Goal: Complete application form: Complete application form

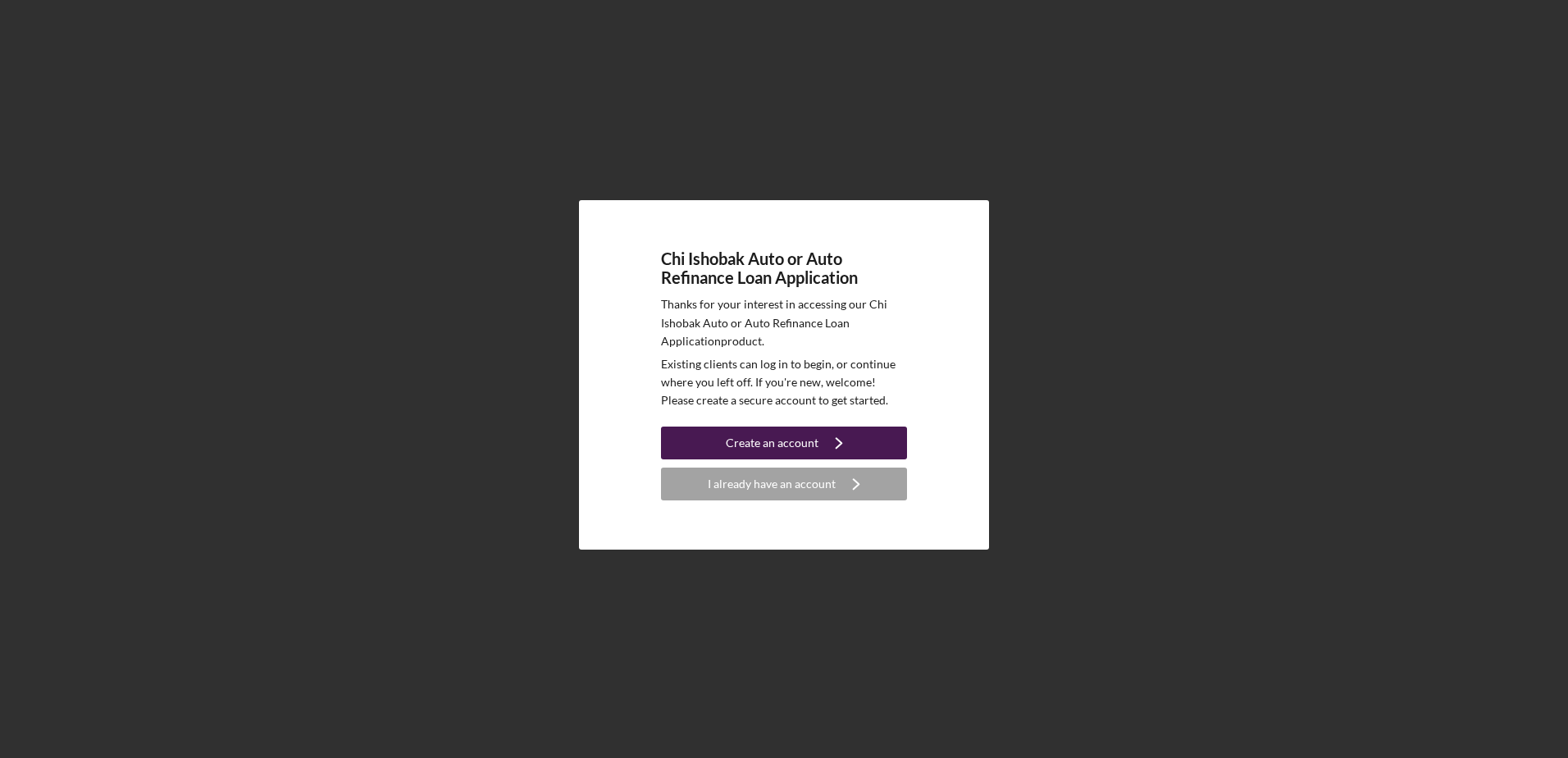
click at [785, 443] on div "Create an account" at bounding box center [772, 443] width 93 height 33
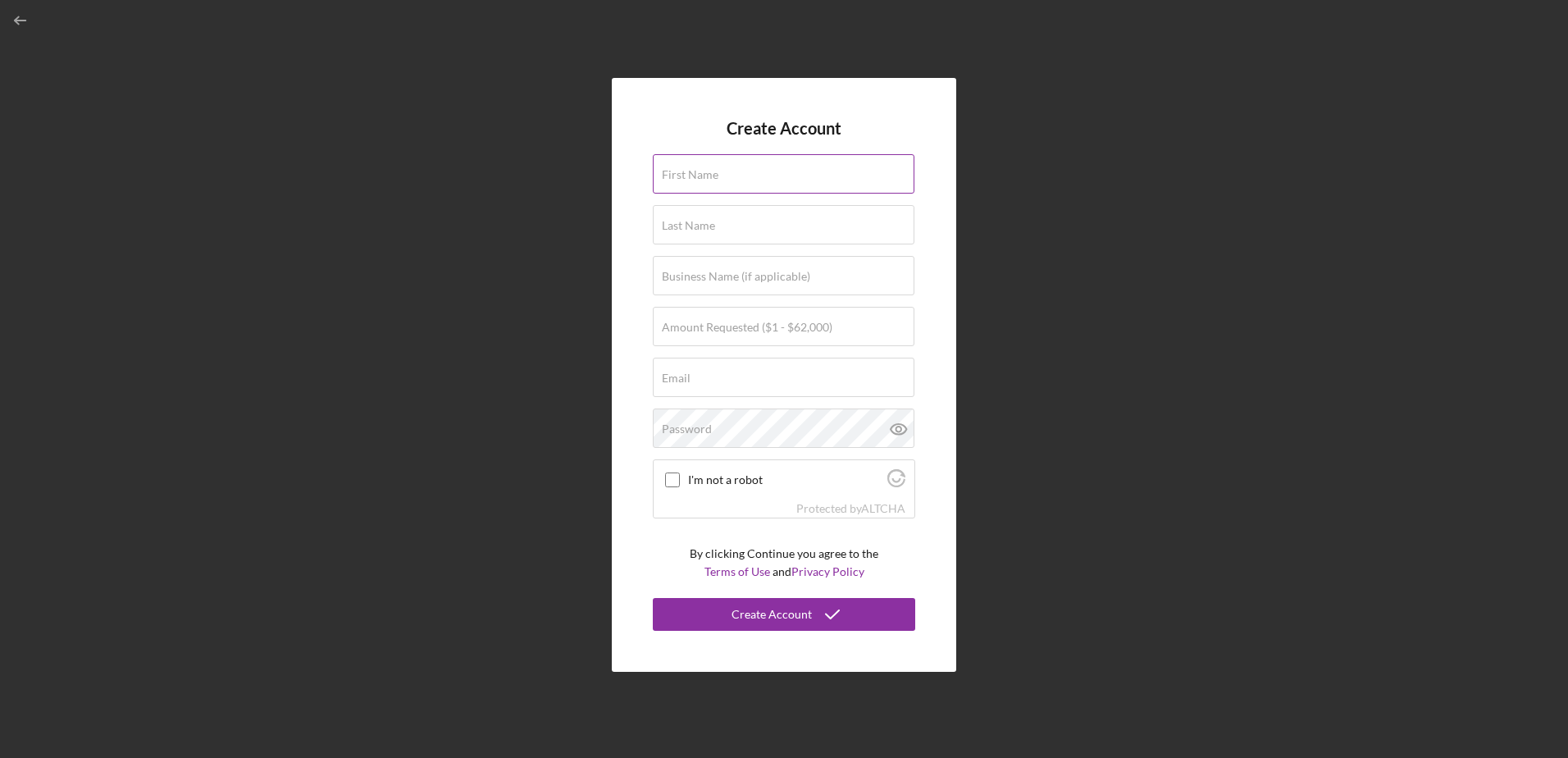
click at [763, 182] on input "First Name" at bounding box center [783, 174] width 262 height 39
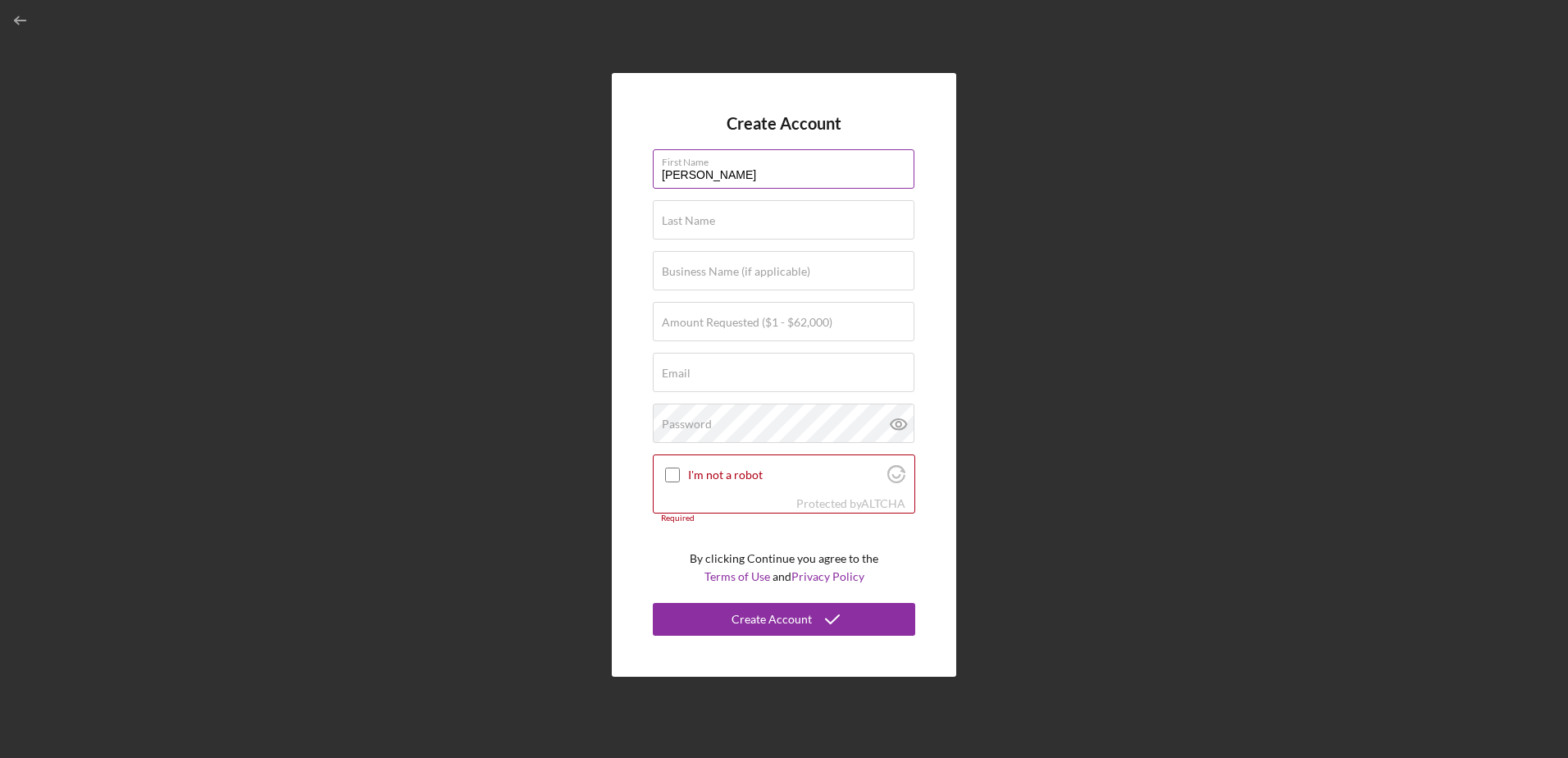
type input "[PERSON_NAME]"
type input "$7"
type input "$62,000"
click at [695, 366] on div "Email Required" at bounding box center [783, 373] width 262 height 41
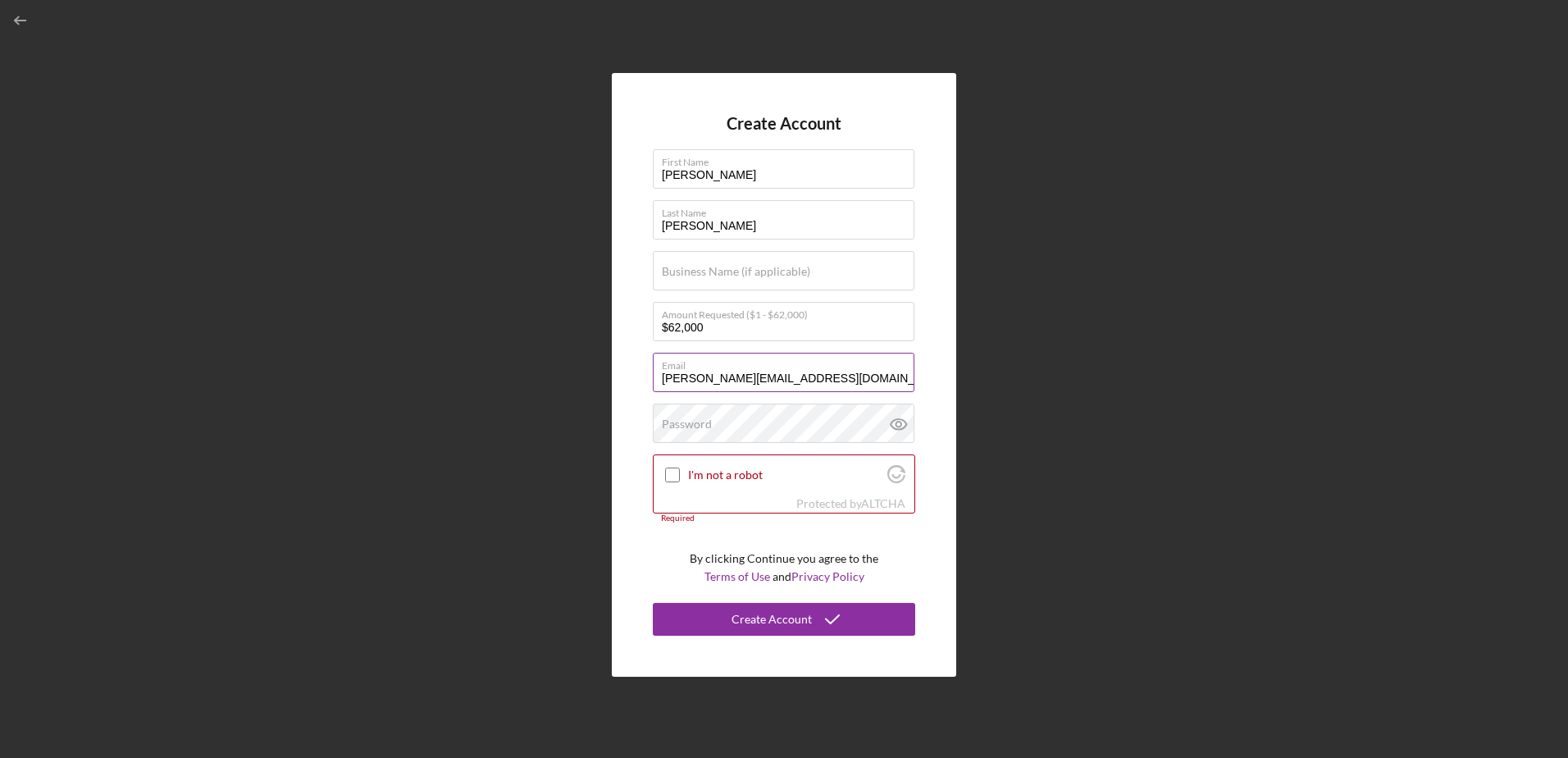
type input "[PERSON_NAME][EMAIL_ADDRESS][DOMAIN_NAME]"
click at [674, 473] on input "I'm not a robot" at bounding box center [673, 475] width 15 height 15
checkbox input "true"
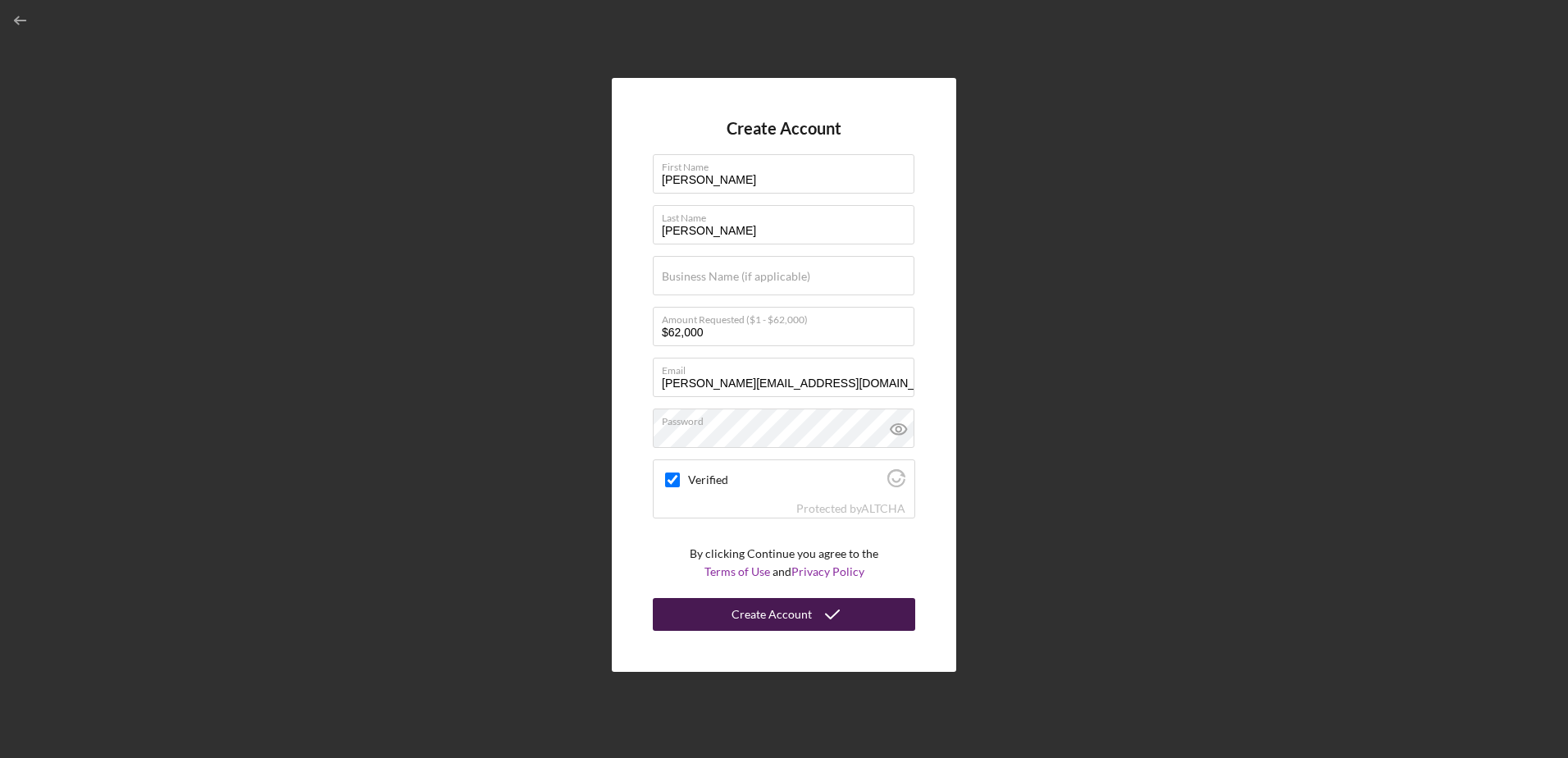
click at [795, 609] on div "Create Account" at bounding box center [771, 615] width 80 height 33
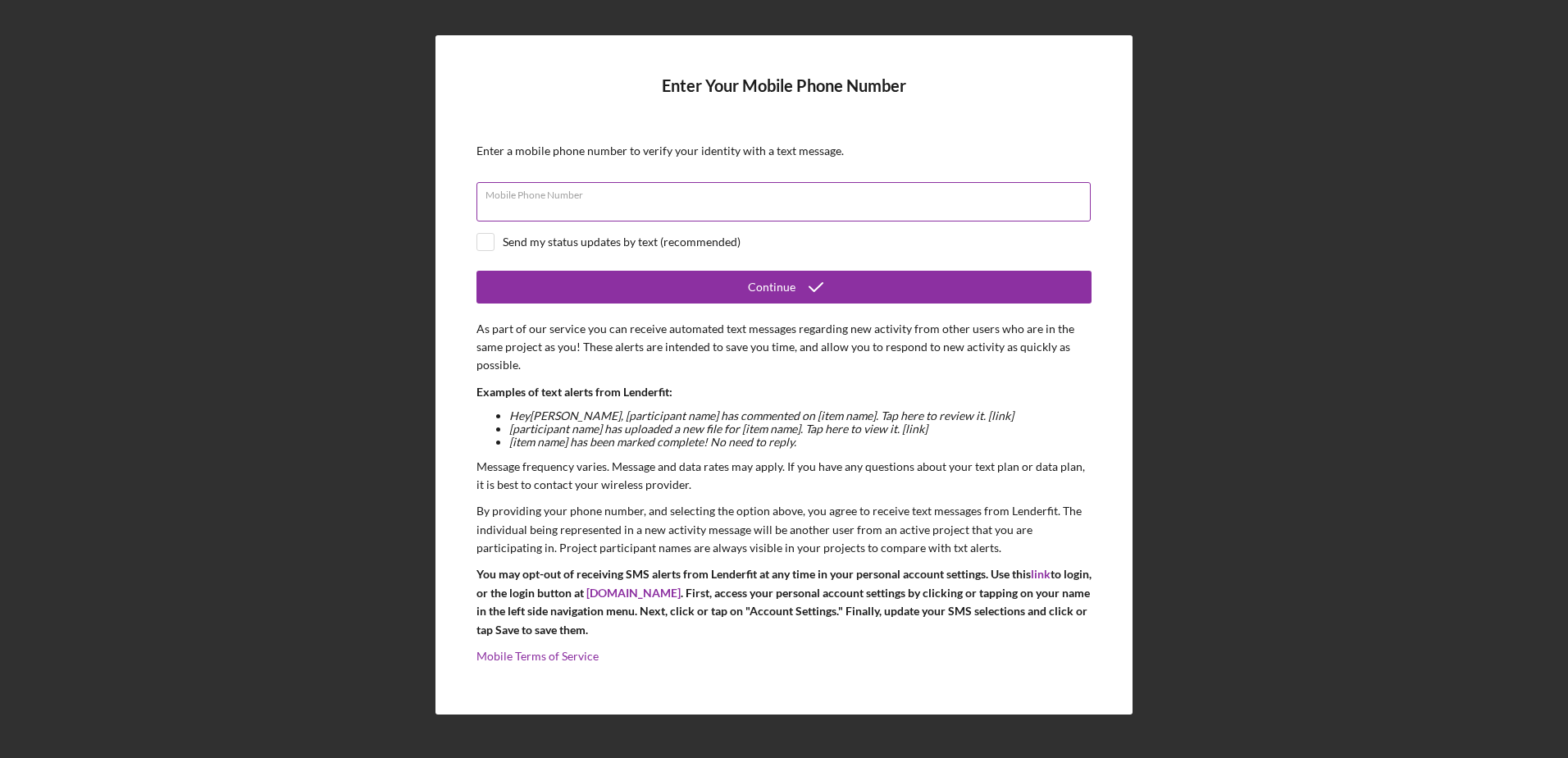
click at [638, 198] on div "Mobile Phone Number" at bounding box center [784, 202] width 615 height 41
type input "[PHONE_NUMBER]"
click at [486, 239] on input "checkbox" at bounding box center [486, 242] width 16 height 16
checkbox input "true"
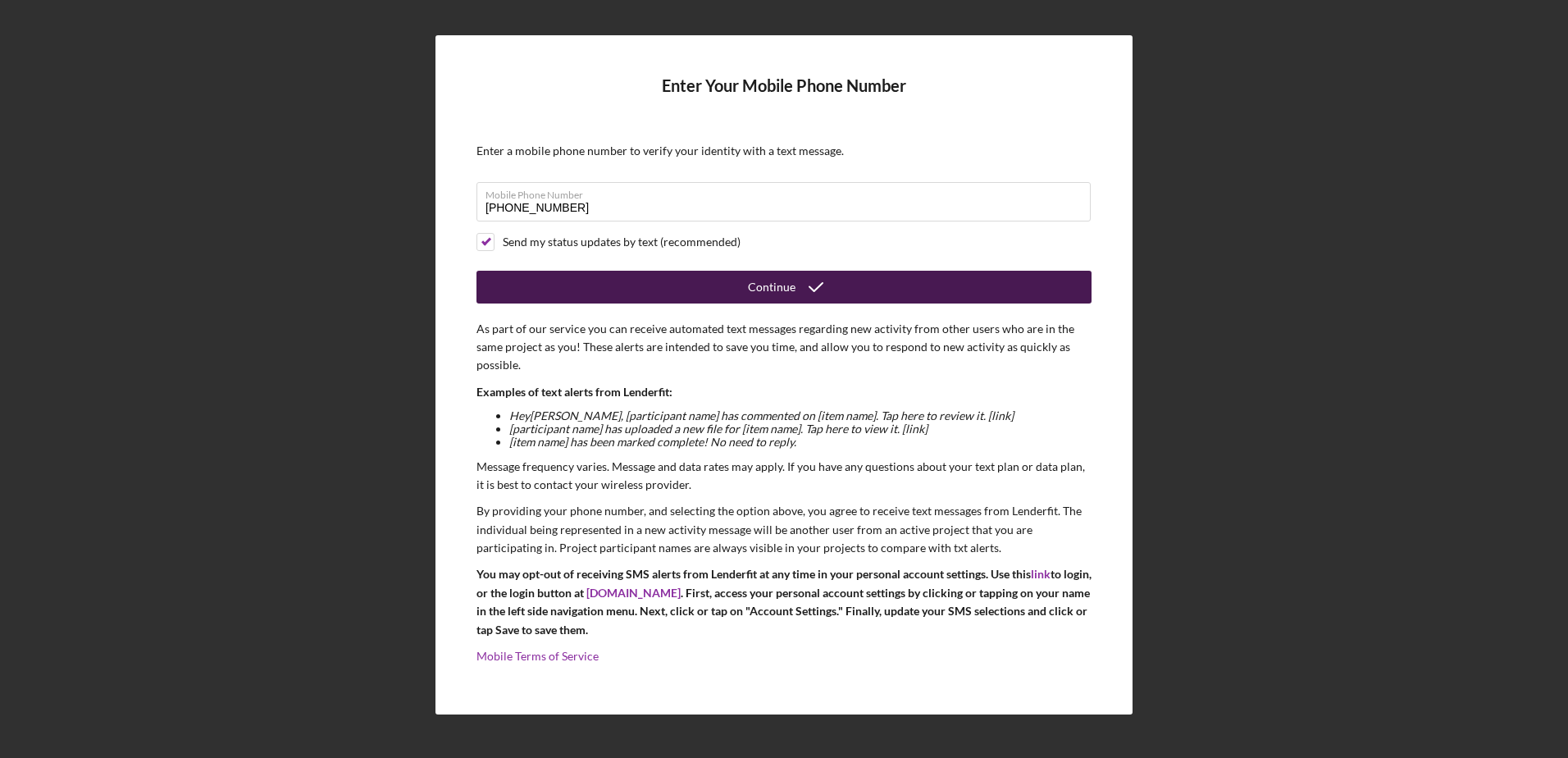
click at [775, 295] on div "Continue" at bounding box center [771, 287] width 47 height 33
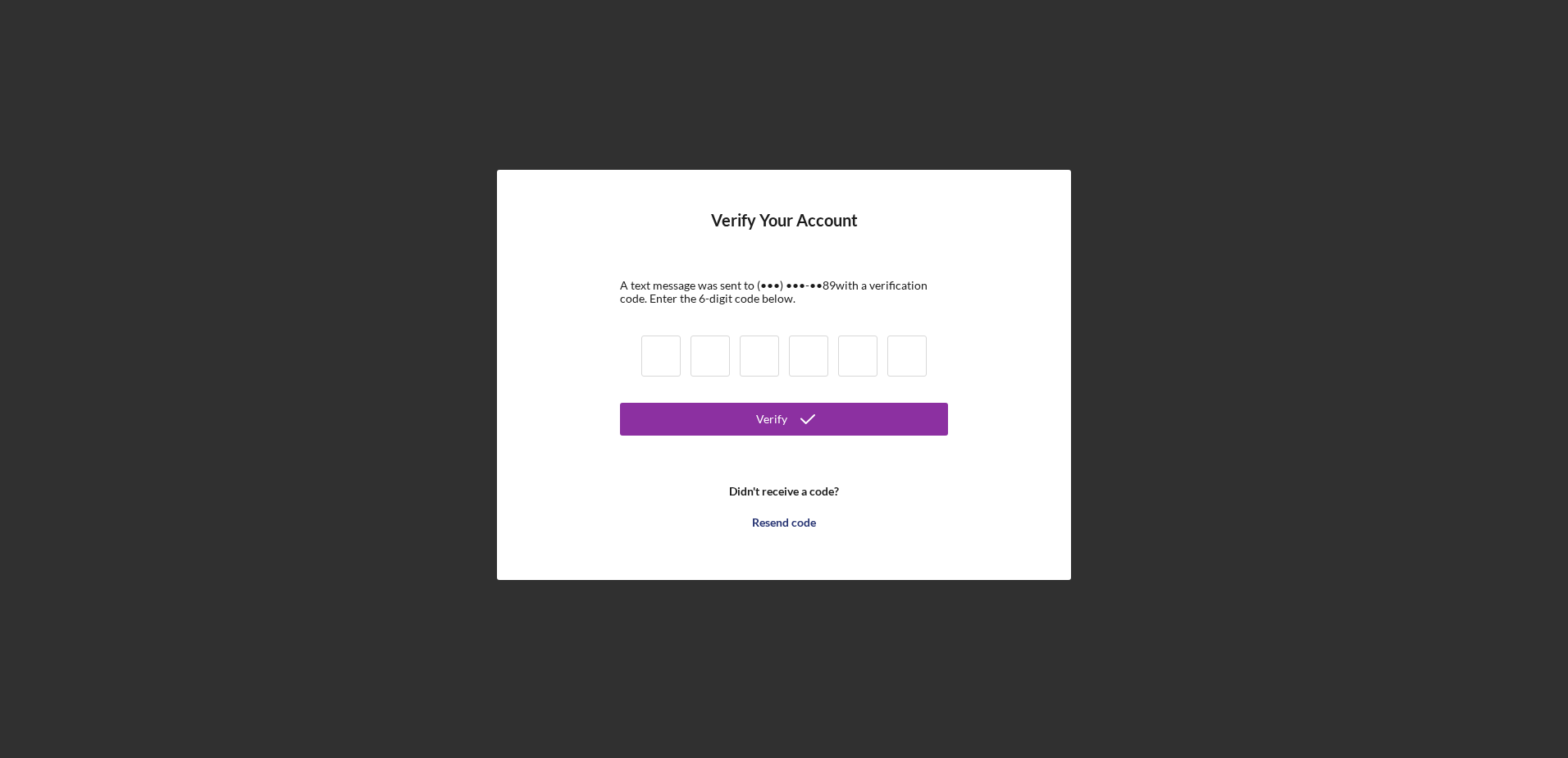
click at [650, 344] on input at bounding box center [661, 355] width 39 height 41
type input "0"
type input "5"
type input "0"
type input "8"
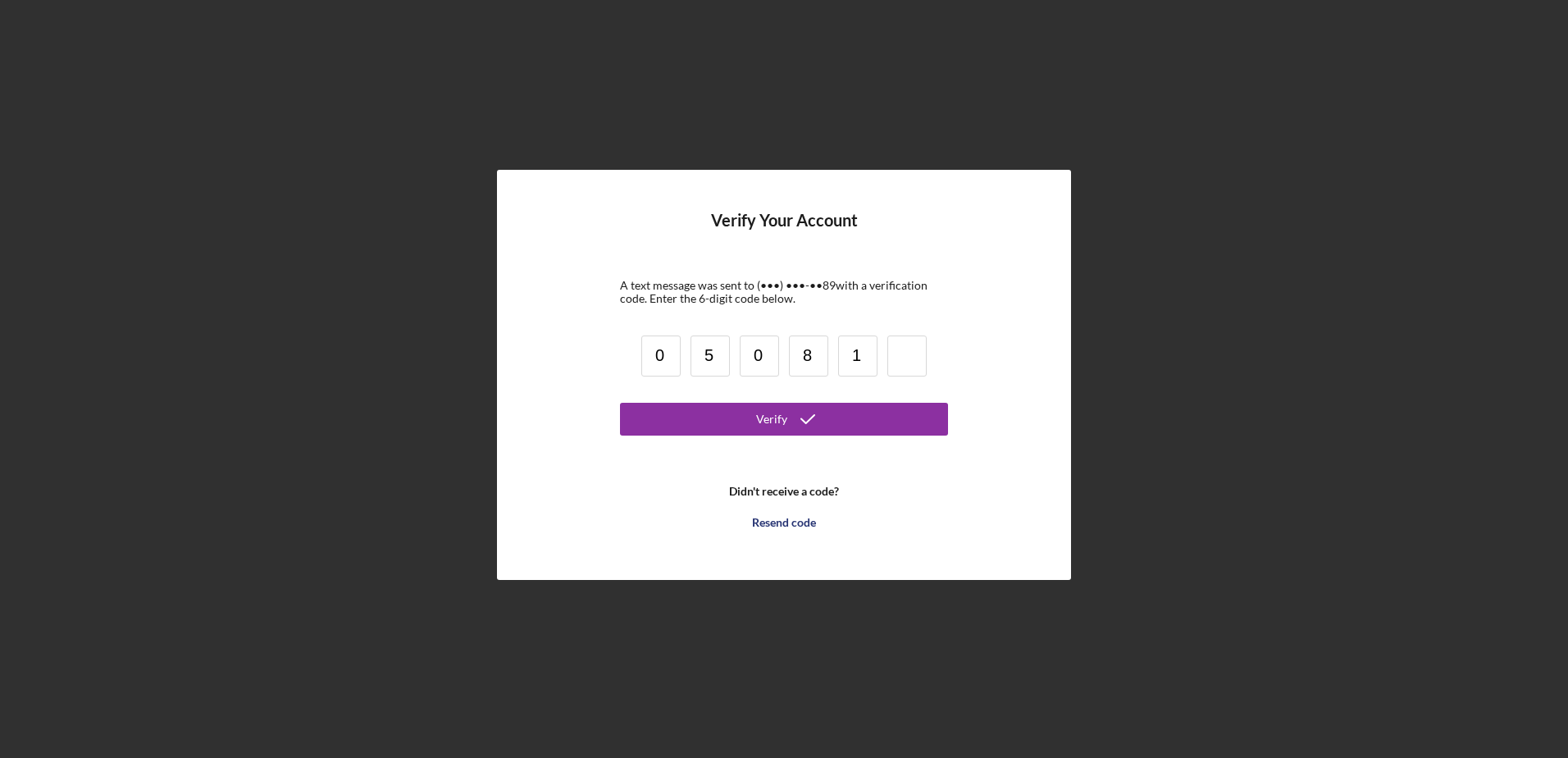
type input "1"
type input "2"
click at [789, 424] on icon "submit" at bounding box center [807, 419] width 41 height 41
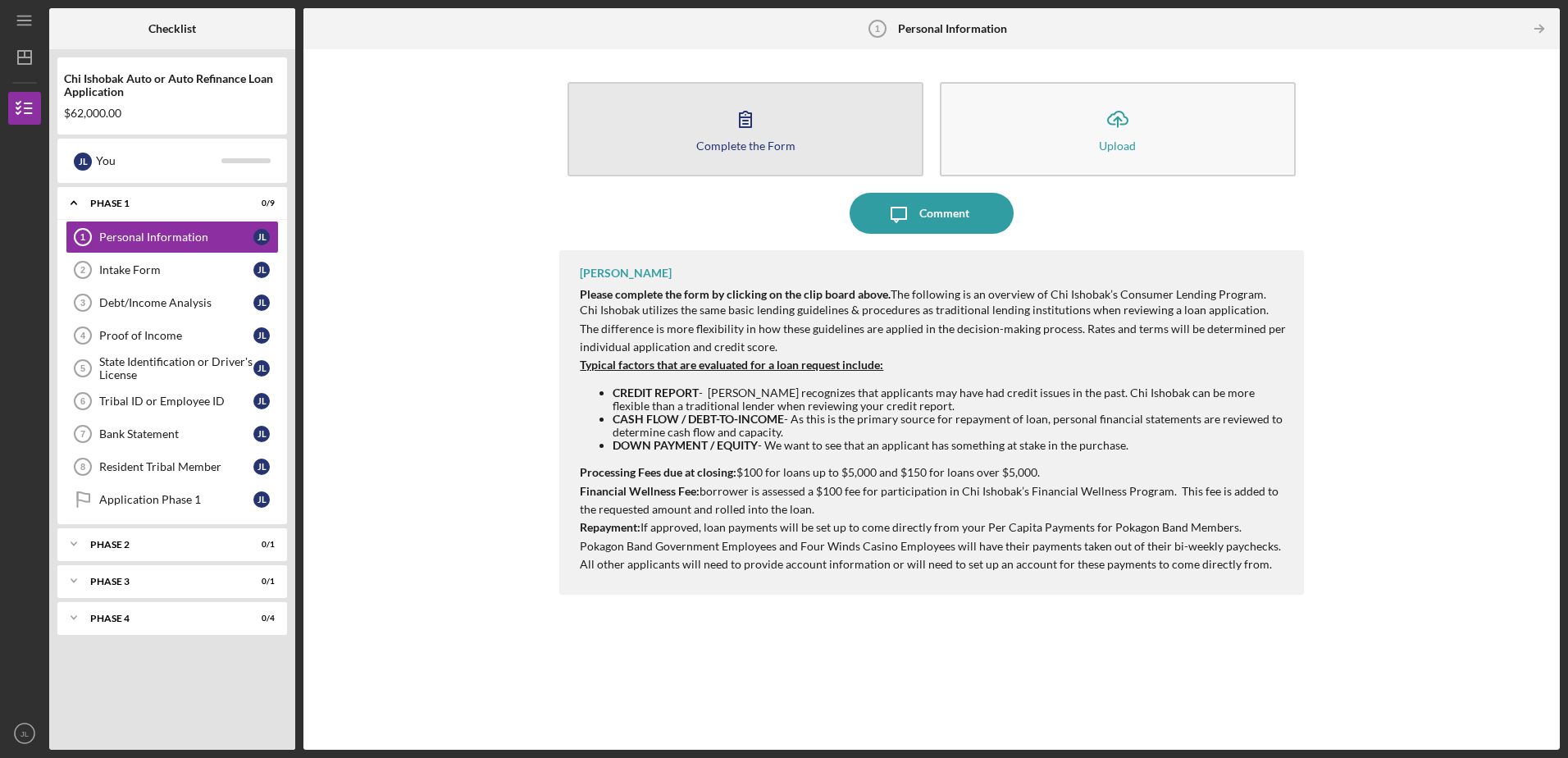
click at [717, 131] on button "Complete the Form Form" at bounding box center [746, 129] width 356 height 94
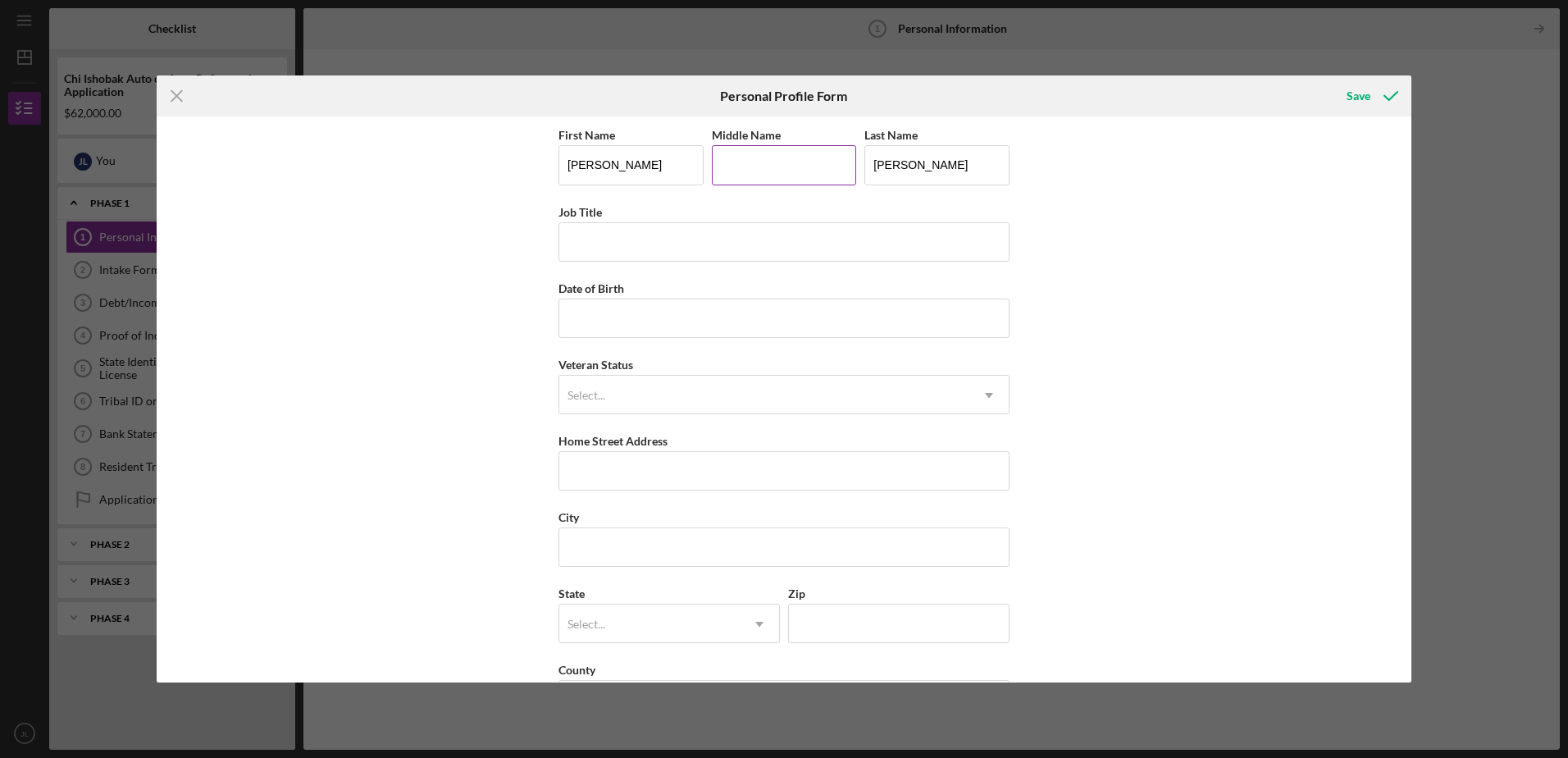
click at [747, 172] on input "Middle Name" at bounding box center [784, 164] width 145 height 39
type input "[PERSON_NAME]"
type input "Elementary Education Specialist"
type input "[DATE]"
click at [975, 382] on icon "Icon/Dropdown Arrow" at bounding box center [988, 395] width 39 height 39
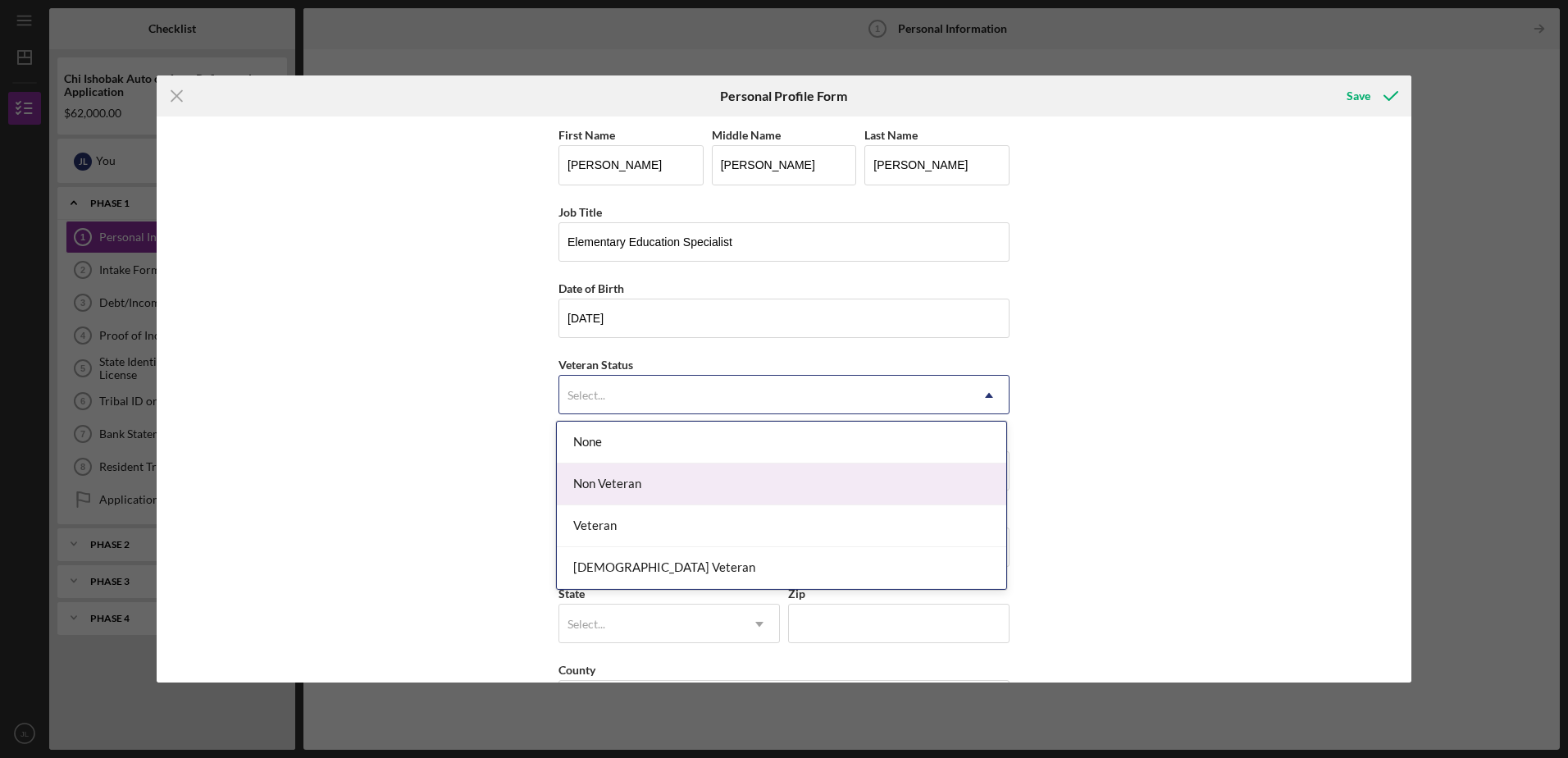
click at [768, 484] on div "Non Veteran" at bounding box center [781, 485] width 449 height 42
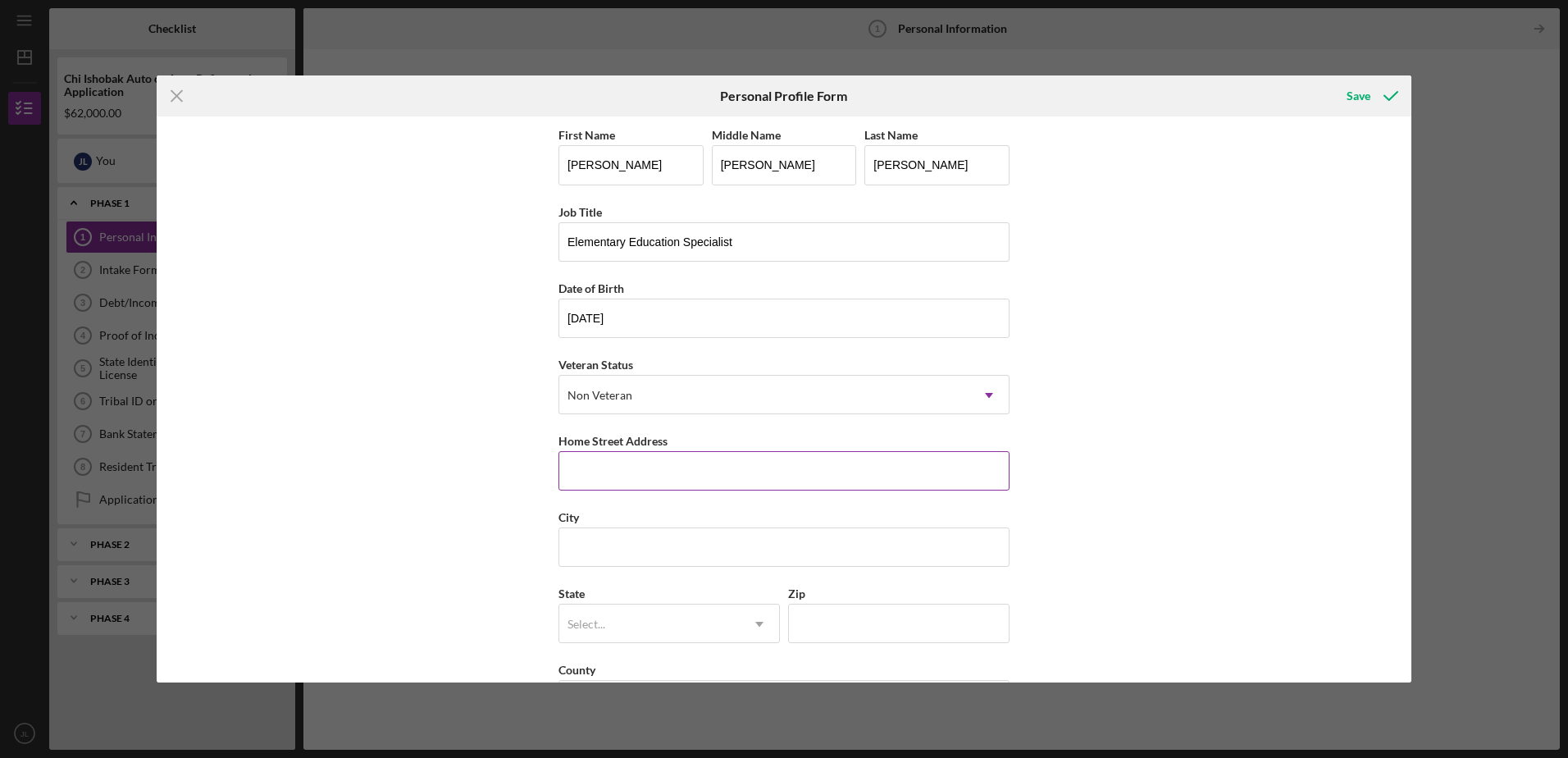
drag, startPoint x: 764, startPoint y: 476, endPoint x: 770, endPoint y: 467, distance: 10.8
click at [767, 471] on input "Home Street Address" at bounding box center [784, 470] width 451 height 39
type input "52113 M51 N"
type input "Dowagiac"
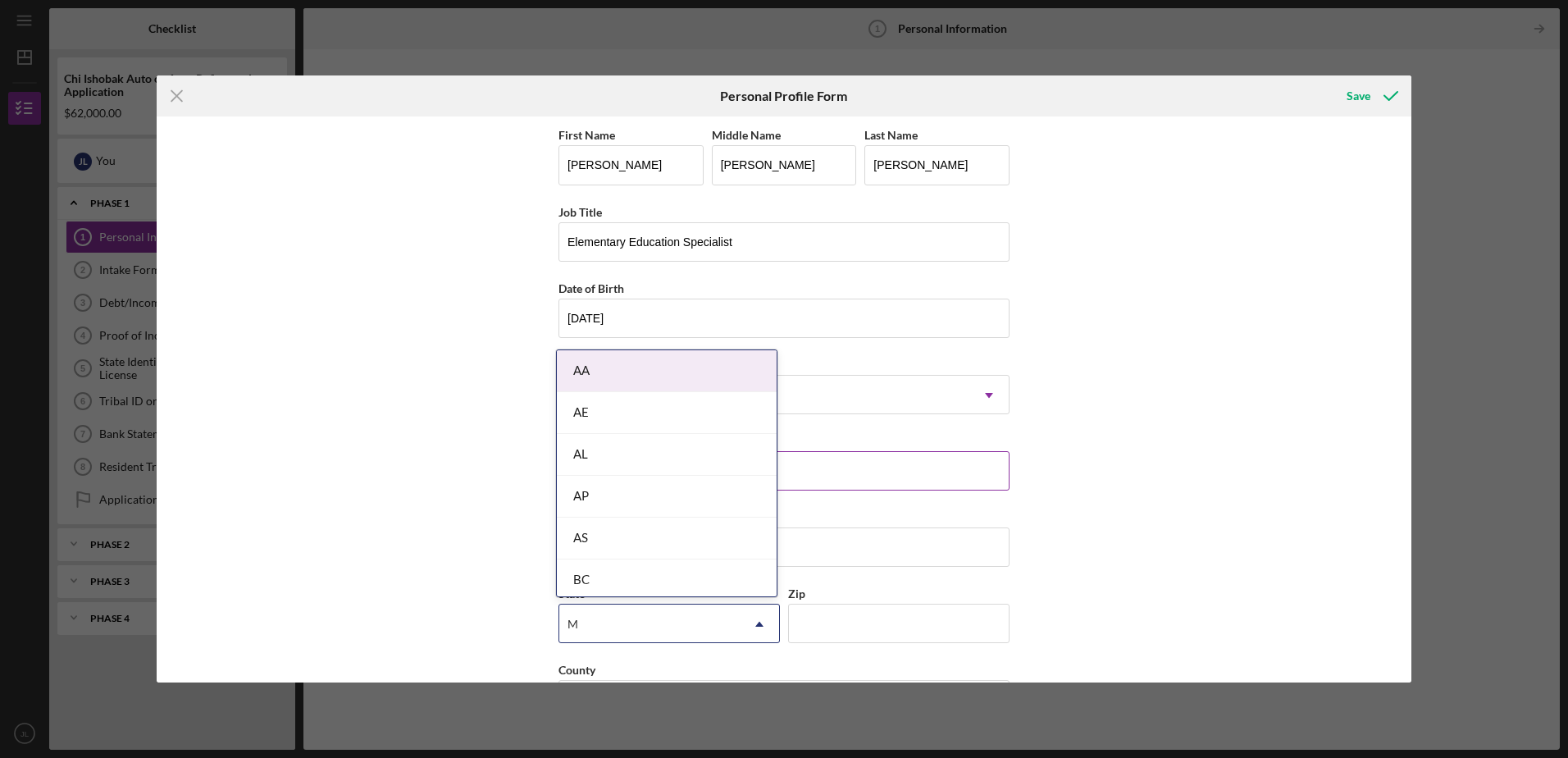
type input "MI"
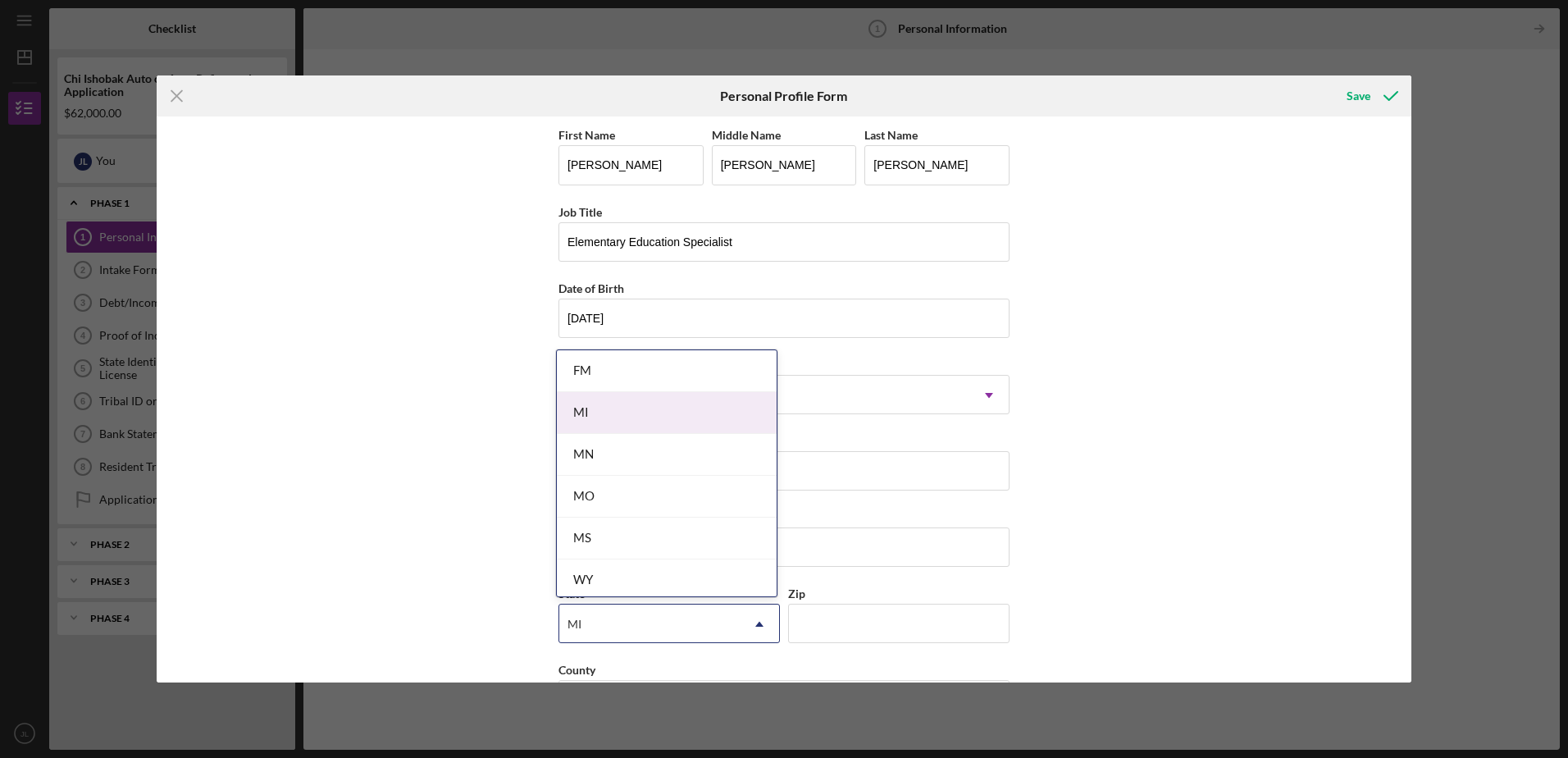
click at [671, 399] on div "MI" at bounding box center [666, 413] width 220 height 42
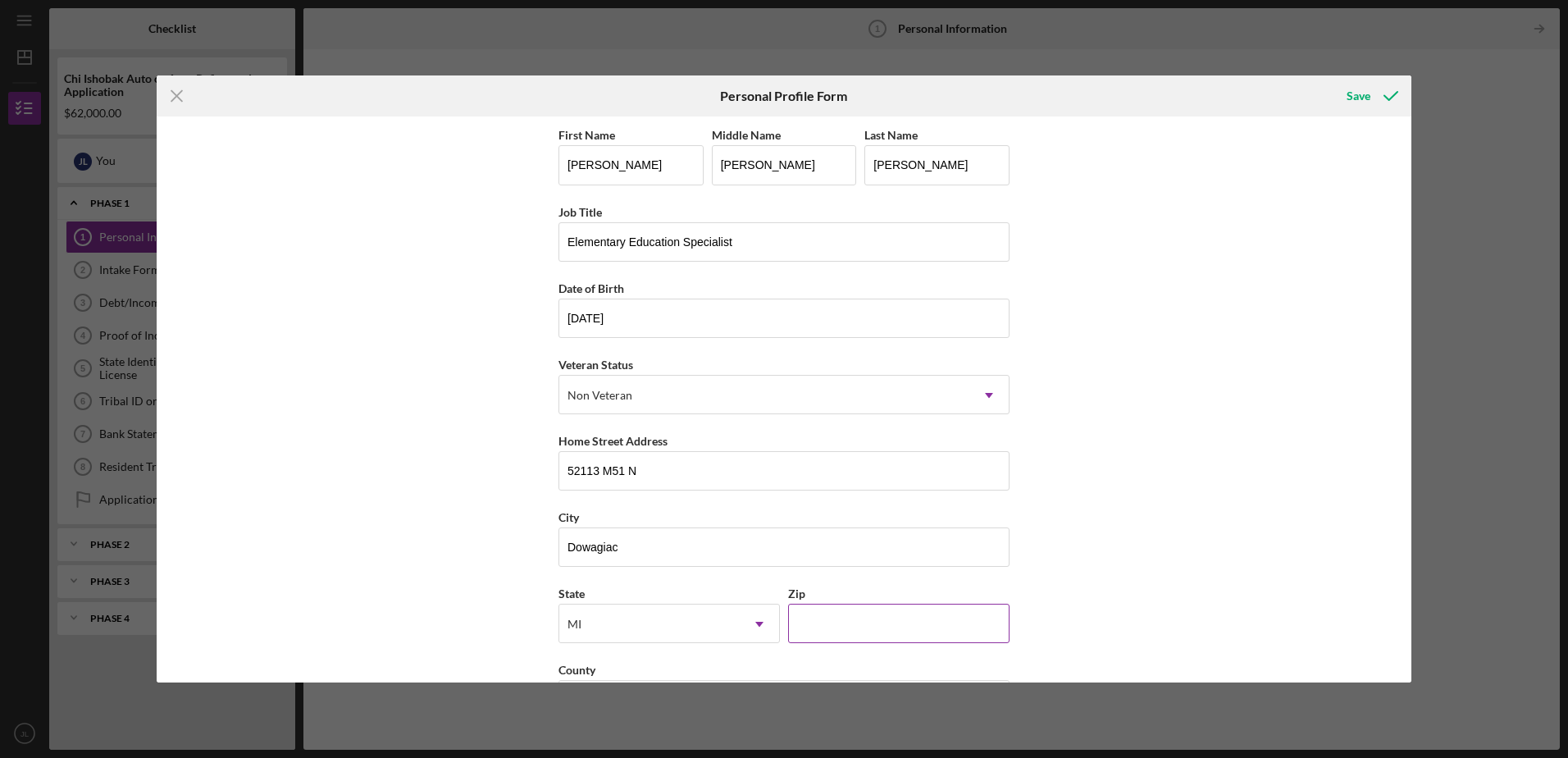
click at [858, 611] on input "Zip" at bounding box center [898, 623] width 222 height 39
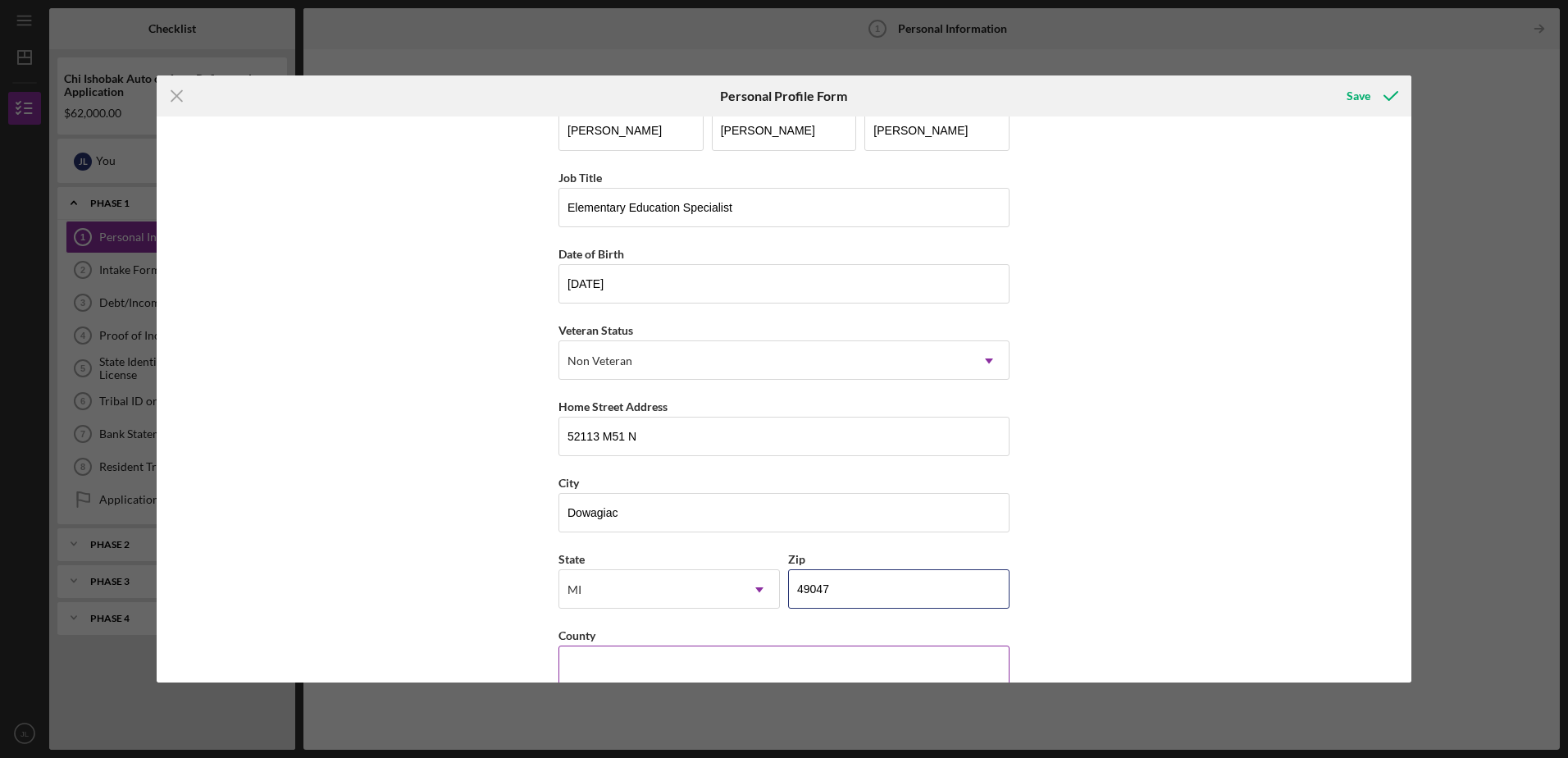
scroll to position [61, 0]
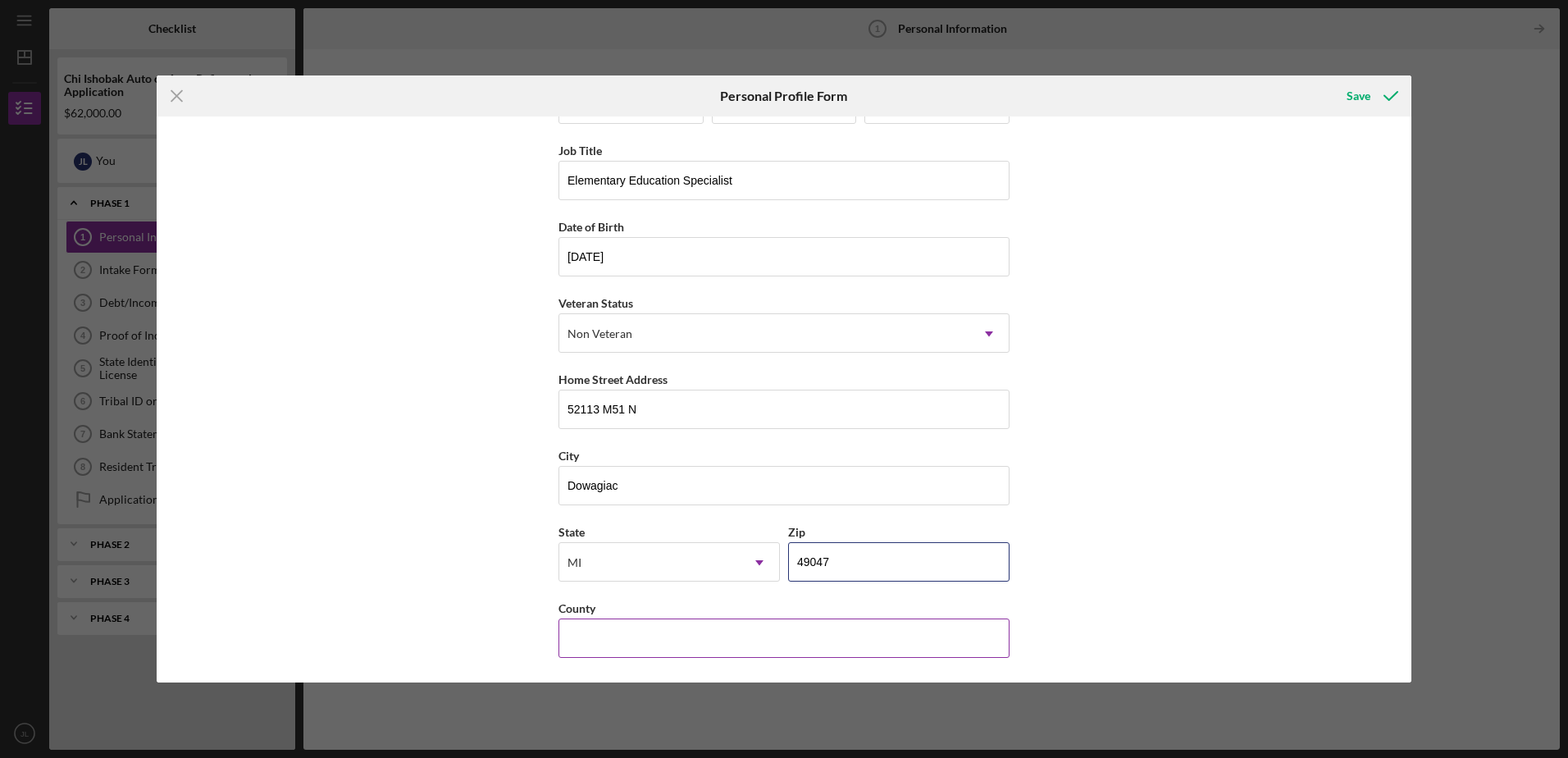
type input "49047"
click at [806, 634] on input "County" at bounding box center [784, 637] width 451 height 39
type input "[PERSON_NAME]"
click at [1360, 96] on div "Save" at bounding box center [1358, 96] width 24 height 33
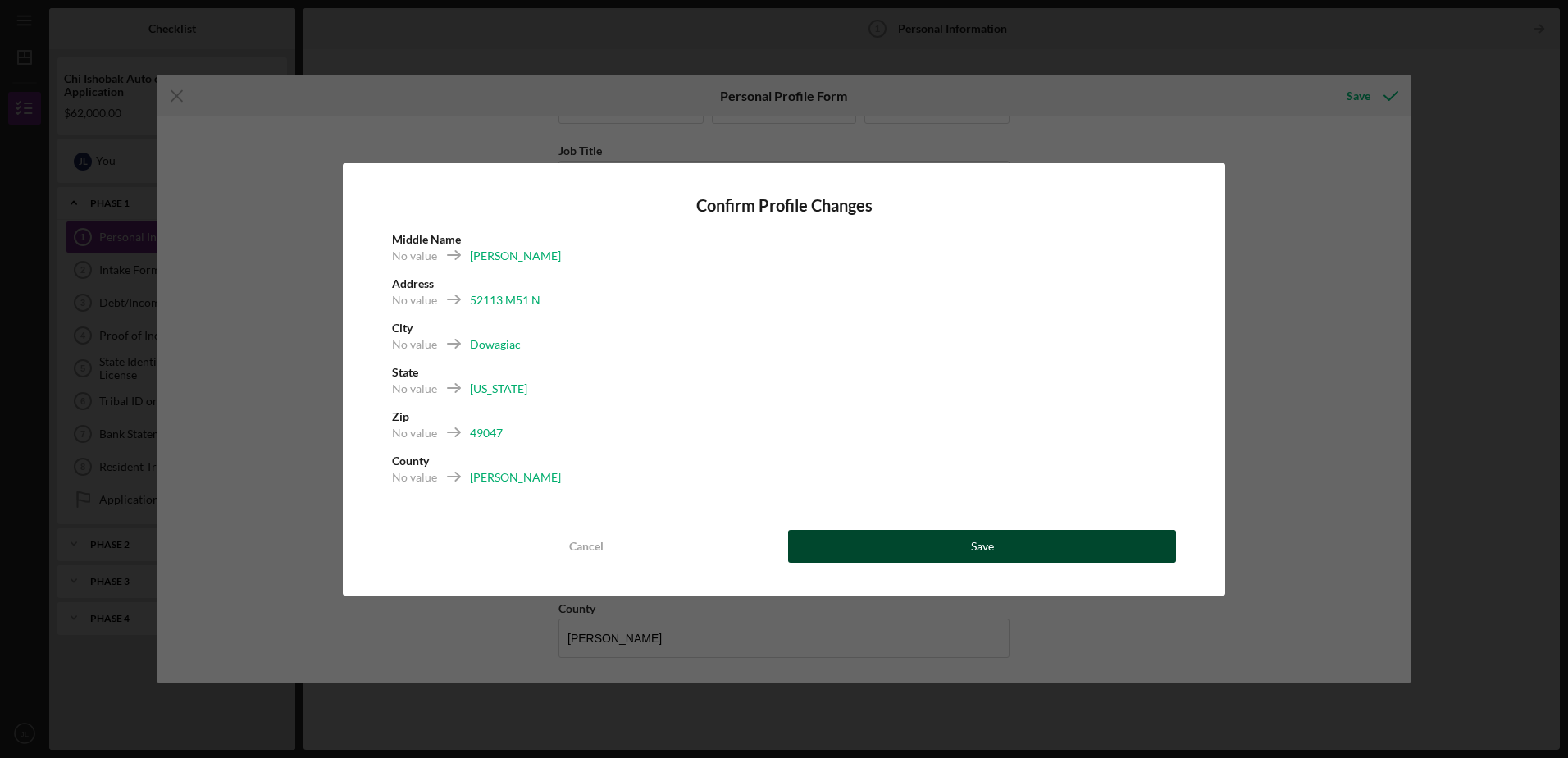
click at [995, 545] on button "Save" at bounding box center [981, 546] width 388 height 33
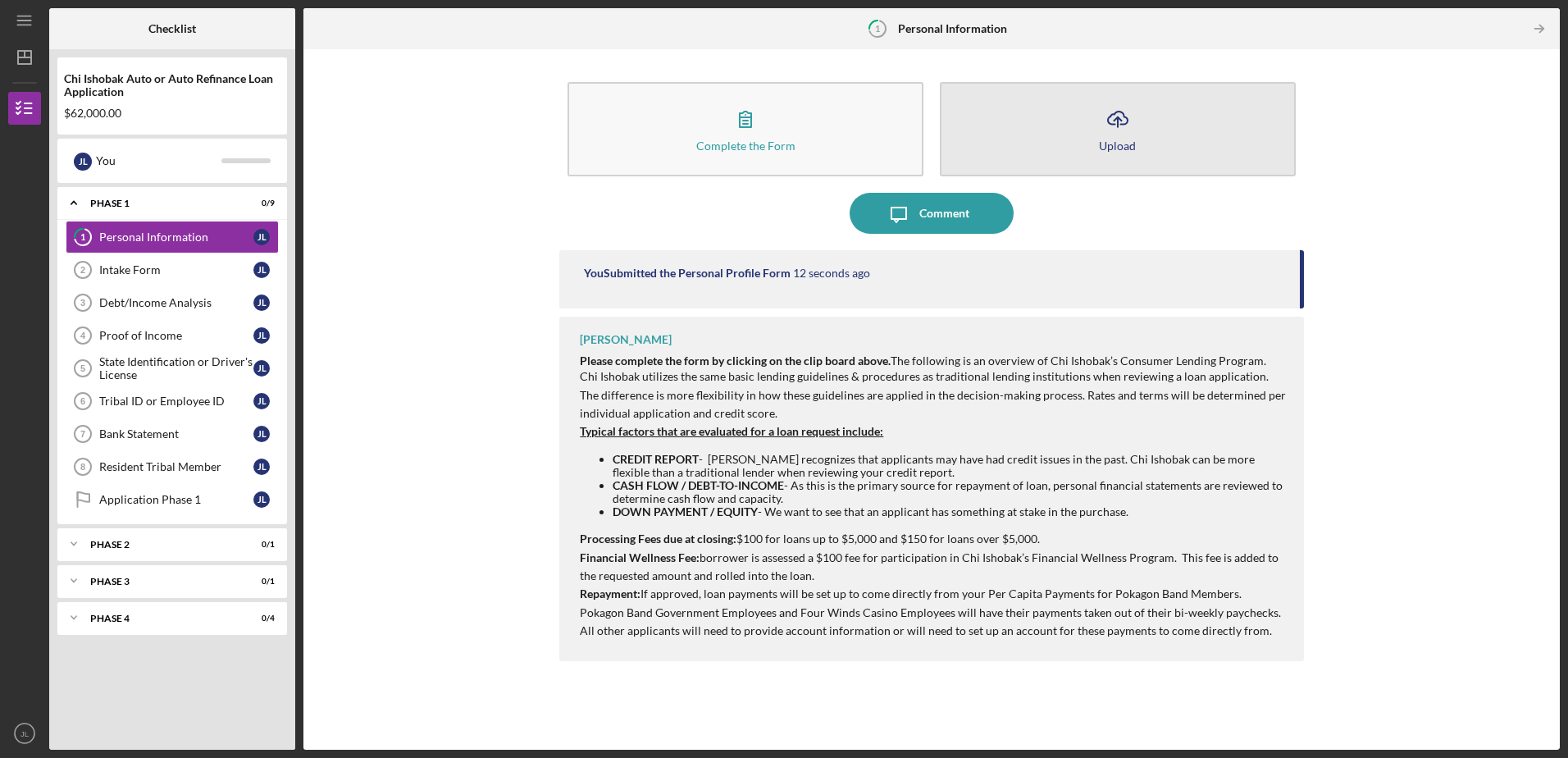
click at [1135, 132] on icon "Icon/Upload" at bounding box center [1117, 119] width 41 height 41
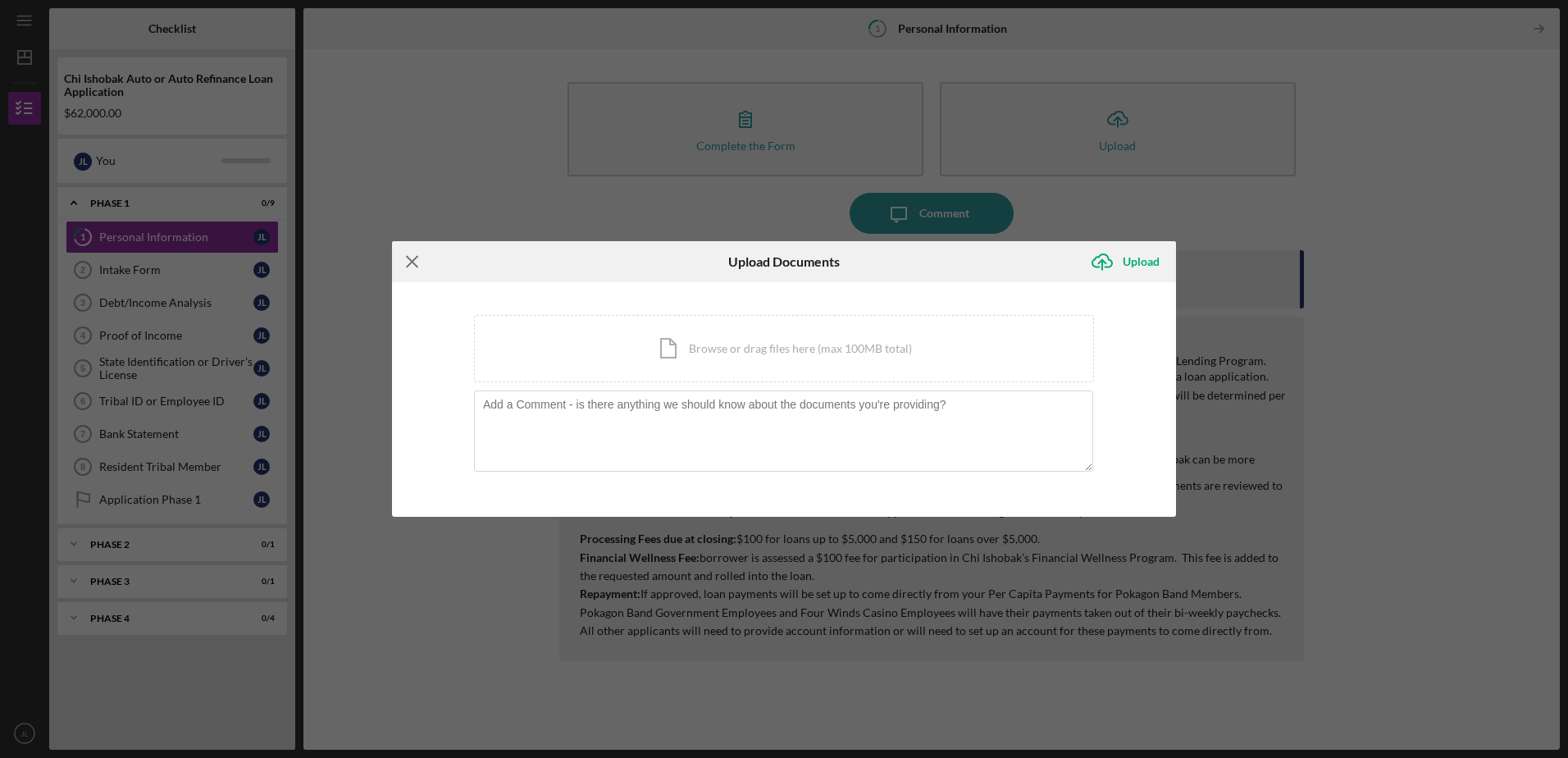
click at [413, 258] on icon "Icon/Menu Close" at bounding box center [412, 261] width 41 height 41
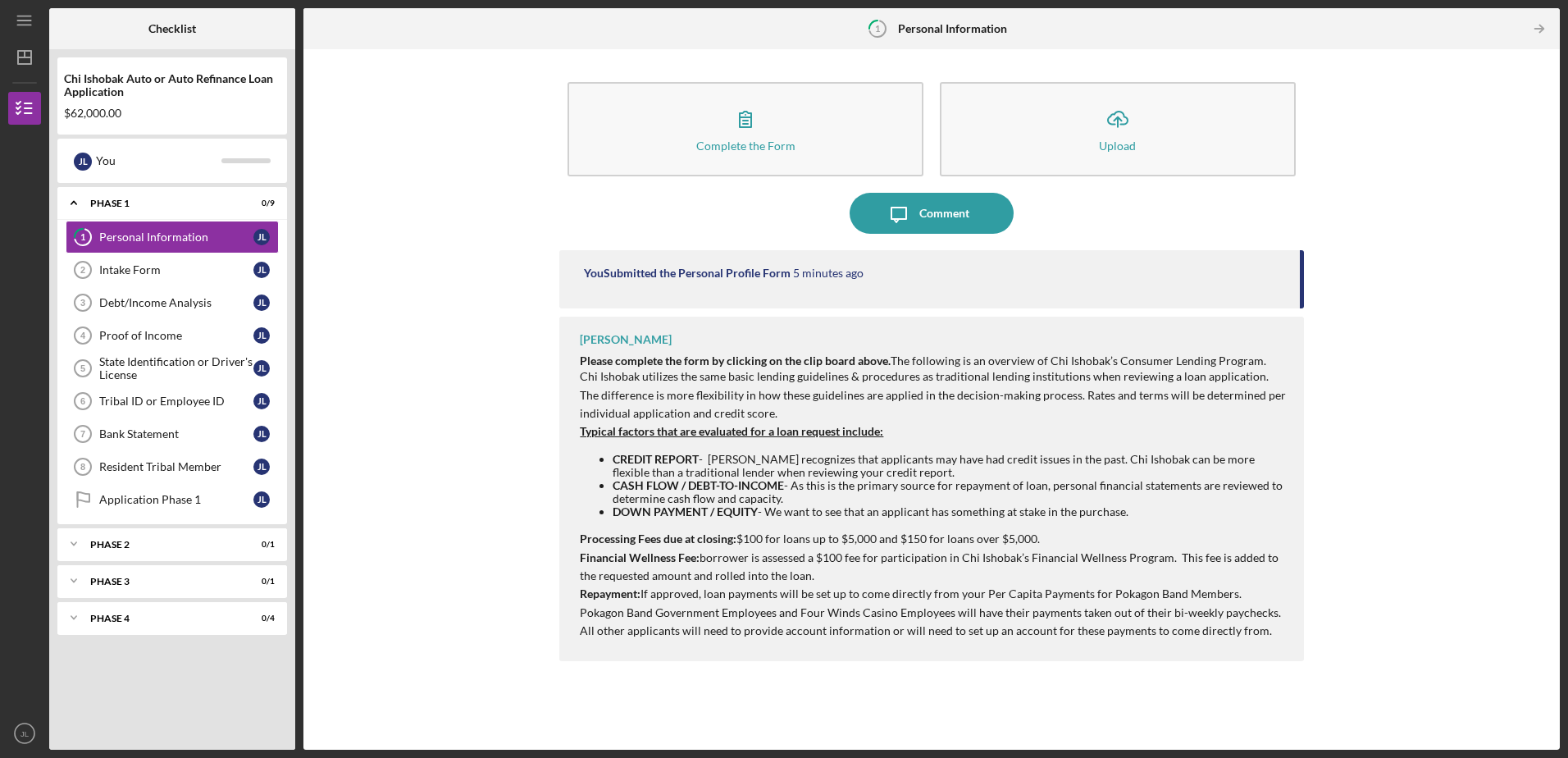
click at [868, 705] on div "You Submitted the Personal Profile Form 5 minutes ago [PERSON_NAME] Please comp…" at bounding box center [931, 488] width 744 height 475
click at [997, 718] on div "You Submitted the Personal Profile Form 7 minutes ago [PERSON_NAME] Please comp…" at bounding box center [931, 488] width 744 height 475
click at [168, 275] on div "Intake Form" at bounding box center [176, 269] width 154 height 13
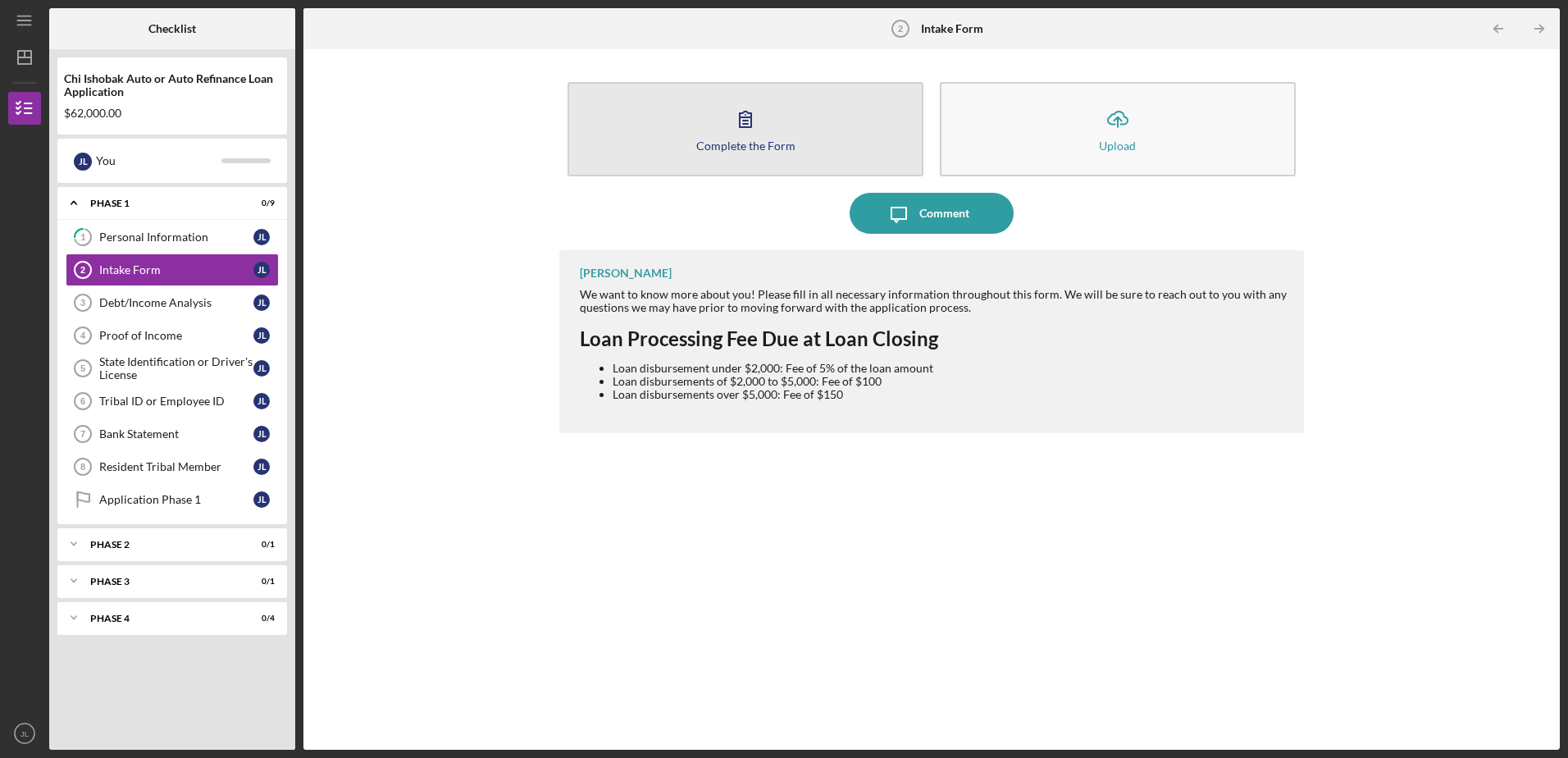
click at [690, 152] on button "Complete the Form Form" at bounding box center [746, 129] width 356 height 94
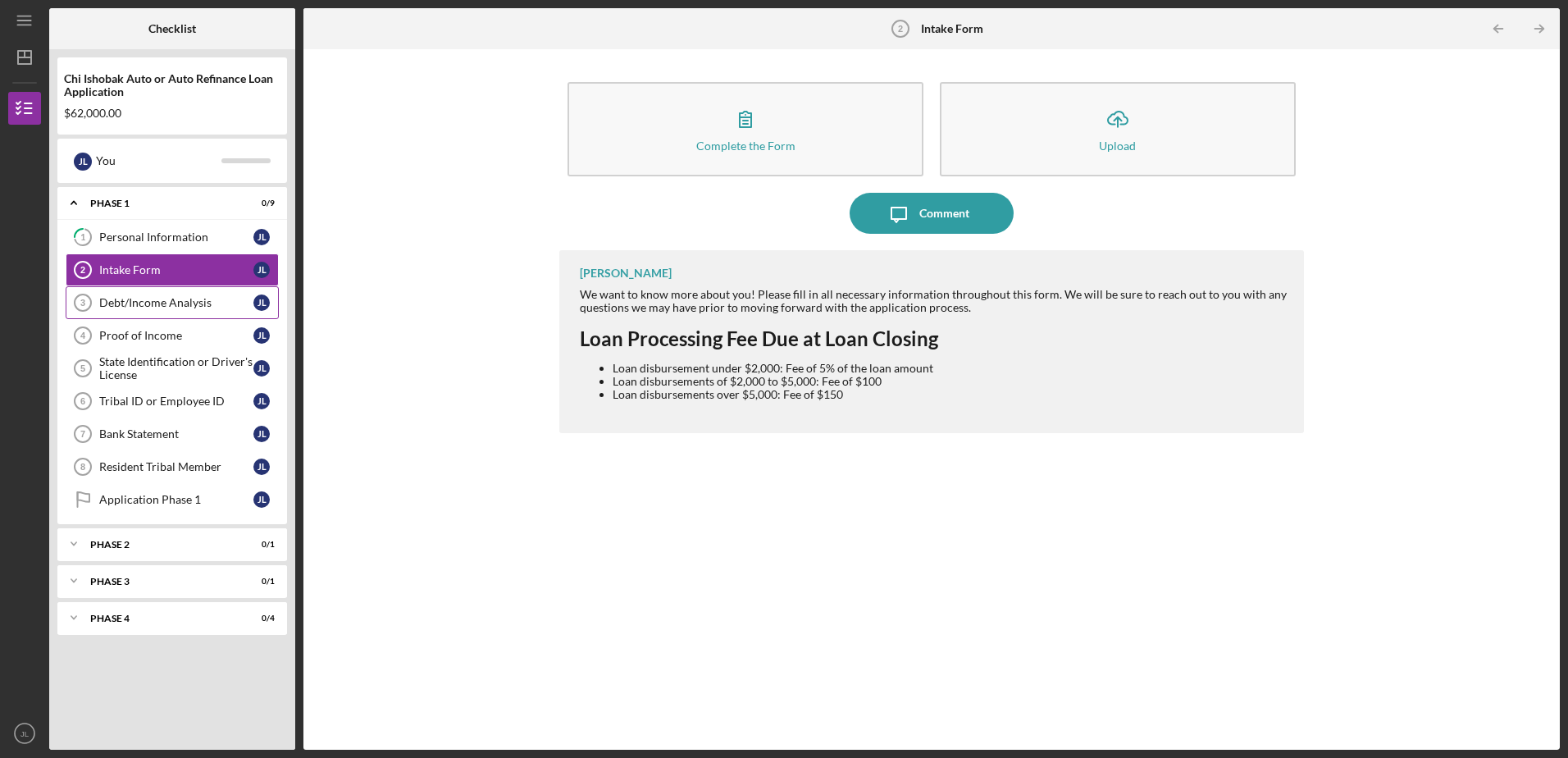
click at [194, 302] on div "Debt/Income Analysis" at bounding box center [176, 302] width 154 height 13
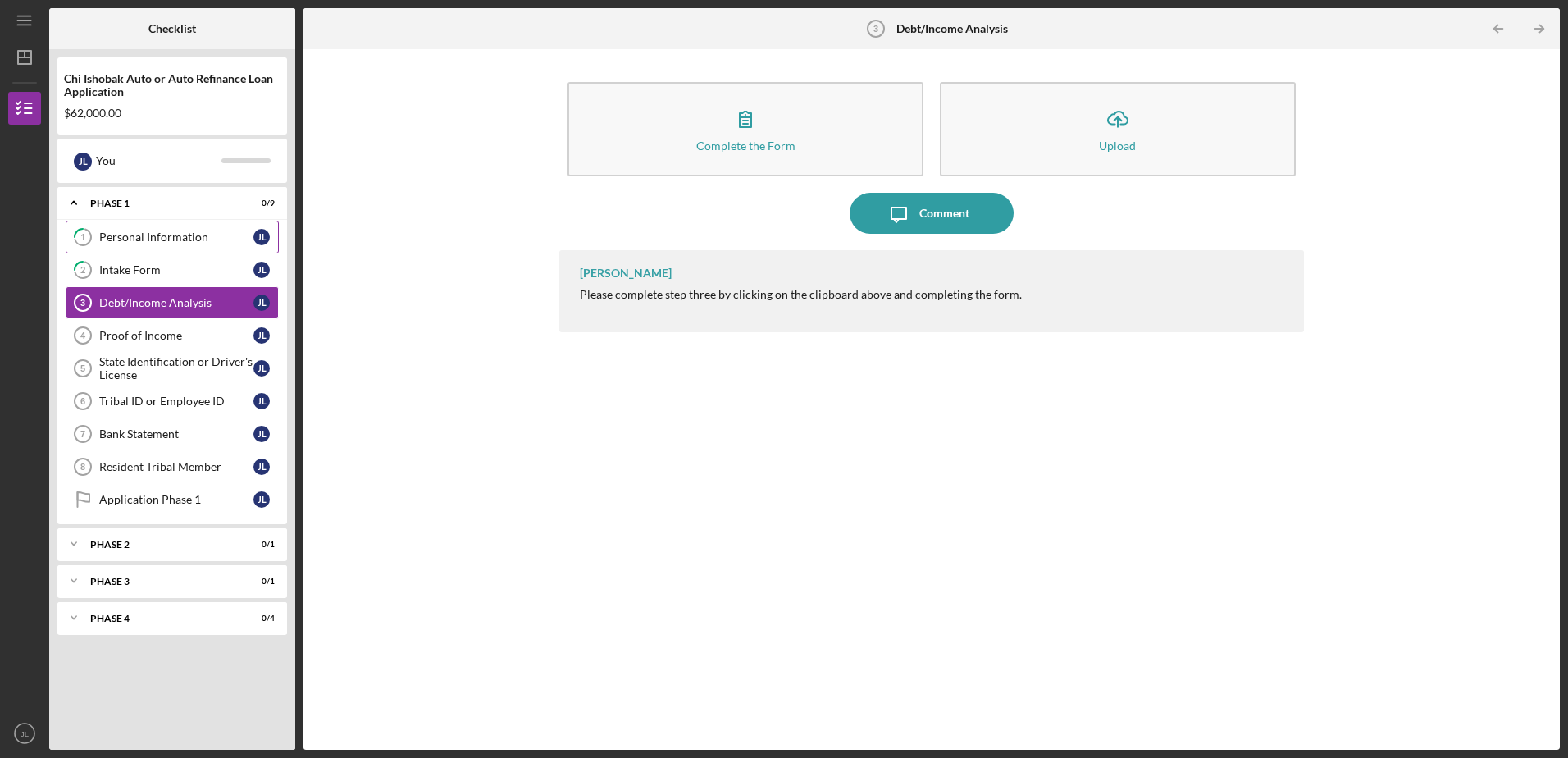
click at [156, 235] on div "Personal Information" at bounding box center [176, 237] width 154 height 13
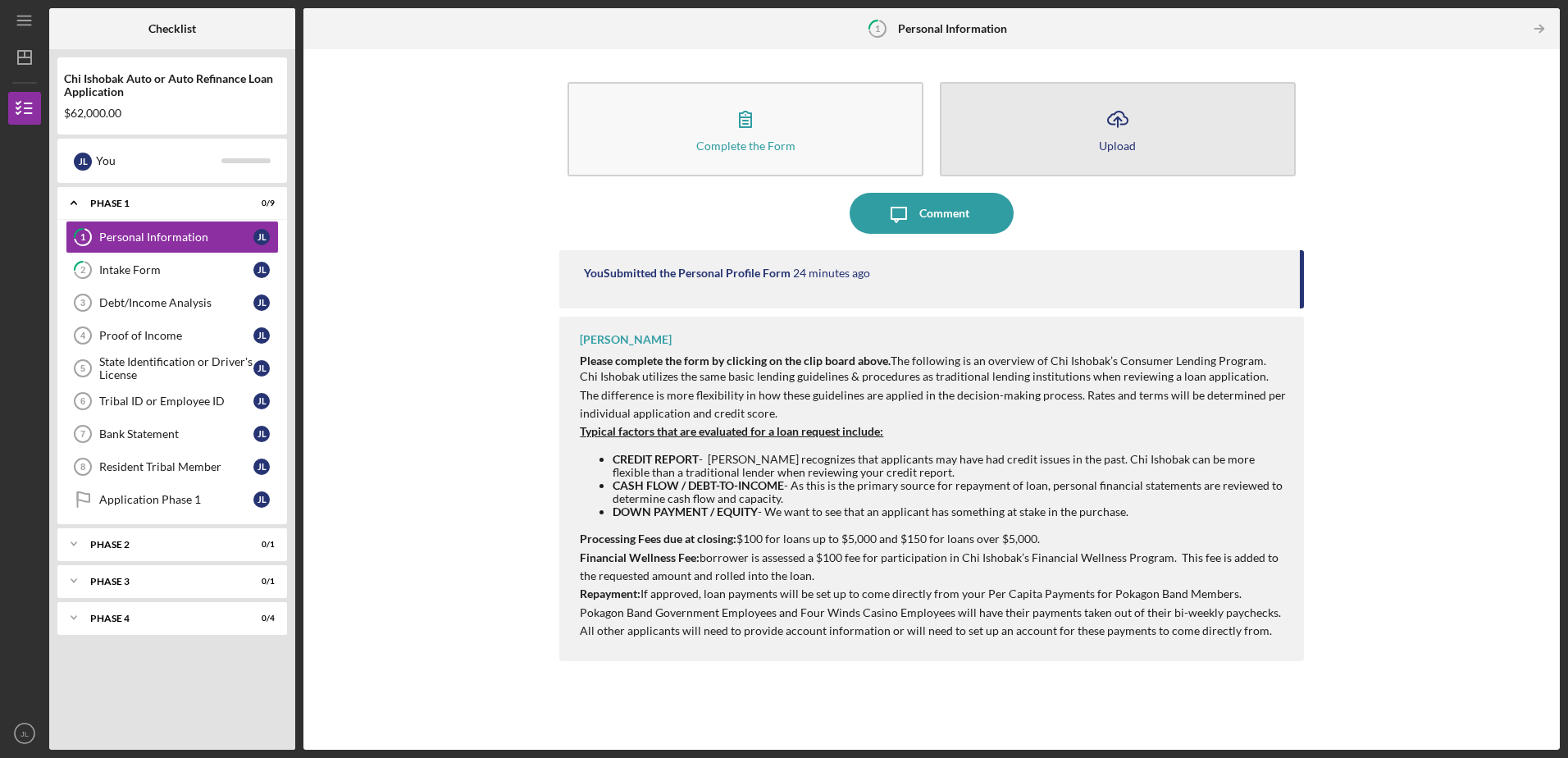
click at [1147, 113] on button "Icon/Upload Upload" at bounding box center [1118, 129] width 356 height 94
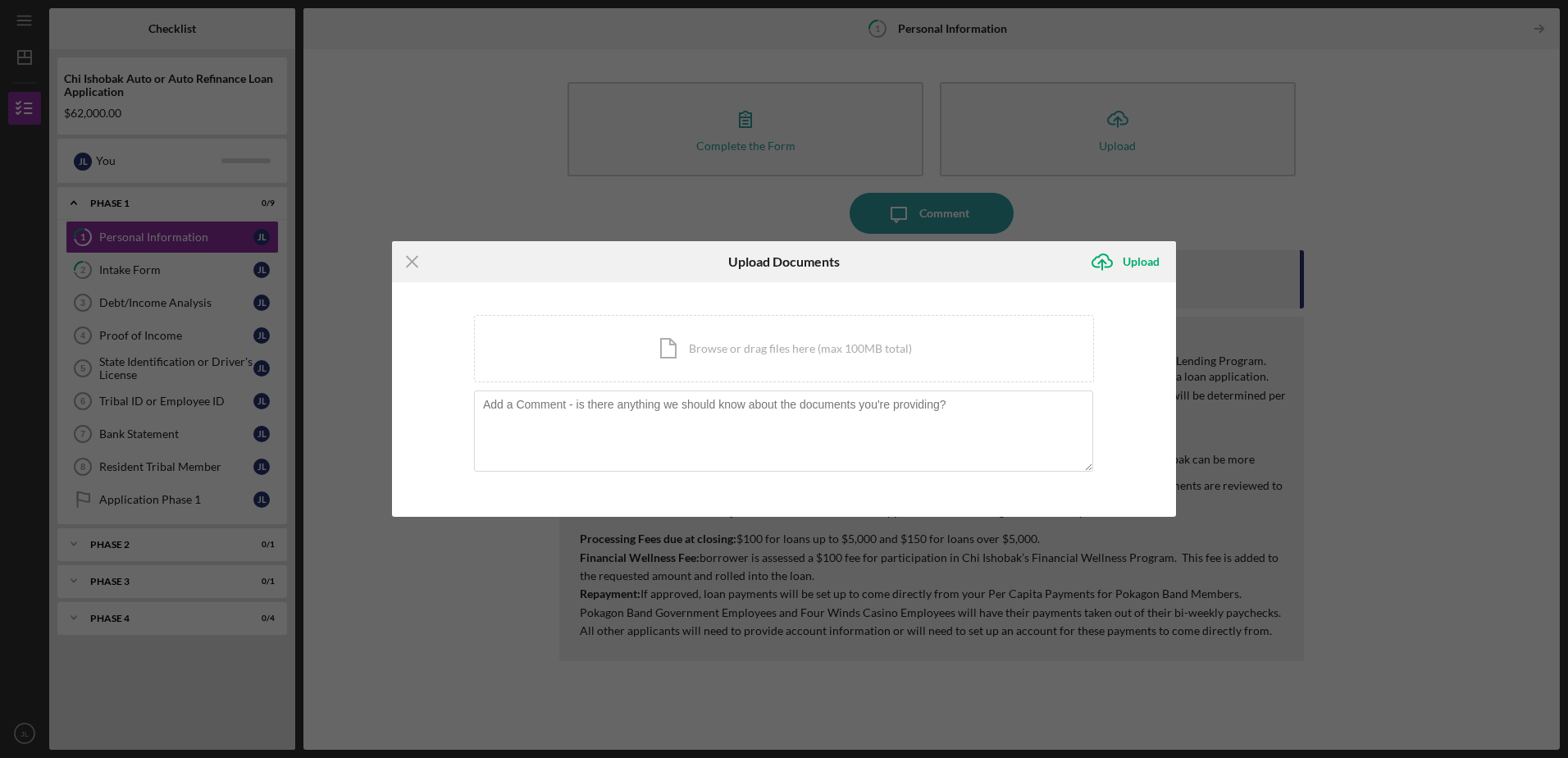
drag, startPoint x: 725, startPoint y: 143, endPoint x: 657, endPoint y: 244, distance: 121.8
click at [718, 251] on div "Icon/Menu Close Upload Documents Icon/Upload Upload You're uploading documents …" at bounding box center [784, 379] width 1568 height 758
click at [413, 258] on icon "Icon/Menu Close" at bounding box center [412, 261] width 41 height 41
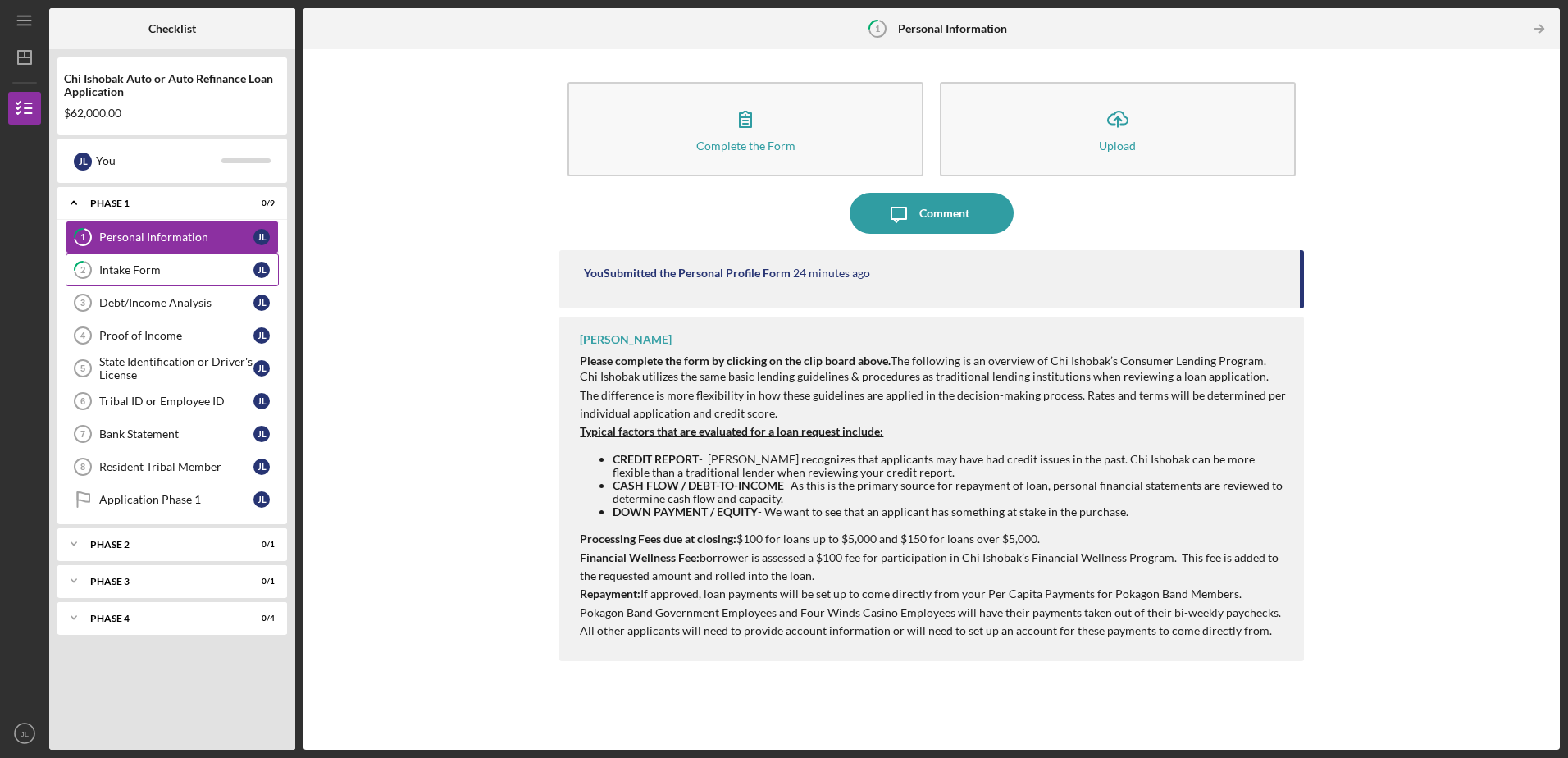
click at [139, 262] on link "2 Intake Form [PERSON_NAME]" at bounding box center [172, 270] width 214 height 33
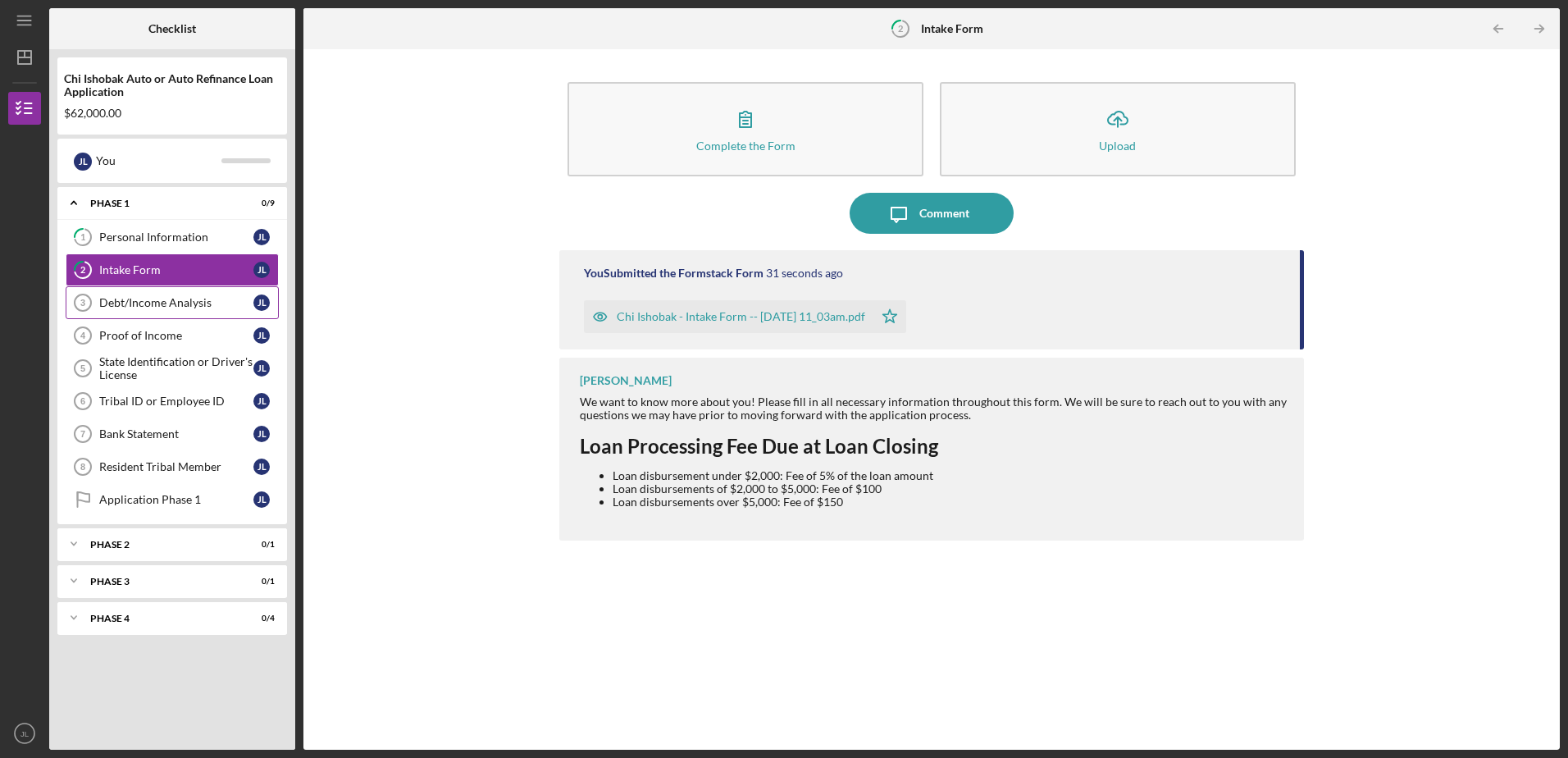
click at [125, 306] on div "Debt/Income Analysis" at bounding box center [176, 302] width 154 height 13
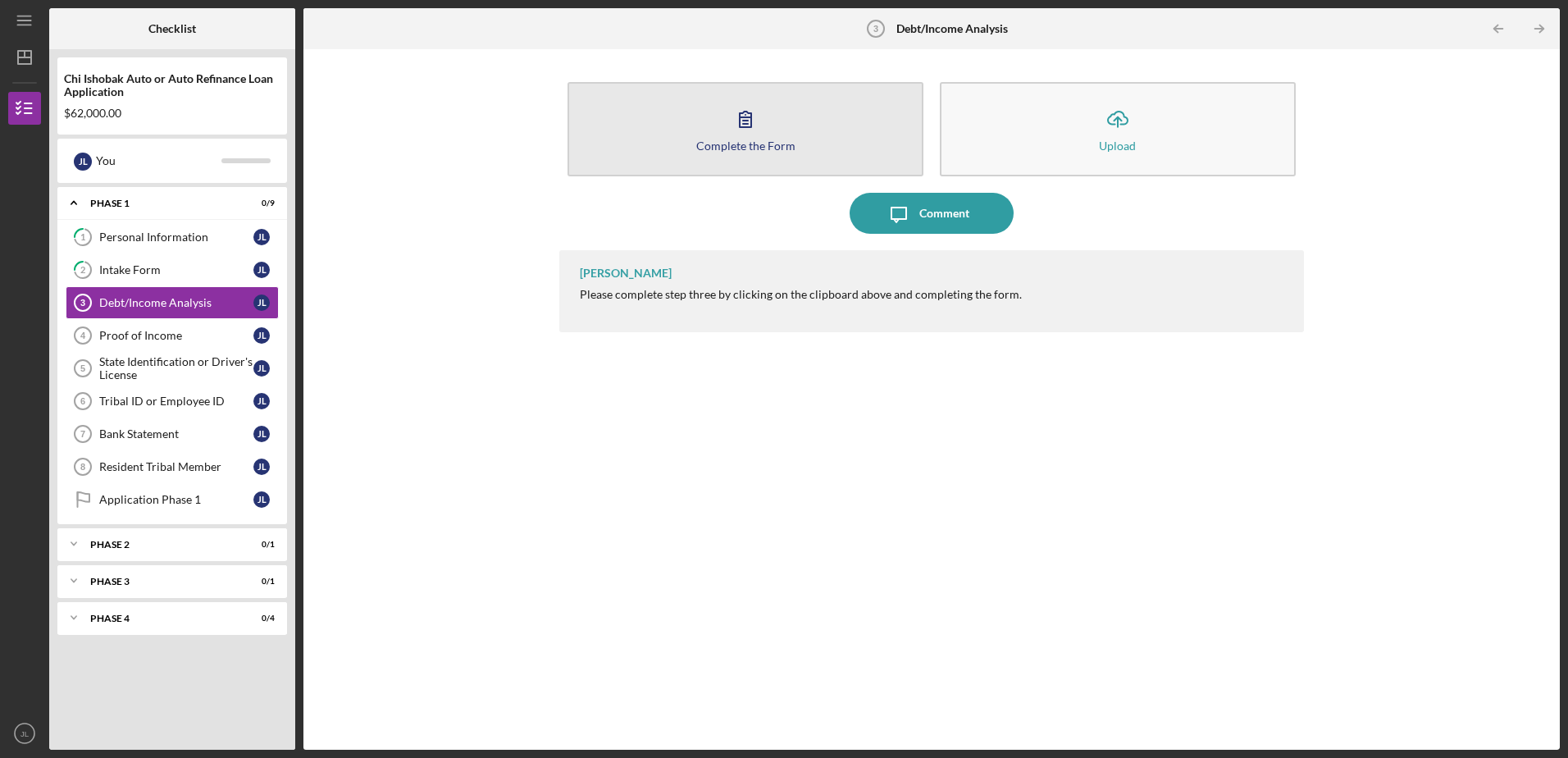
click at [747, 120] on icon "button" at bounding box center [745, 119] width 41 height 41
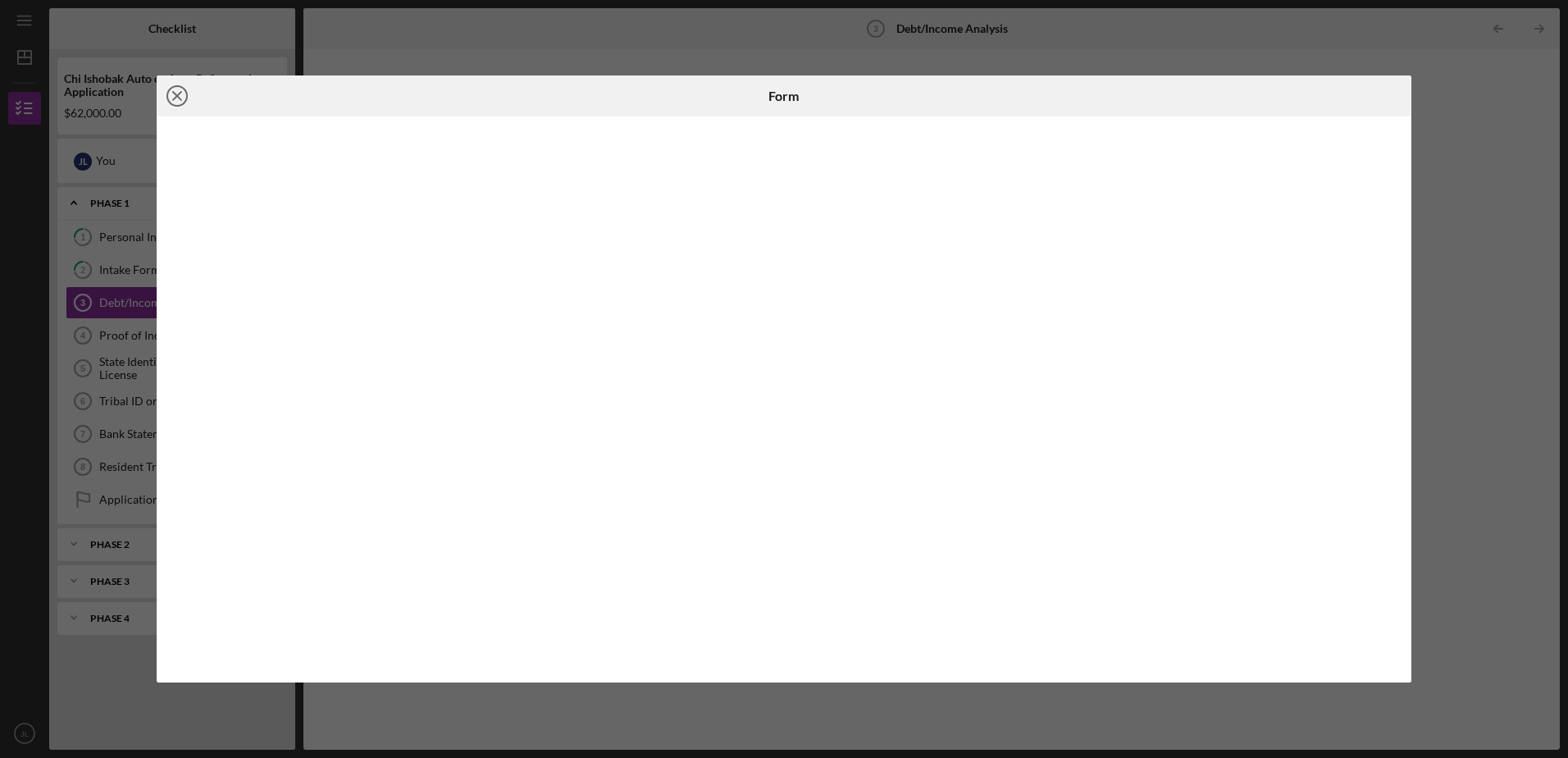
click at [187, 98] on circle at bounding box center [177, 96] width 20 height 20
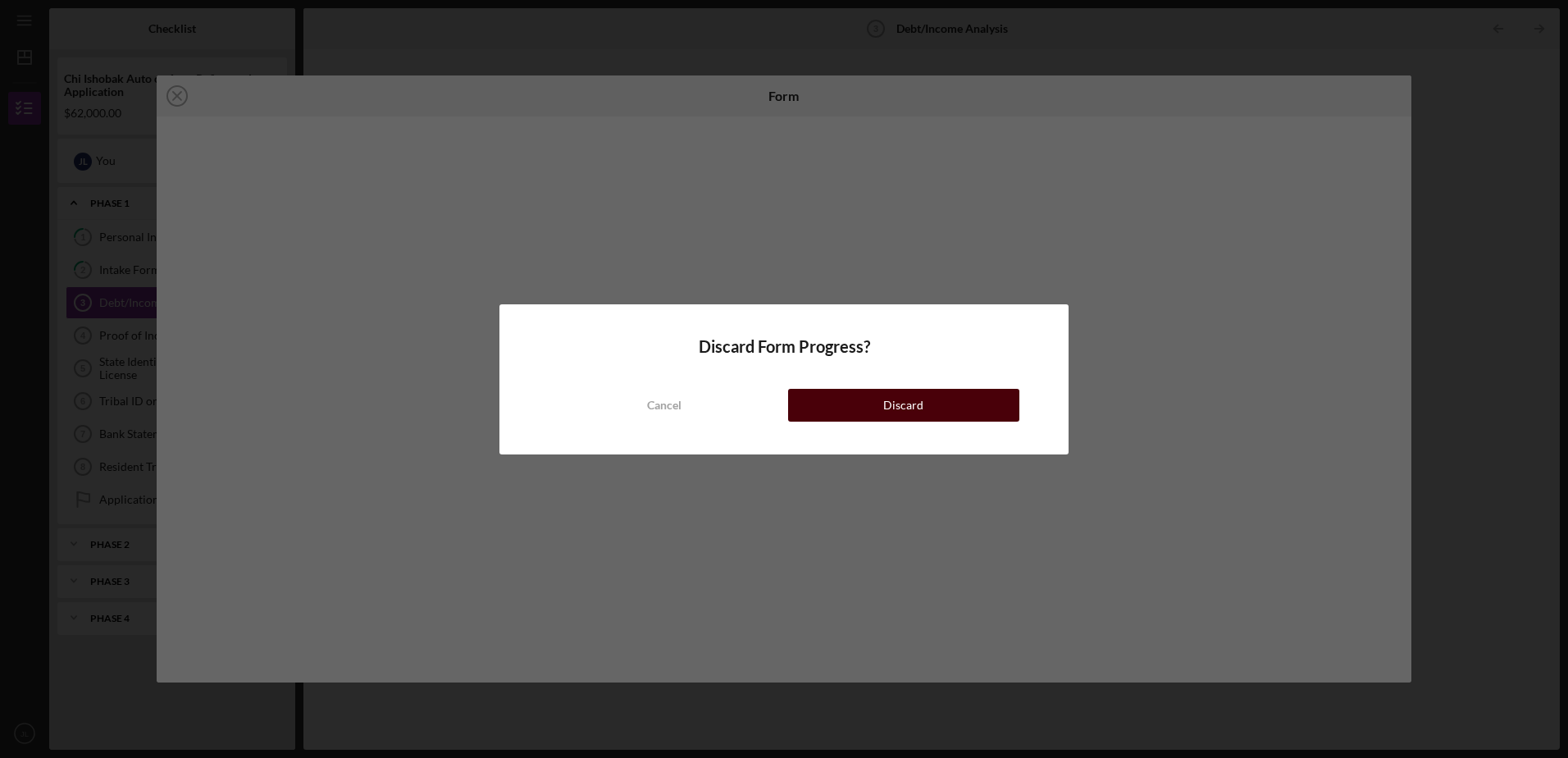
click at [946, 401] on button "Discard" at bounding box center [903, 405] width 231 height 33
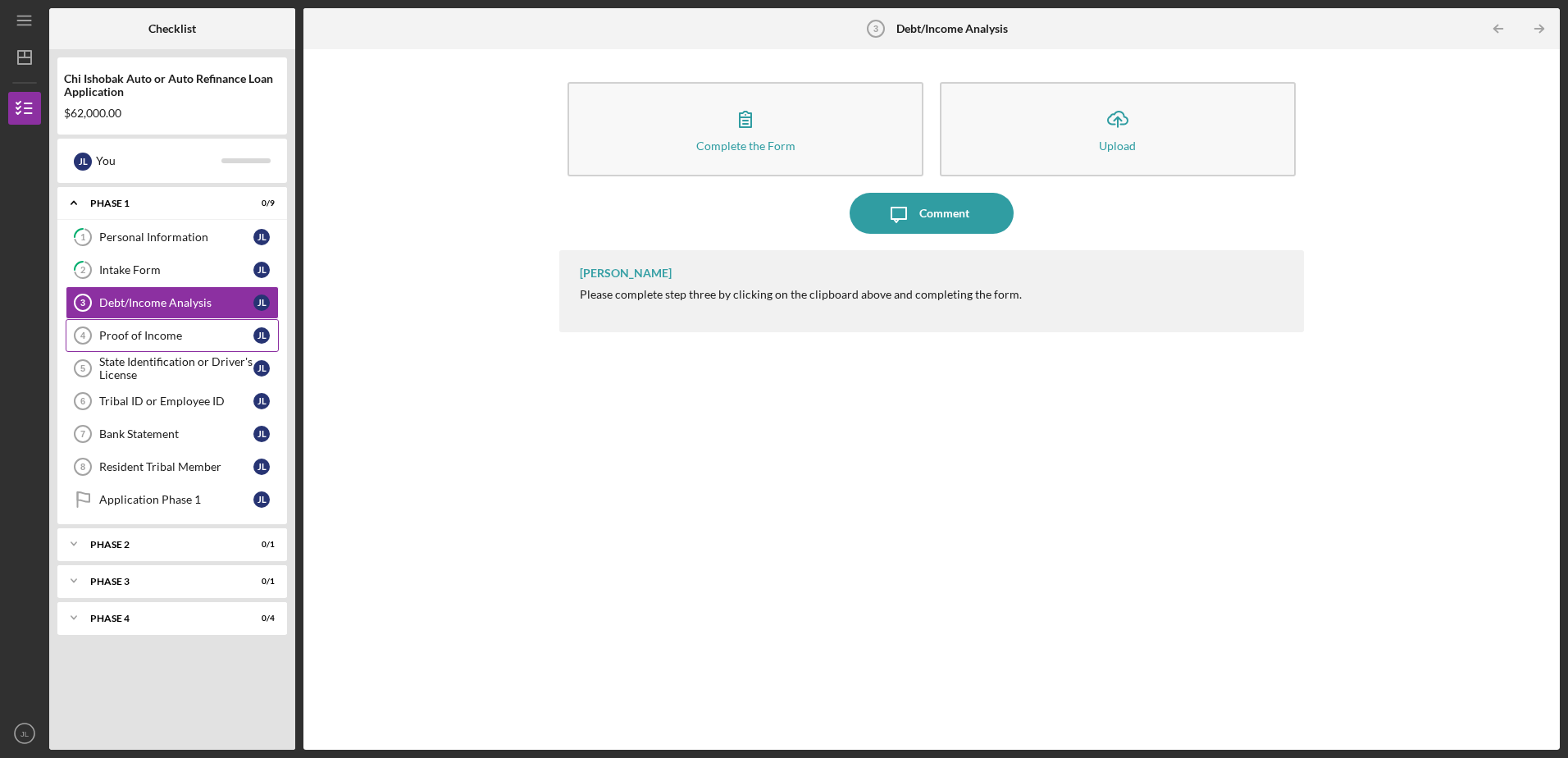
click at [158, 335] on div "Proof of Income" at bounding box center [176, 335] width 154 height 13
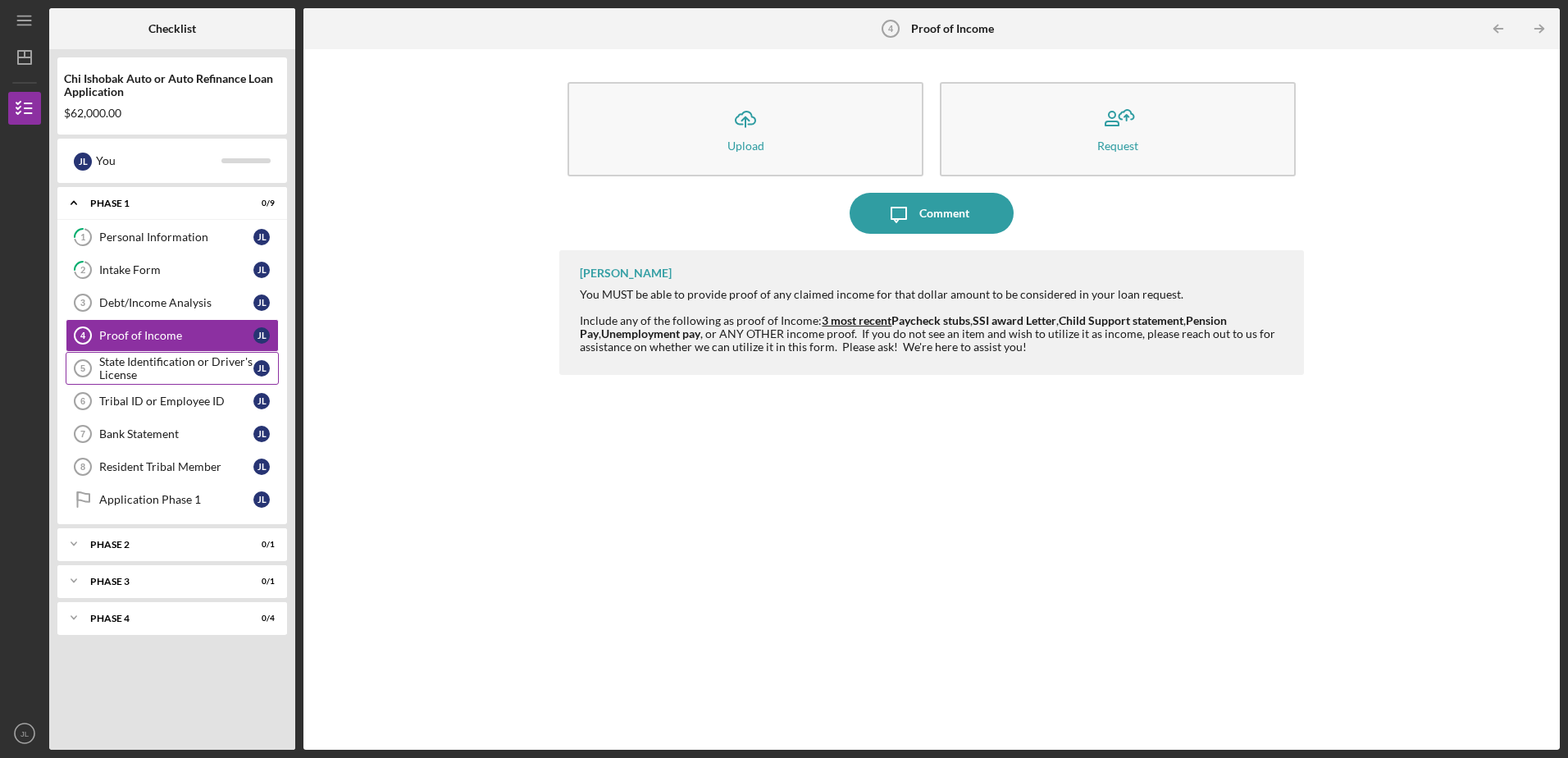
click at [170, 375] on div "State Identification or Driver's License" at bounding box center [176, 368] width 154 height 26
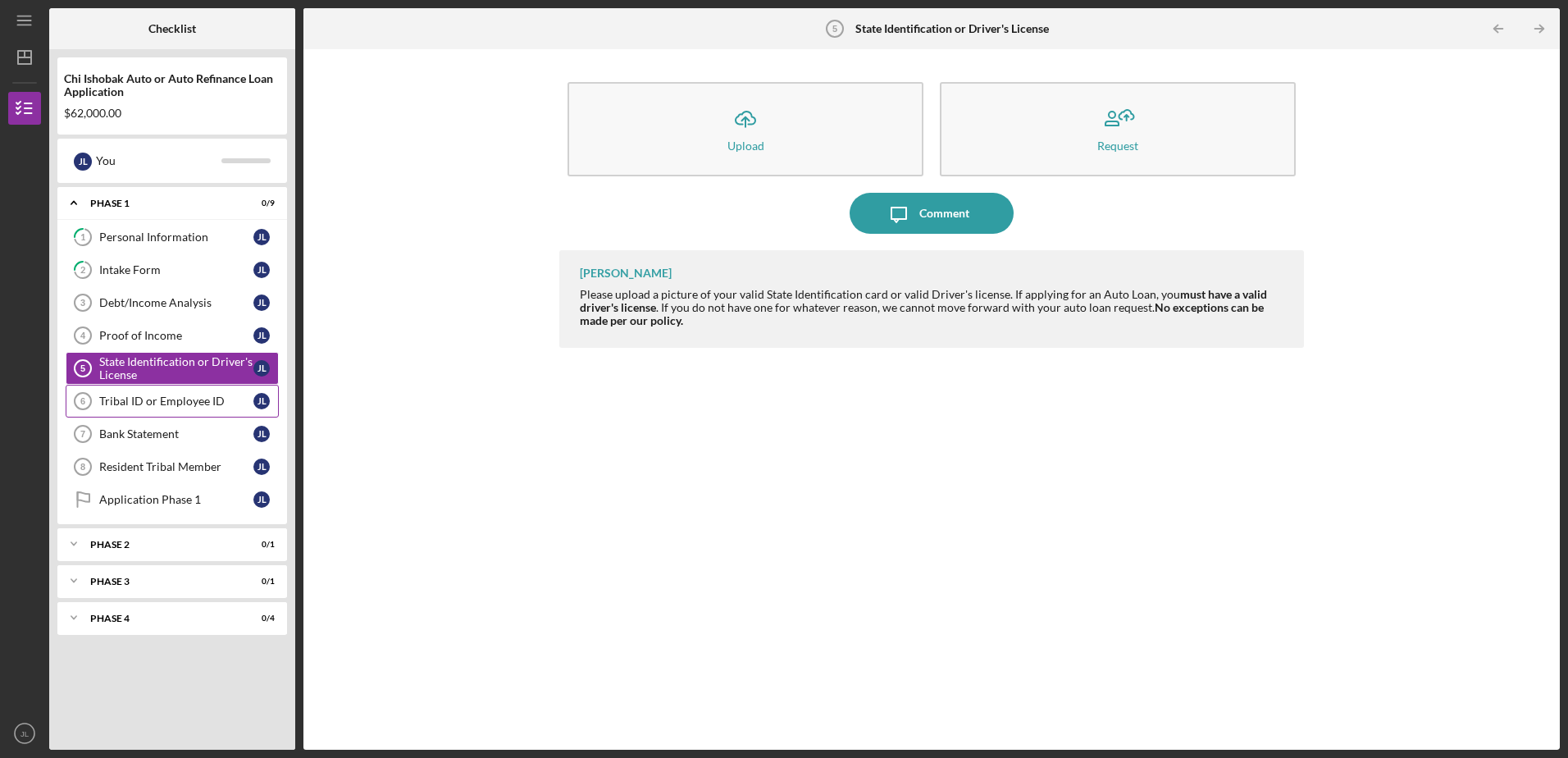
click at [176, 395] on div "Tribal ID or Employee ID" at bounding box center [176, 401] width 154 height 13
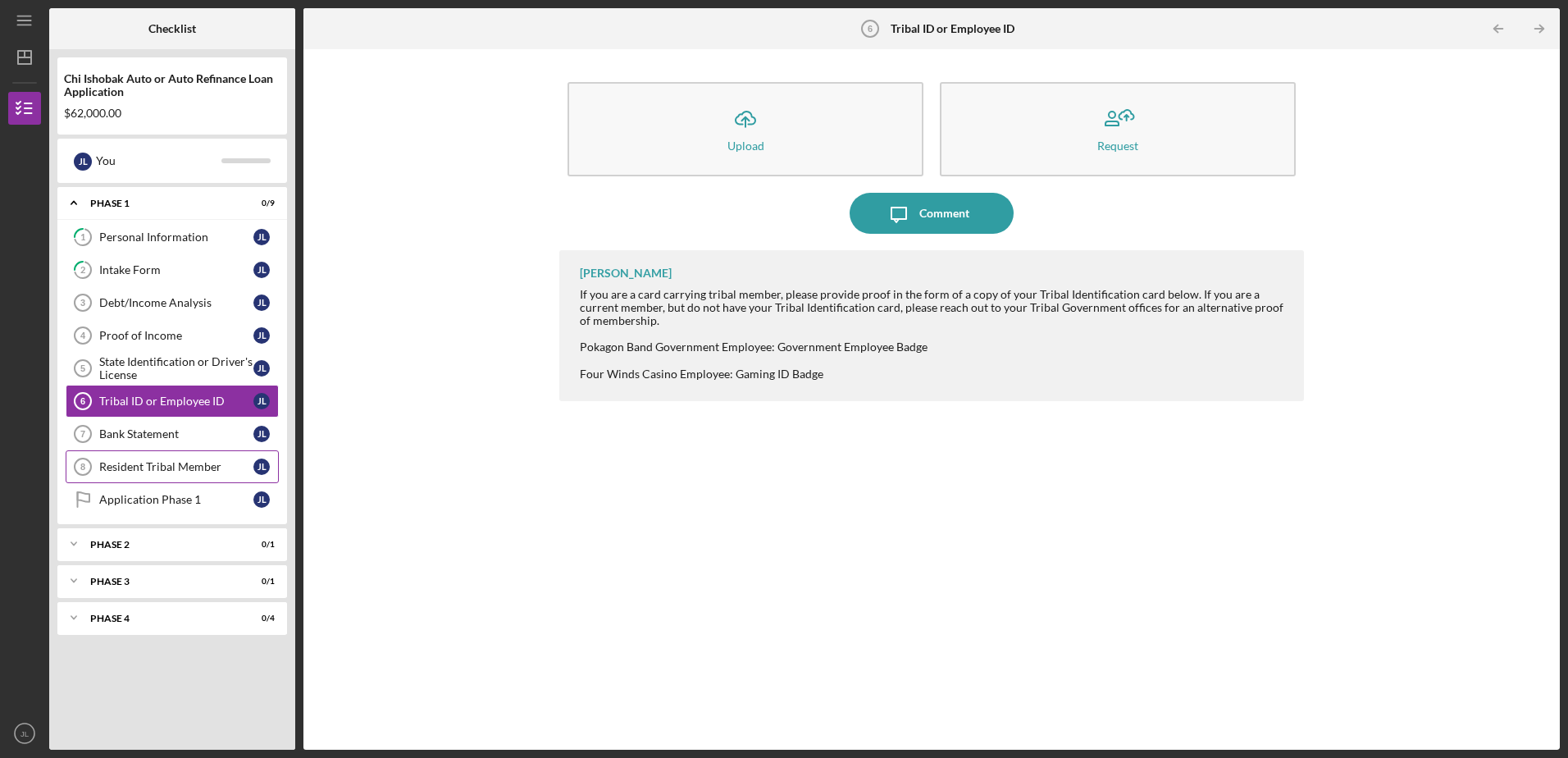
click at [150, 458] on link "Resident Tribal Member 8 Resident Tribal Member [PERSON_NAME]" at bounding box center [172, 467] width 214 height 33
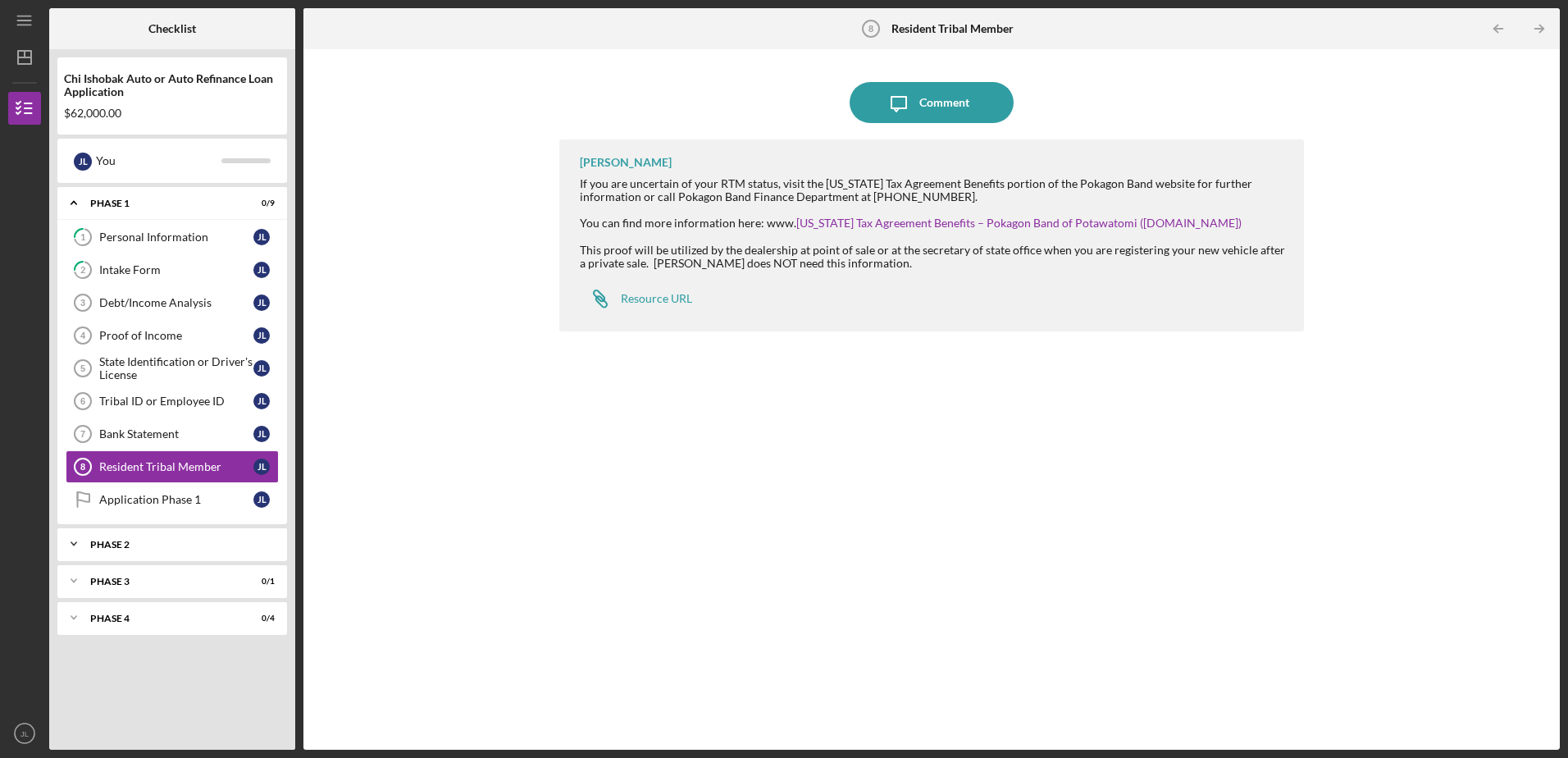
click at [133, 540] on div "Phase 2" at bounding box center [178, 544] width 176 height 10
click at [132, 537] on div "Icon/Expander Phase 2 0 / 1" at bounding box center [172, 544] width 230 height 34
click at [133, 305] on div "Debt/Income Analysis" at bounding box center [176, 302] width 154 height 13
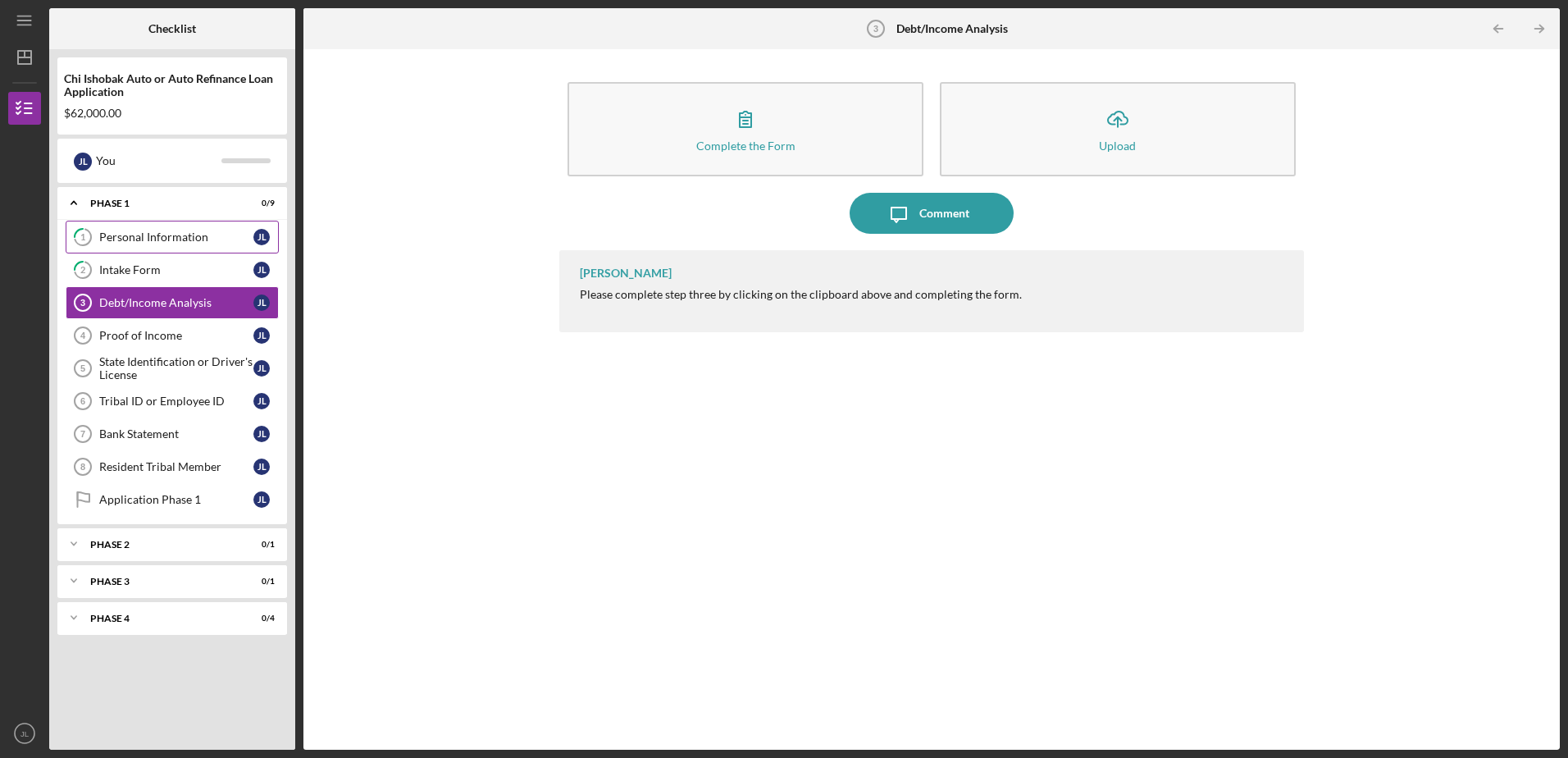
click at [219, 245] on link "1 Personal Information [PERSON_NAME]" at bounding box center [172, 237] width 214 height 33
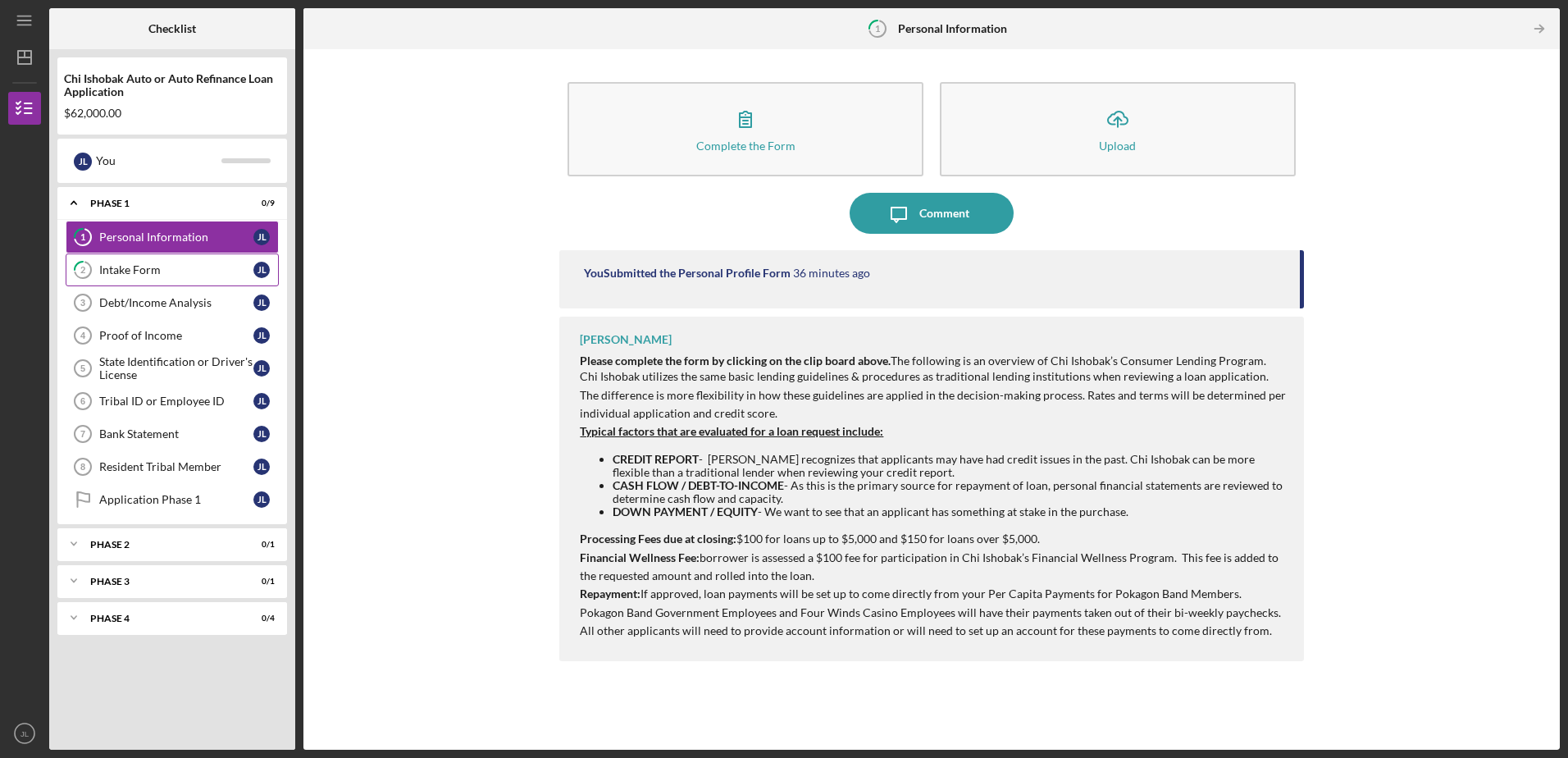
click at [183, 277] on div "Intake Form" at bounding box center [176, 269] width 154 height 13
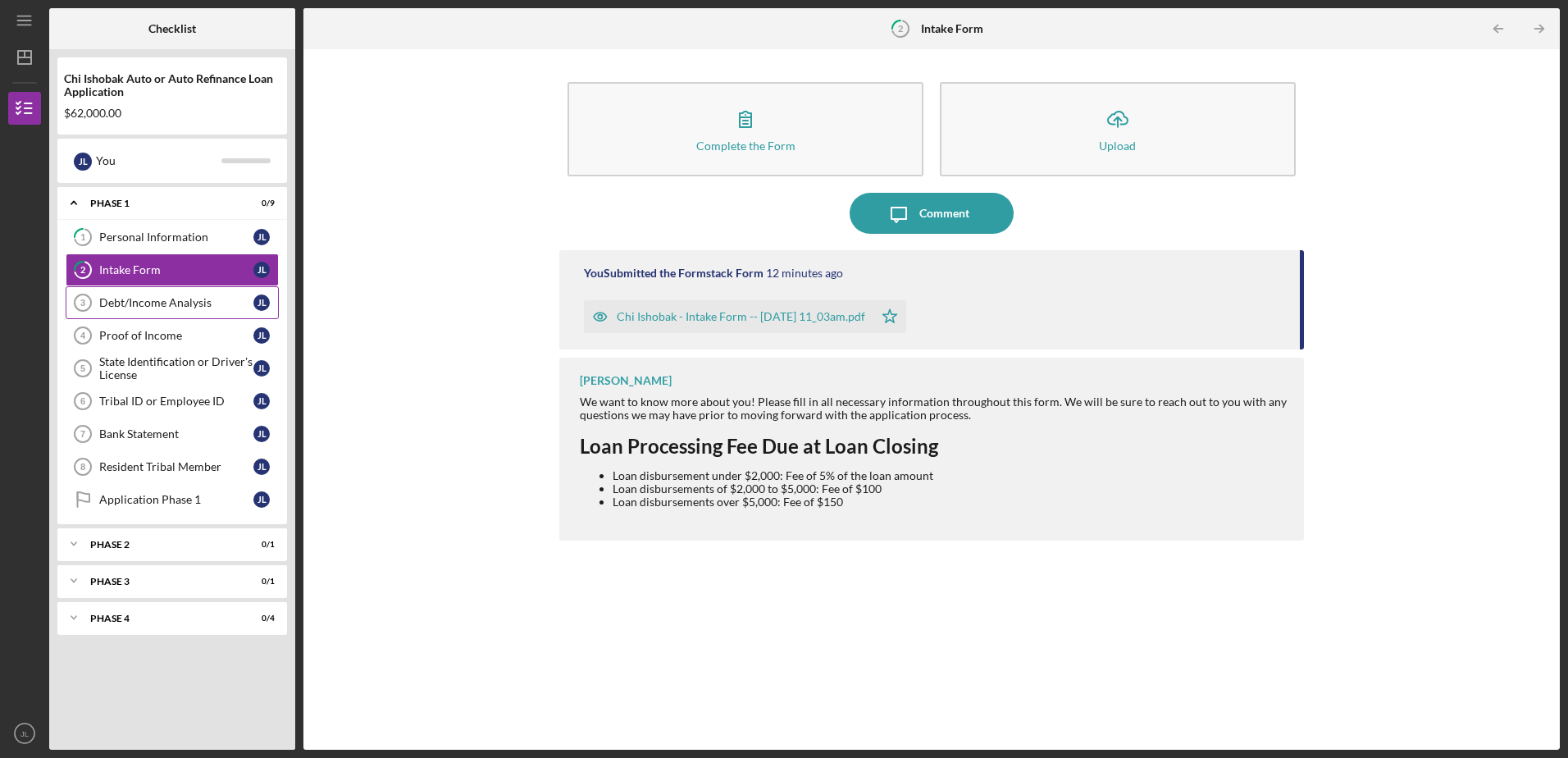
click at [169, 305] on div "Debt/Income Analysis" at bounding box center [176, 302] width 154 height 13
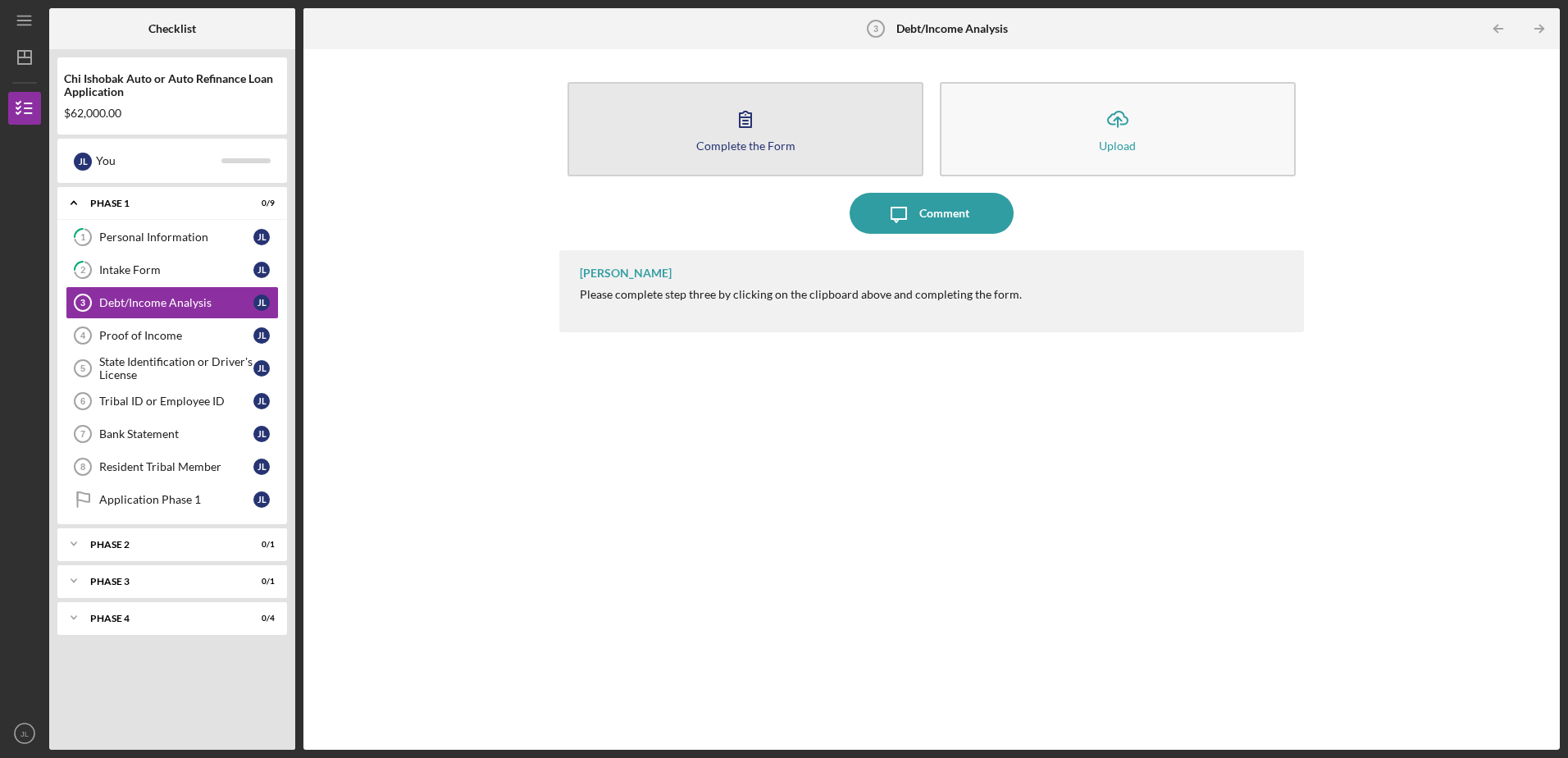
click at [694, 142] on button "Complete the Form Form" at bounding box center [746, 129] width 356 height 94
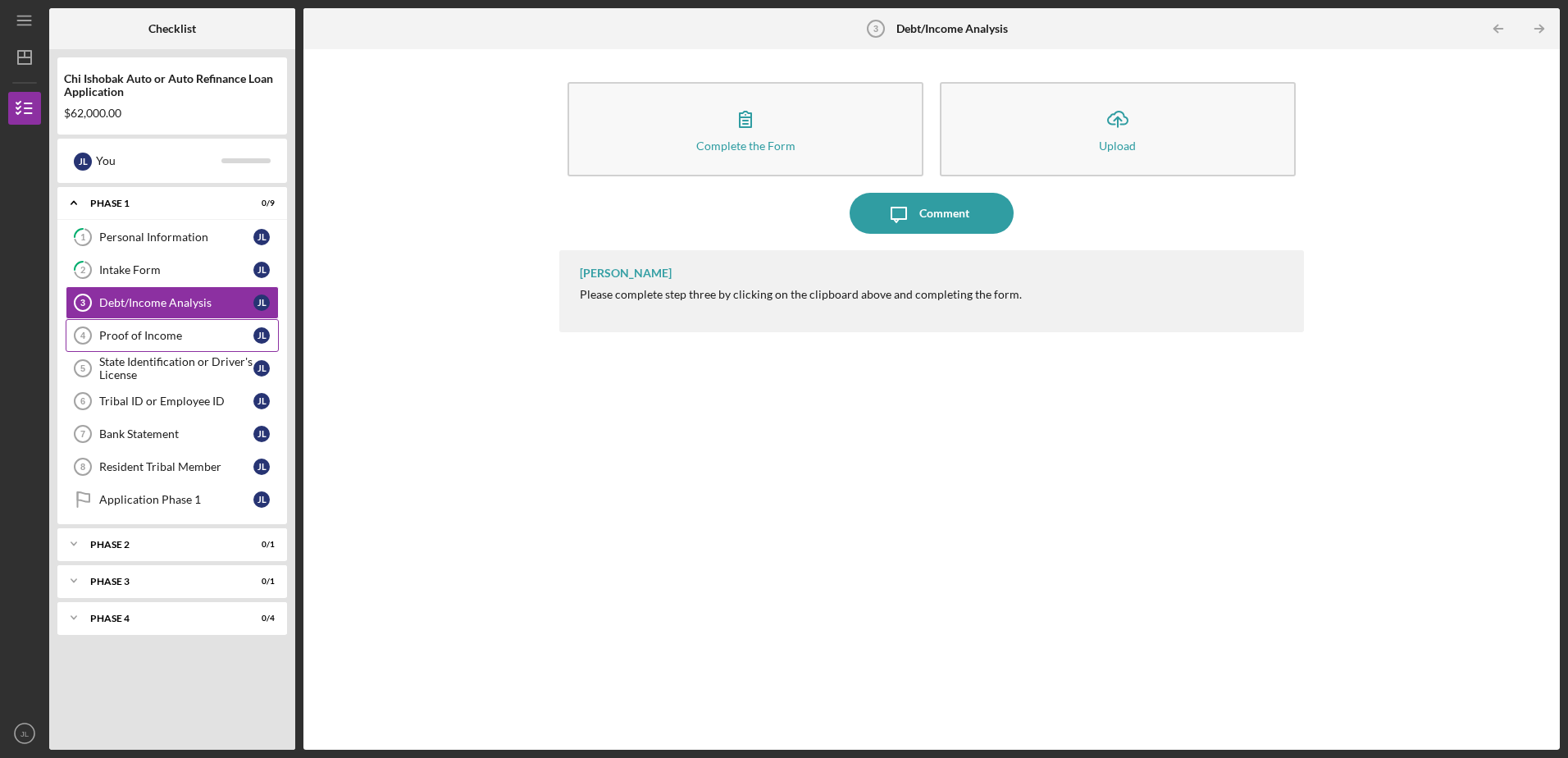
click at [146, 343] on link "Proof of Income 4 Proof of Income [PERSON_NAME]" at bounding box center [172, 335] width 214 height 33
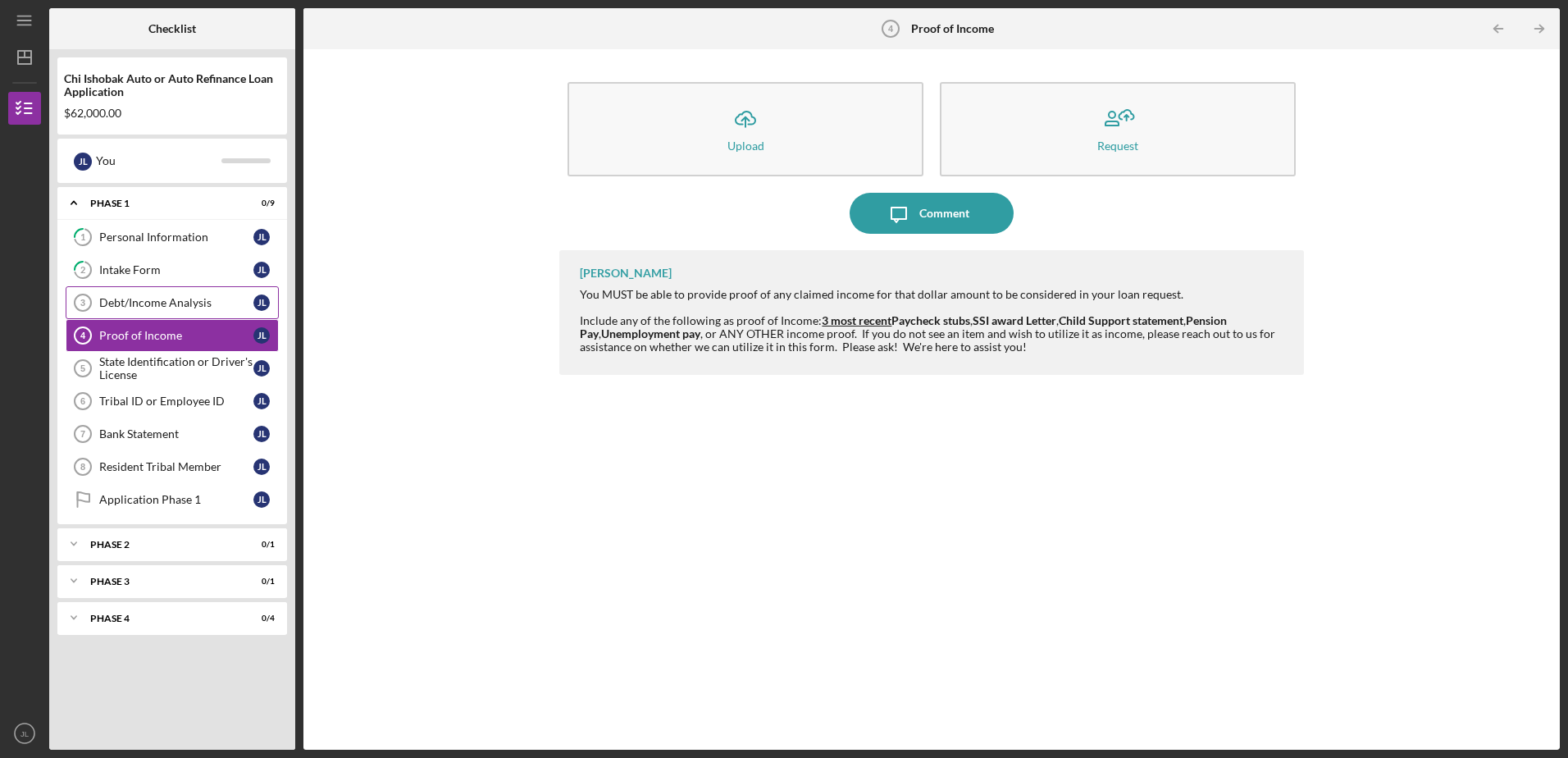
click at [133, 303] on div "Debt/Income Analysis" at bounding box center [176, 302] width 154 height 13
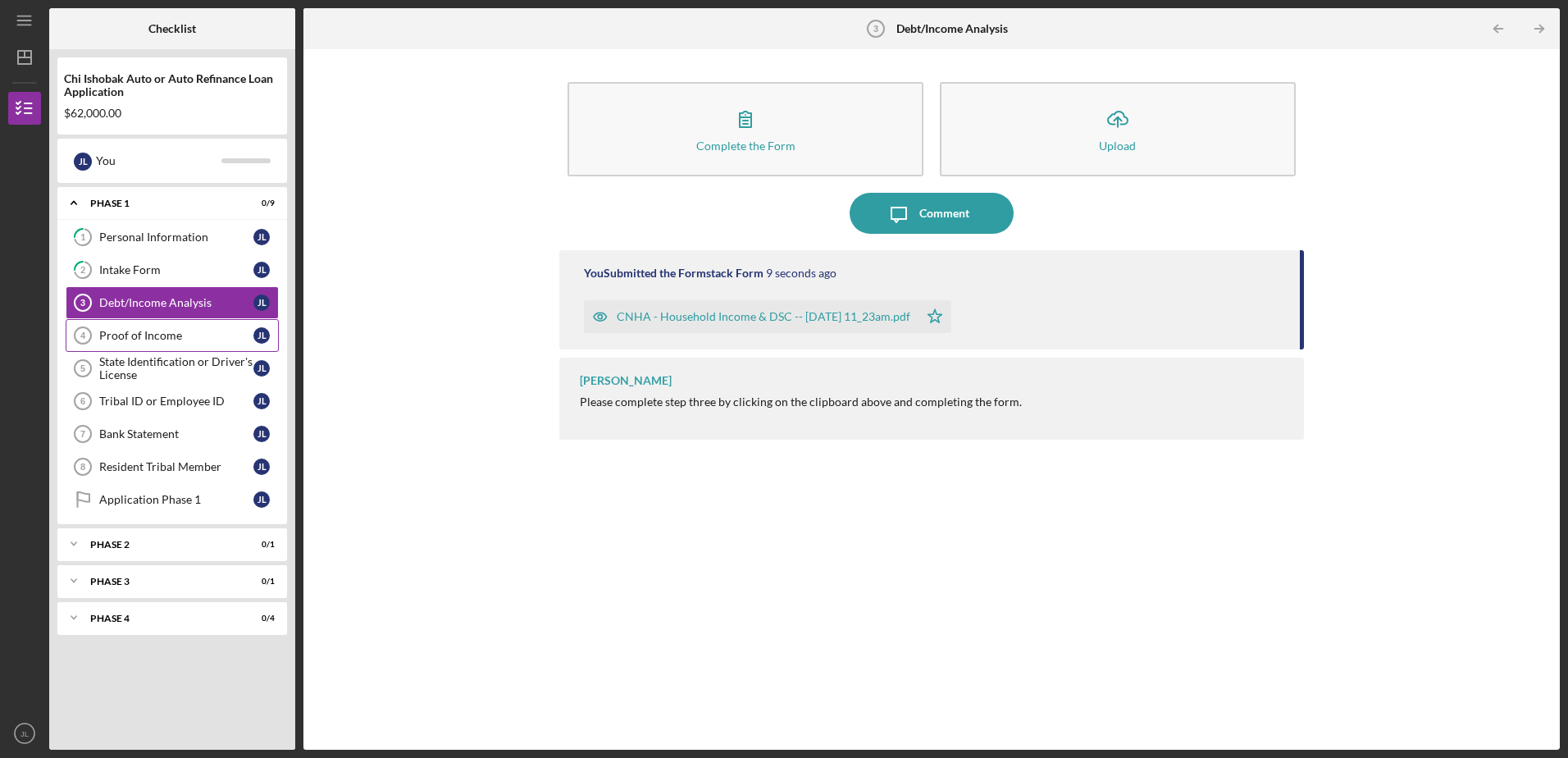
click at [173, 335] on div "Proof of Income" at bounding box center [176, 335] width 154 height 13
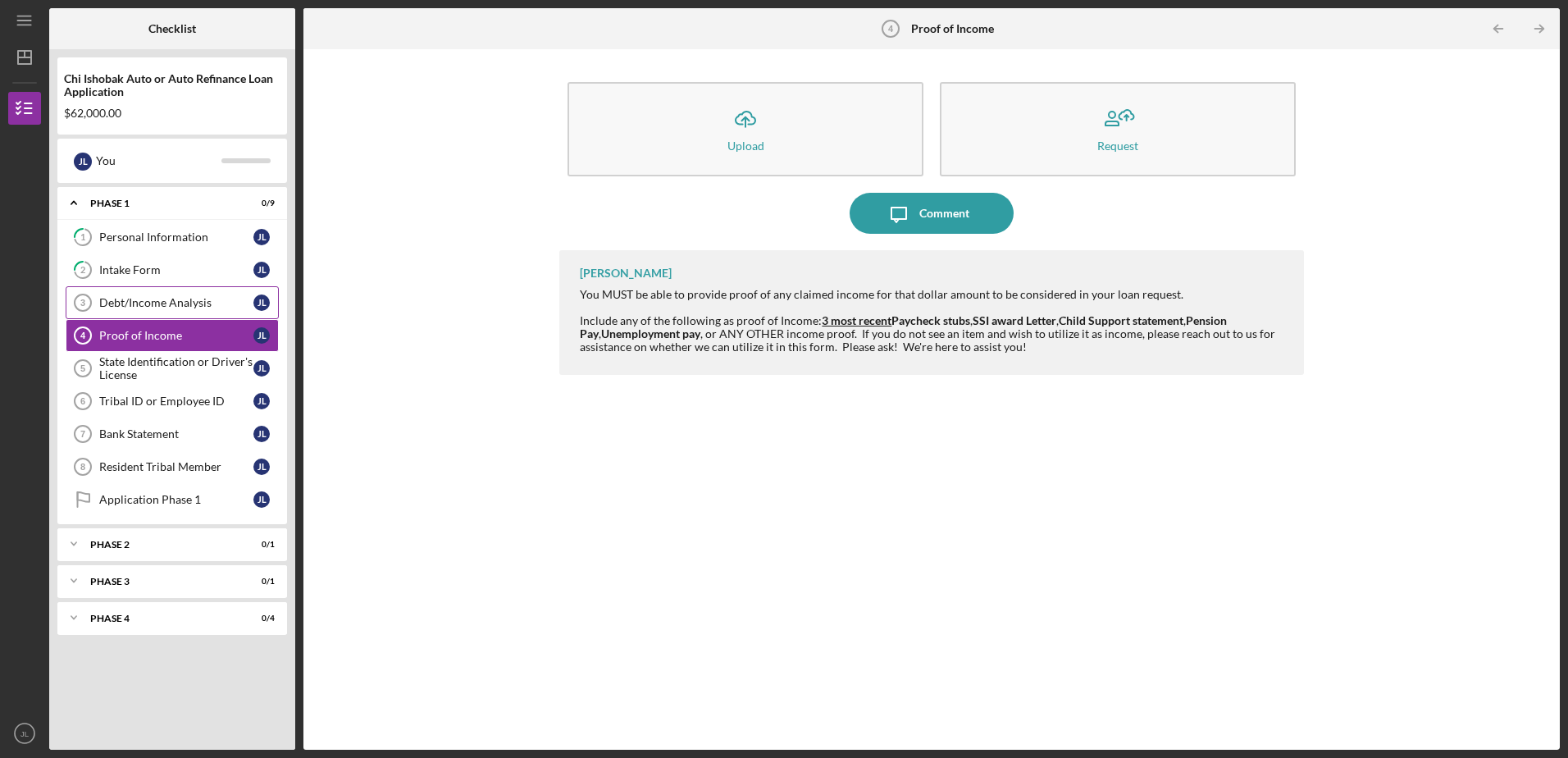
click at [172, 303] on div "Debt/Income Analysis" at bounding box center [176, 302] width 154 height 13
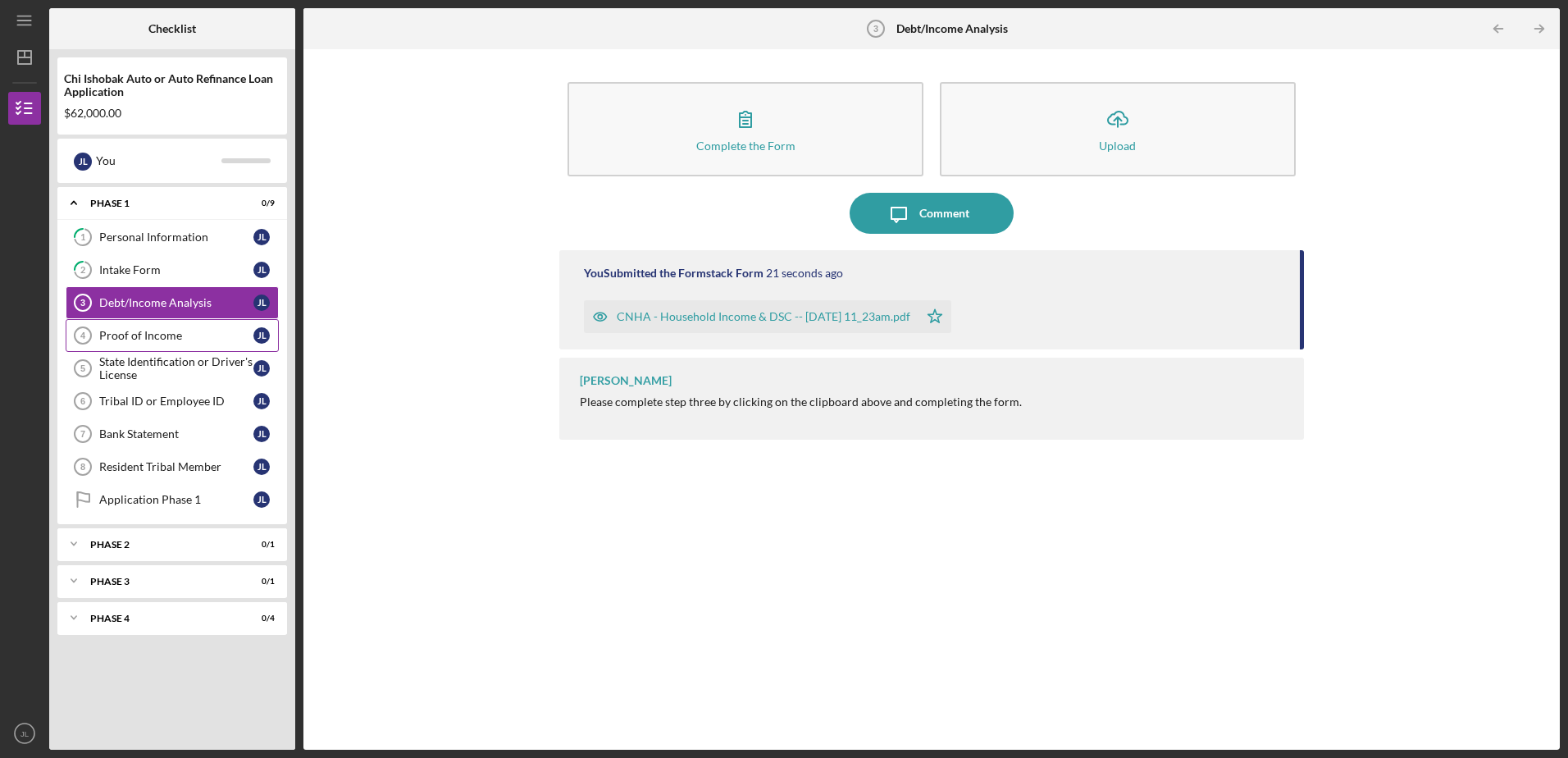
click at [155, 340] on div "Proof of Income" at bounding box center [176, 335] width 154 height 13
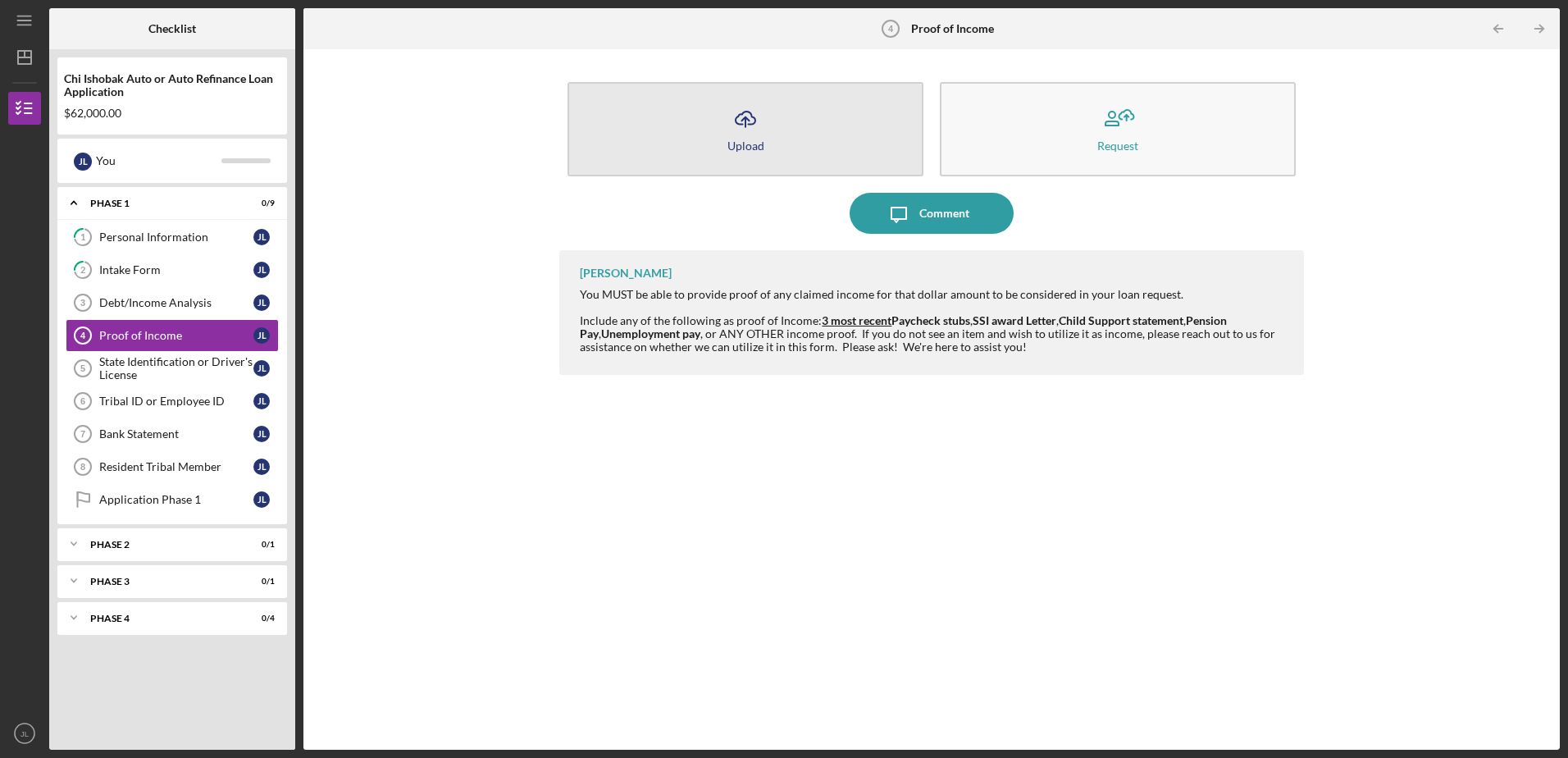
click at [755, 137] on icon "Icon/Upload" at bounding box center [745, 119] width 41 height 41
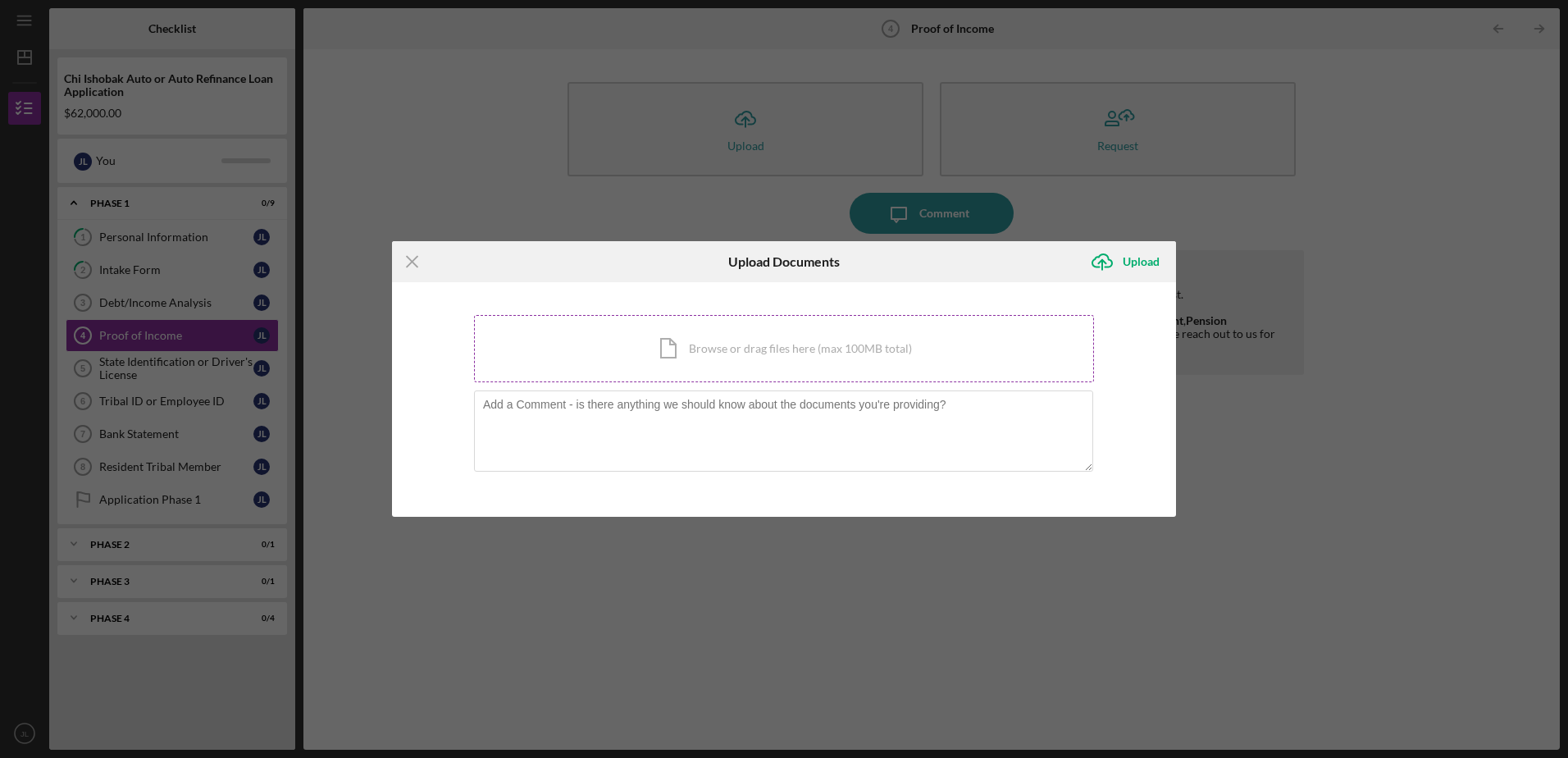
click at [718, 354] on div "Icon/Document Browse or drag files here (max 100MB total) Tap to choose files o…" at bounding box center [783, 349] width 620 height 68
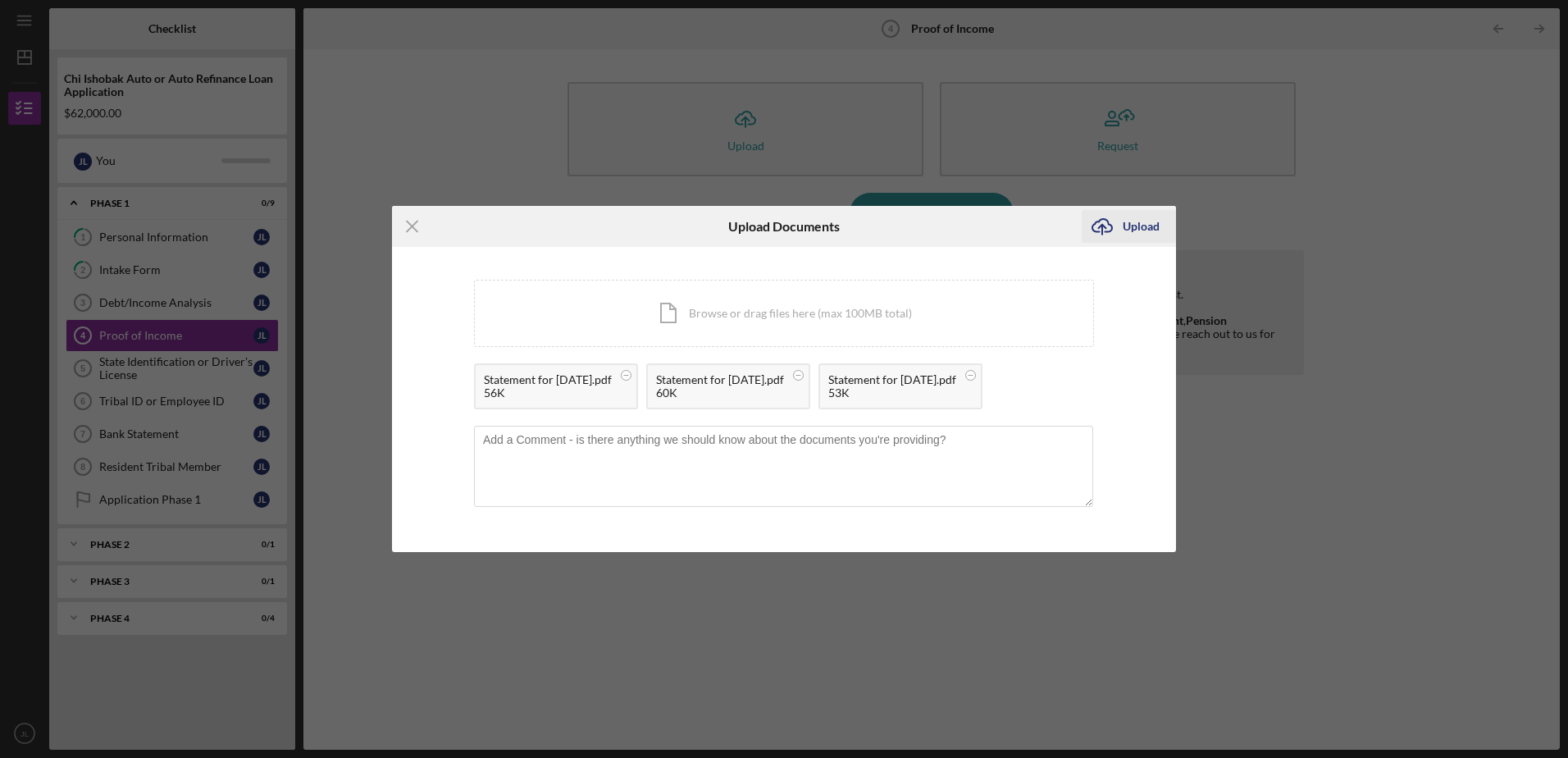
click at [1130, 225] on div "Upload" at bounding box center [1141, 226] width 37 height 33
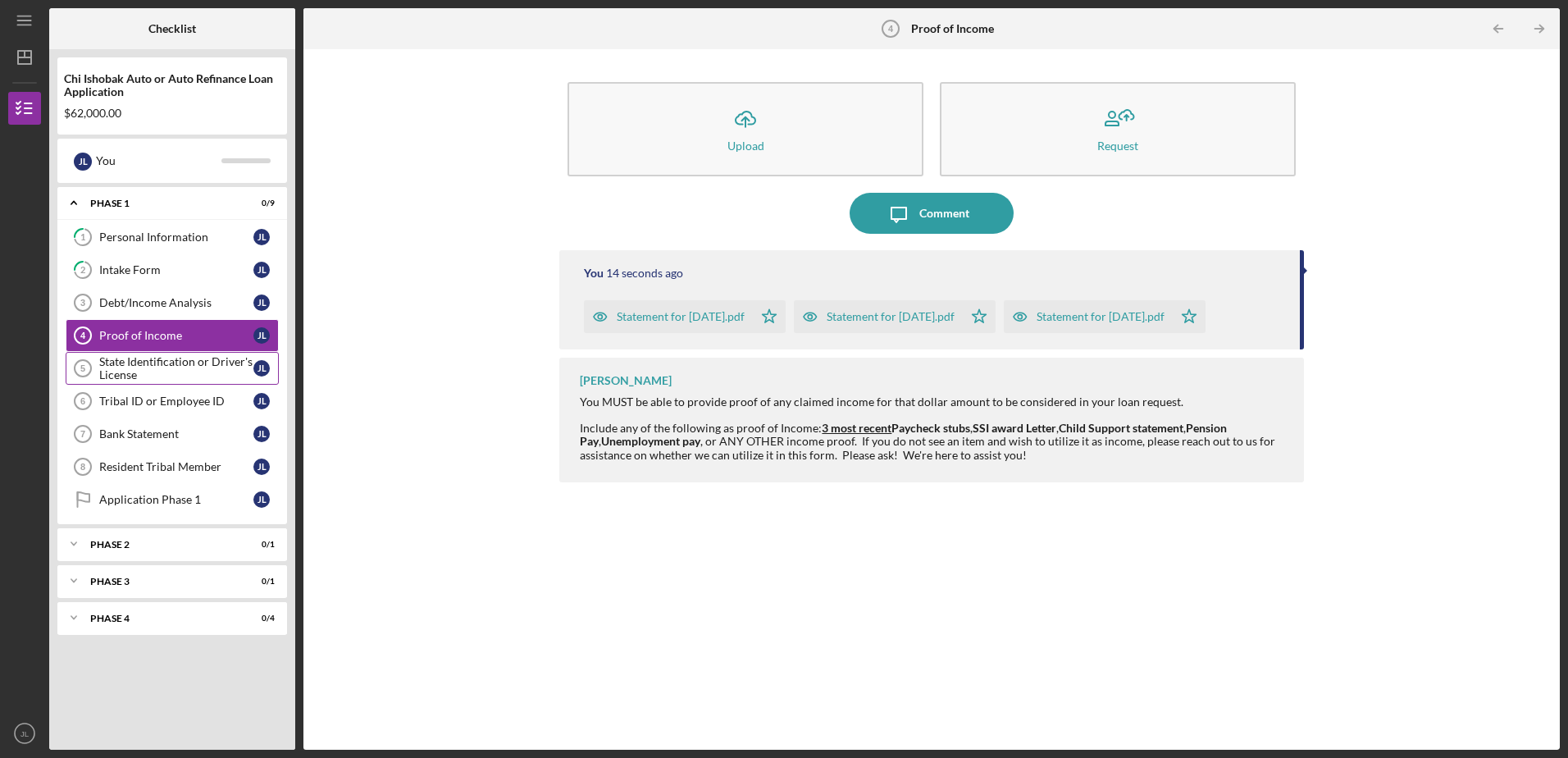
click at [155, 365] on div "State Identification or Driver's License" at bounding box center [176, 368] width 154 height 26
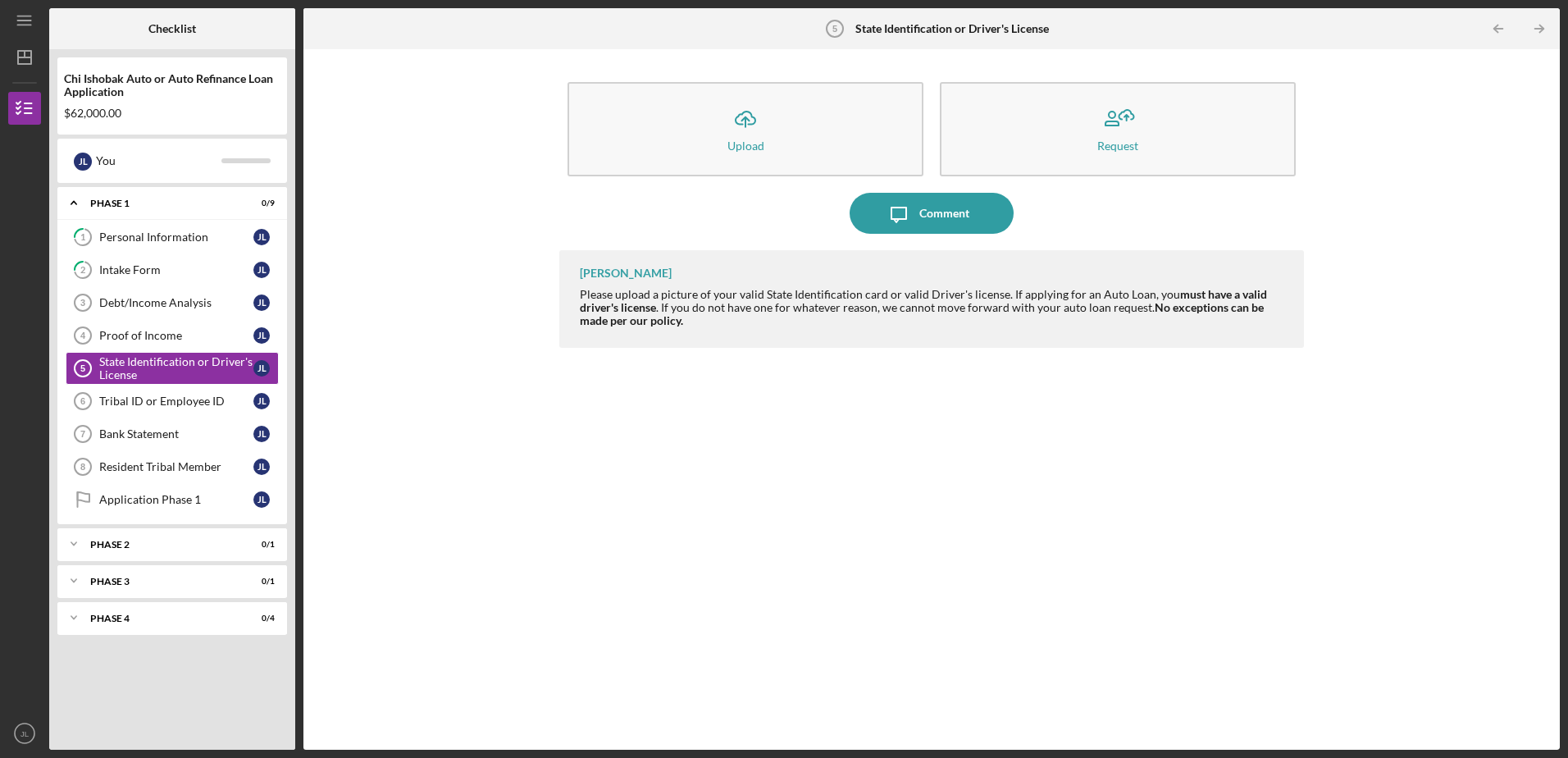
click at [917, 484] on div "[PERSON_NAME] Please upload a picture of your valid State Identification card o…" at bounding box center [931, 488] width 744 height 475
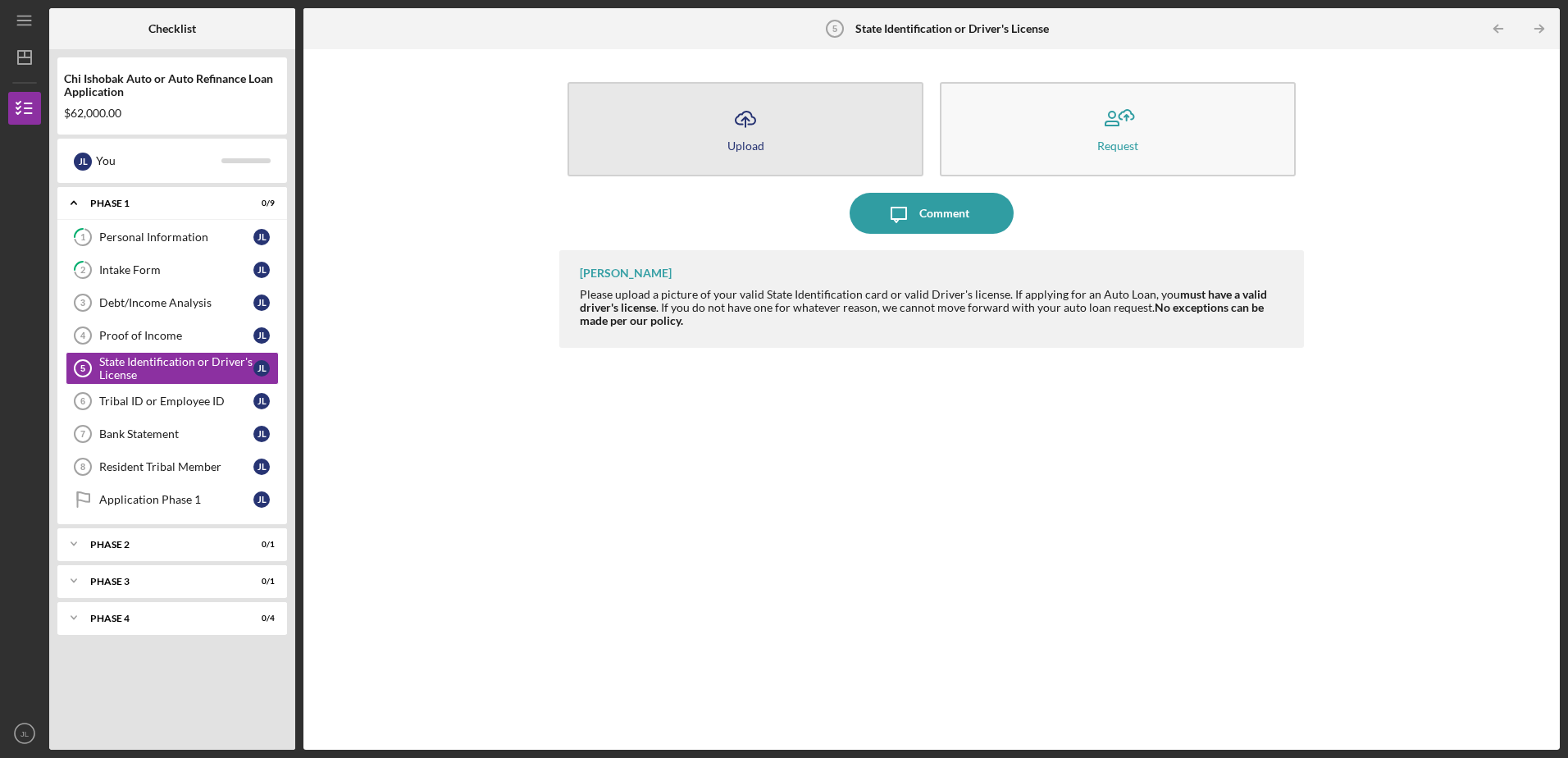
click at [641, 142] on button "Icon/Upload Upload" at bounding box center [746, 129] width 356 height 94
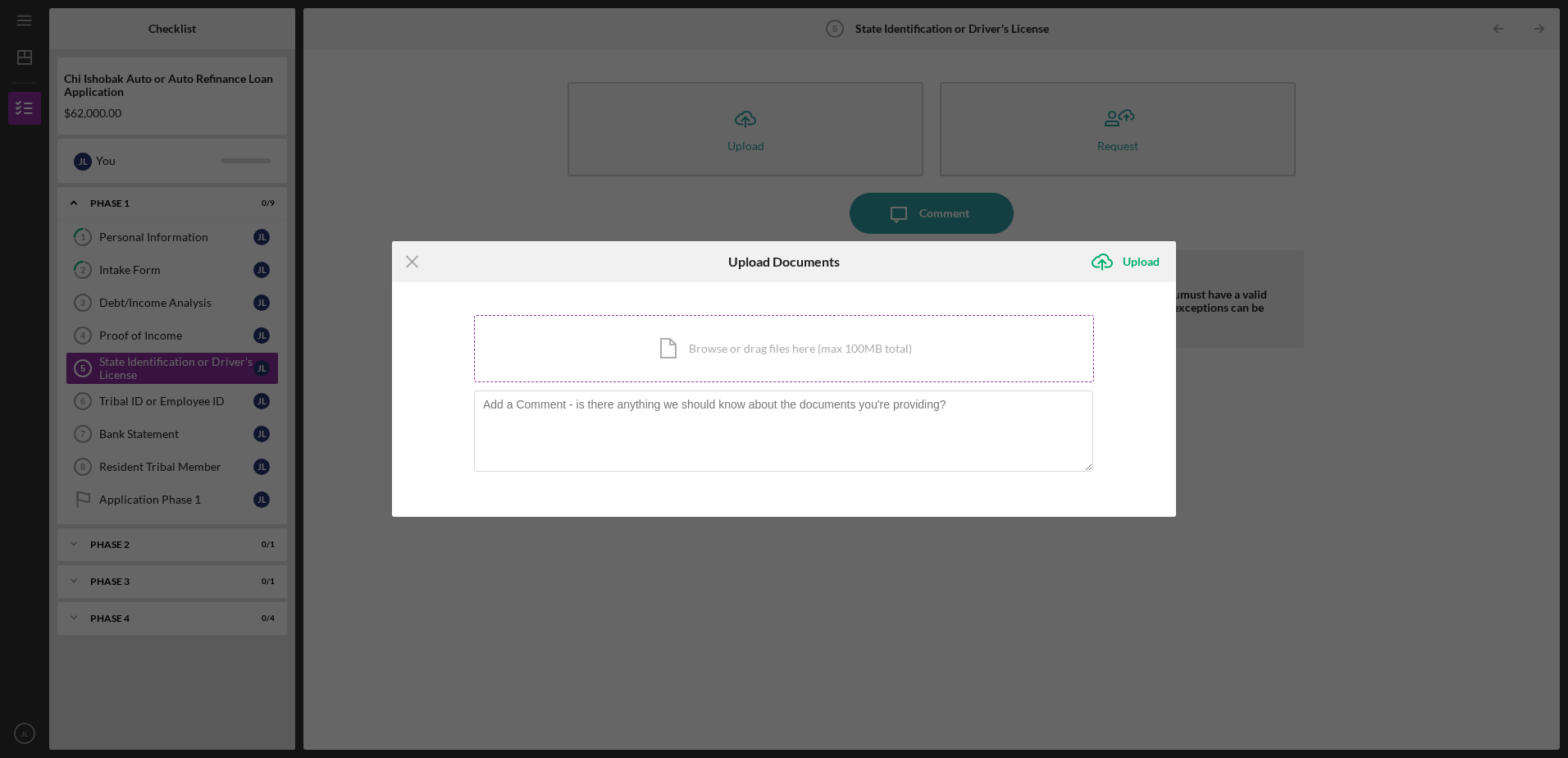
click at [710, 341] on div "Icon/Document Browse or drag files here (max 100MB total) Tap to choose files o…" at bounding box center [783, 349] width 620 height 68
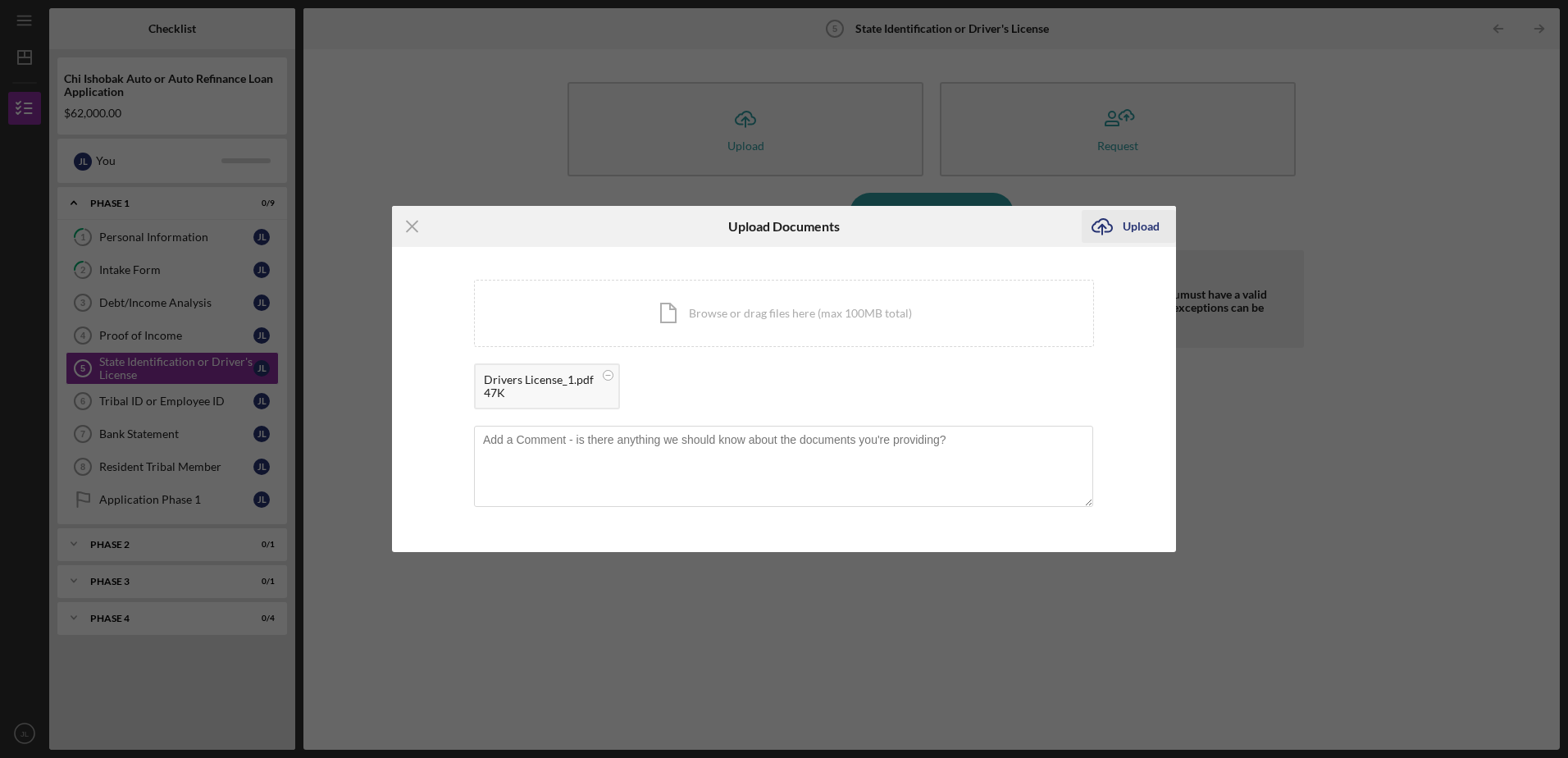
click at [1137, 229] on div "Upload" at bounding box center [1141, 226] width 37 height 33
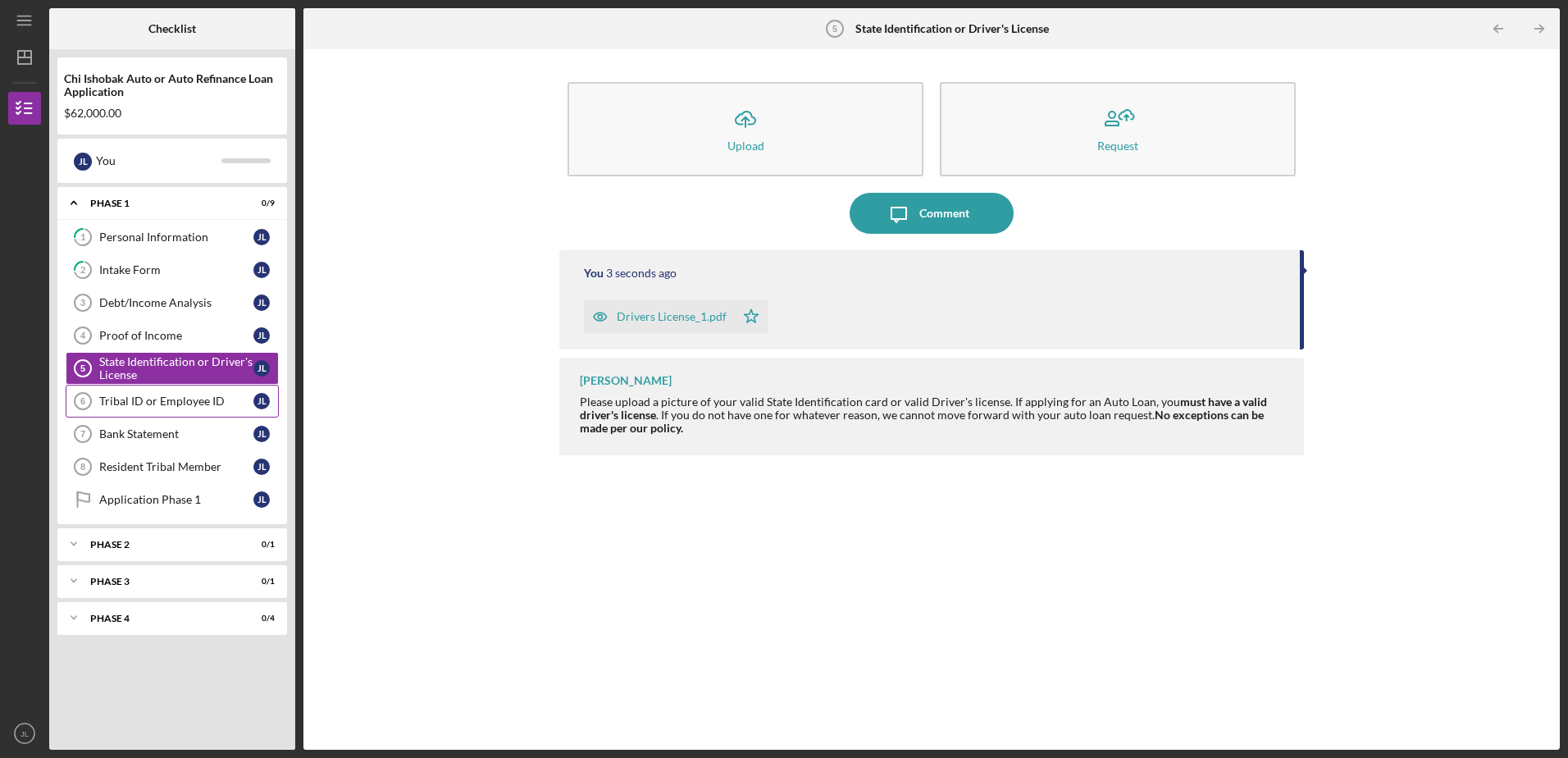
click at [155, 398] on div "Tribal ID or Employee ID" at bounding box center [176, 401] width 154 height 13
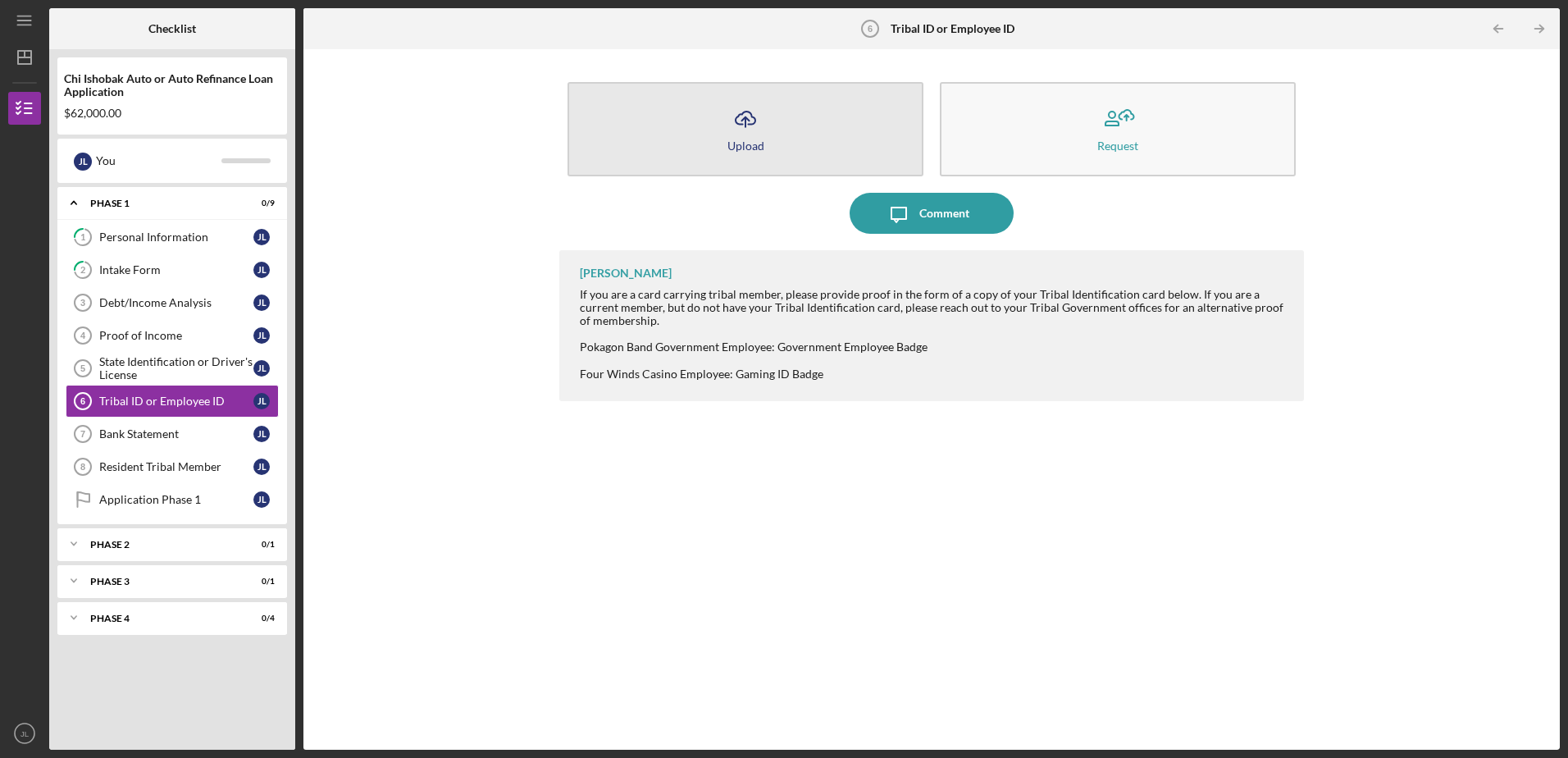
click at [681, 134] on button "Icon/Upload Upload" at bounding box center [746, 129] width 356 height 94
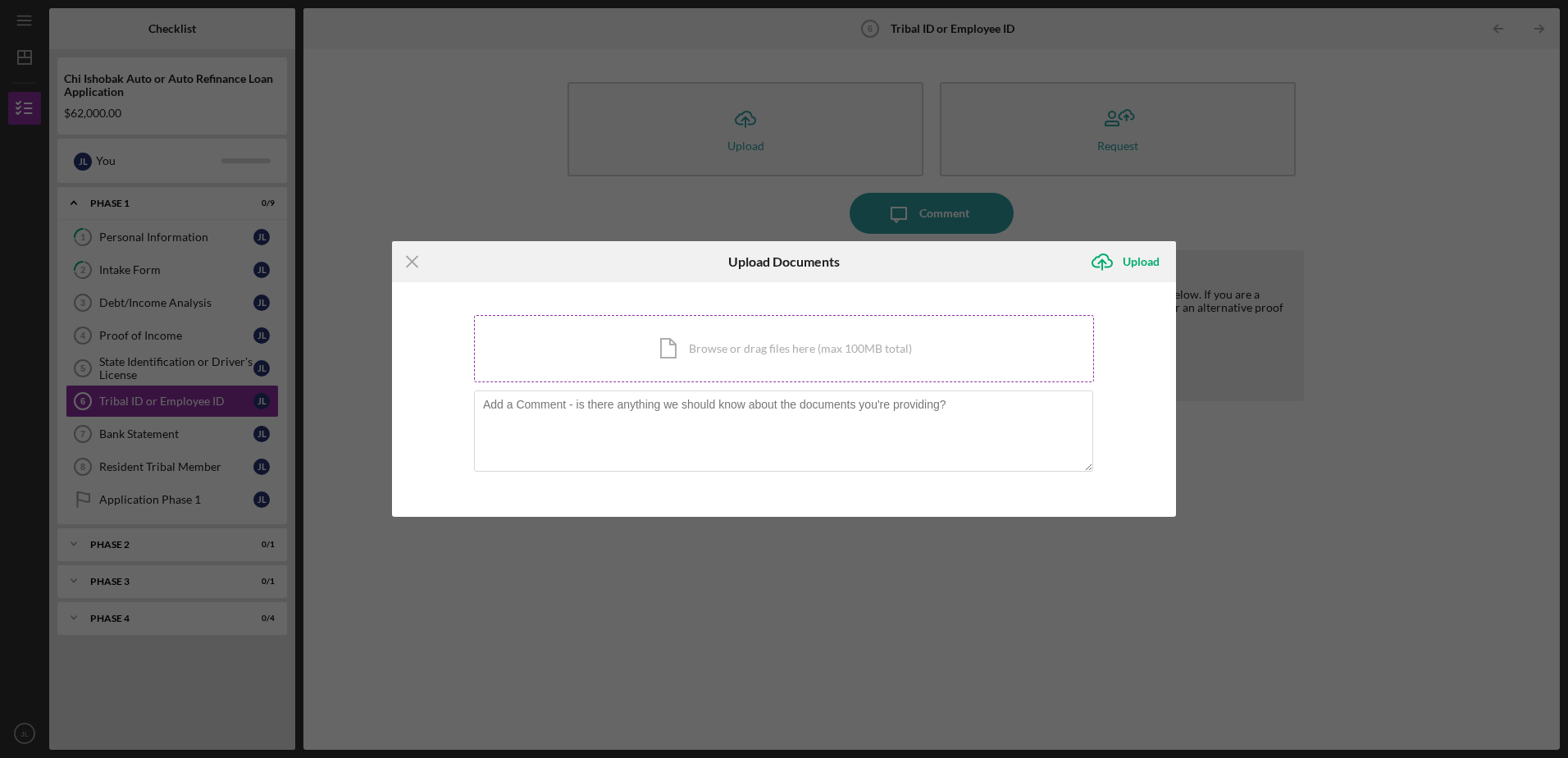
click at [645, 358] on div "Icon/Document Browse or drag files here (max 100MB total) Tap to choose files o…" at bounding box center [783, 349] width 620 height 68
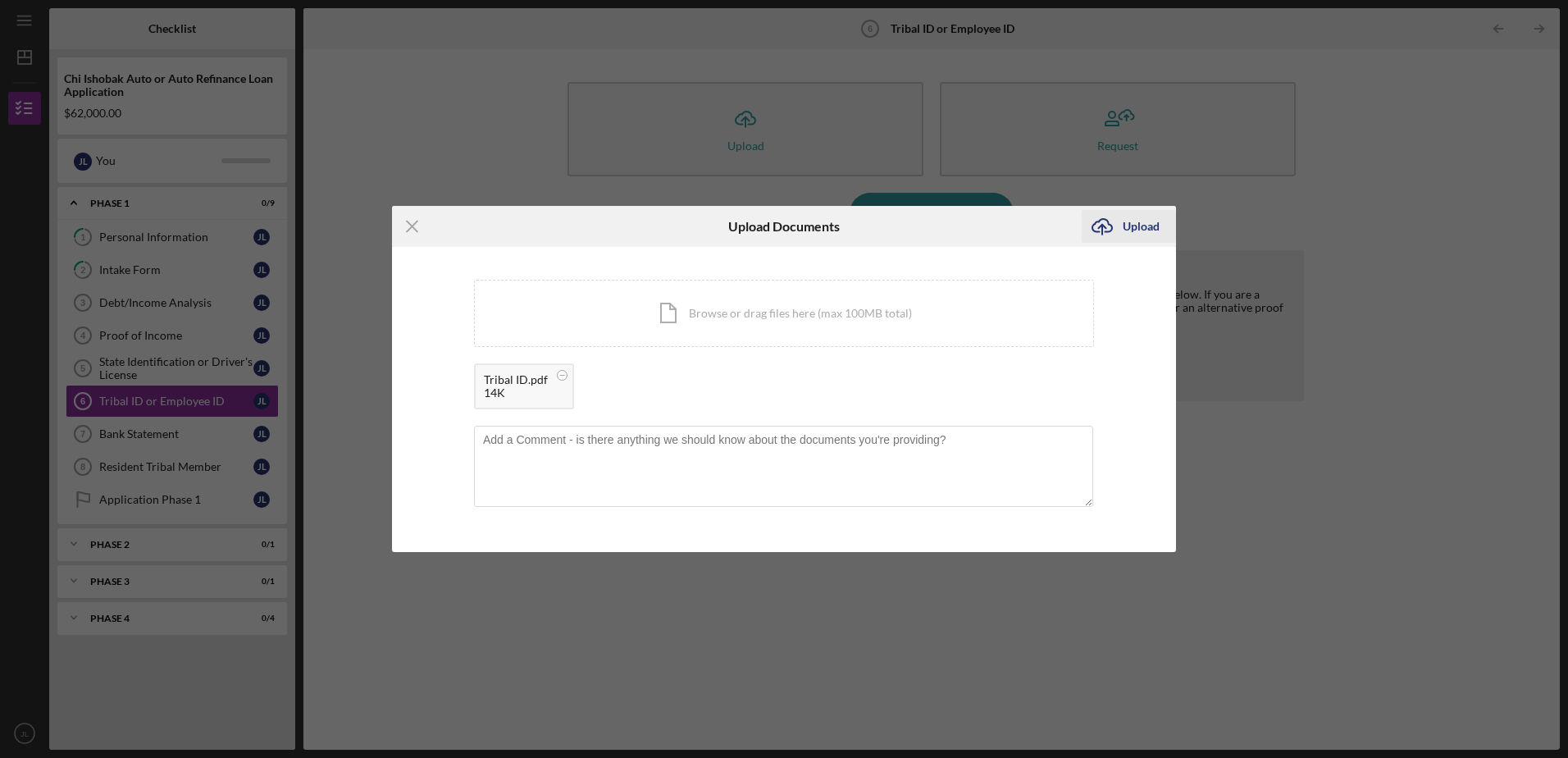
click at [1134, 228] on div "Upload" at bounding box center [1141, 226] width 37 height 33
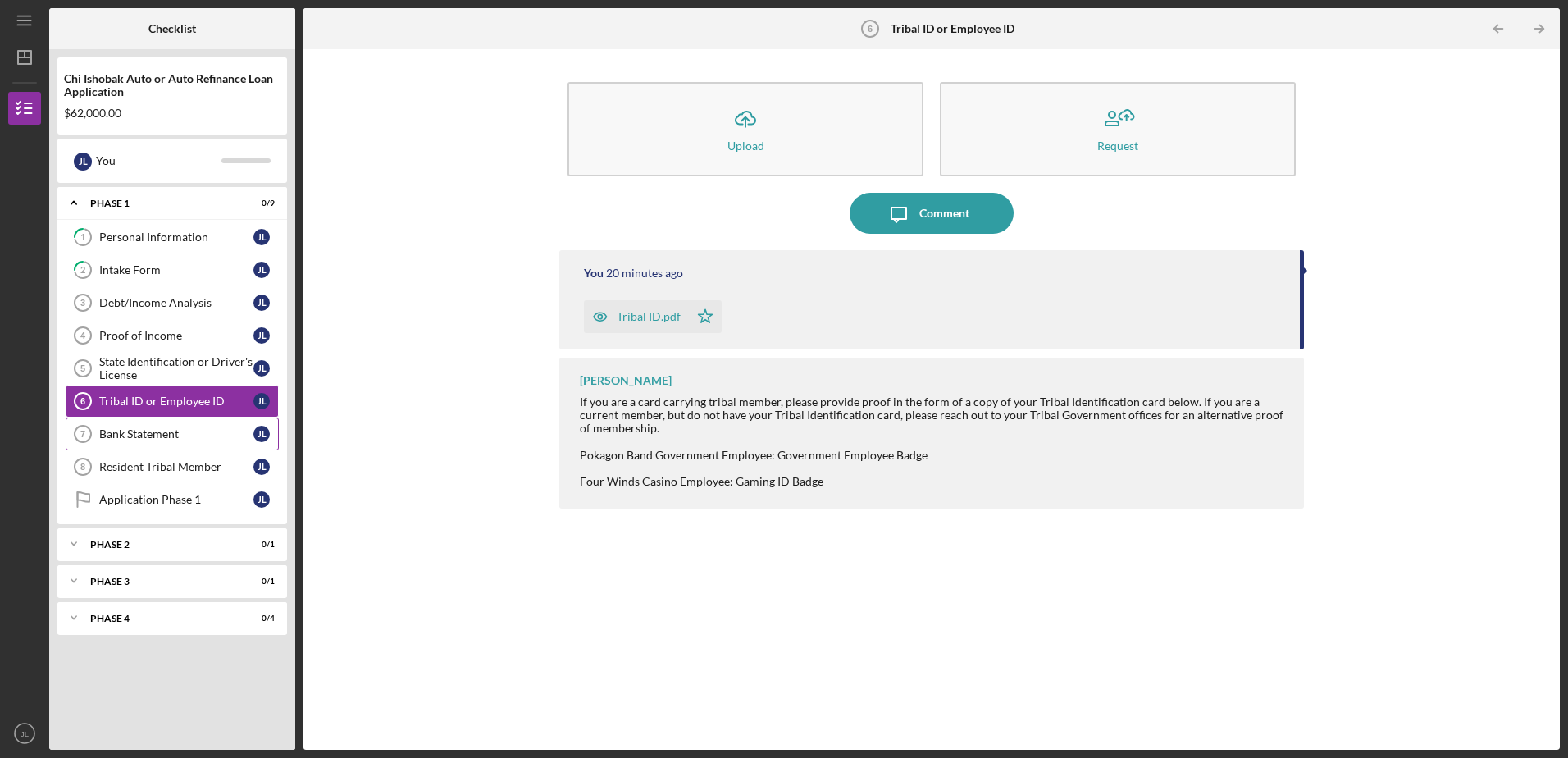
click at [169, 434] on div "Bank Statement" at bounding box center [176, 434] width 154 height 13
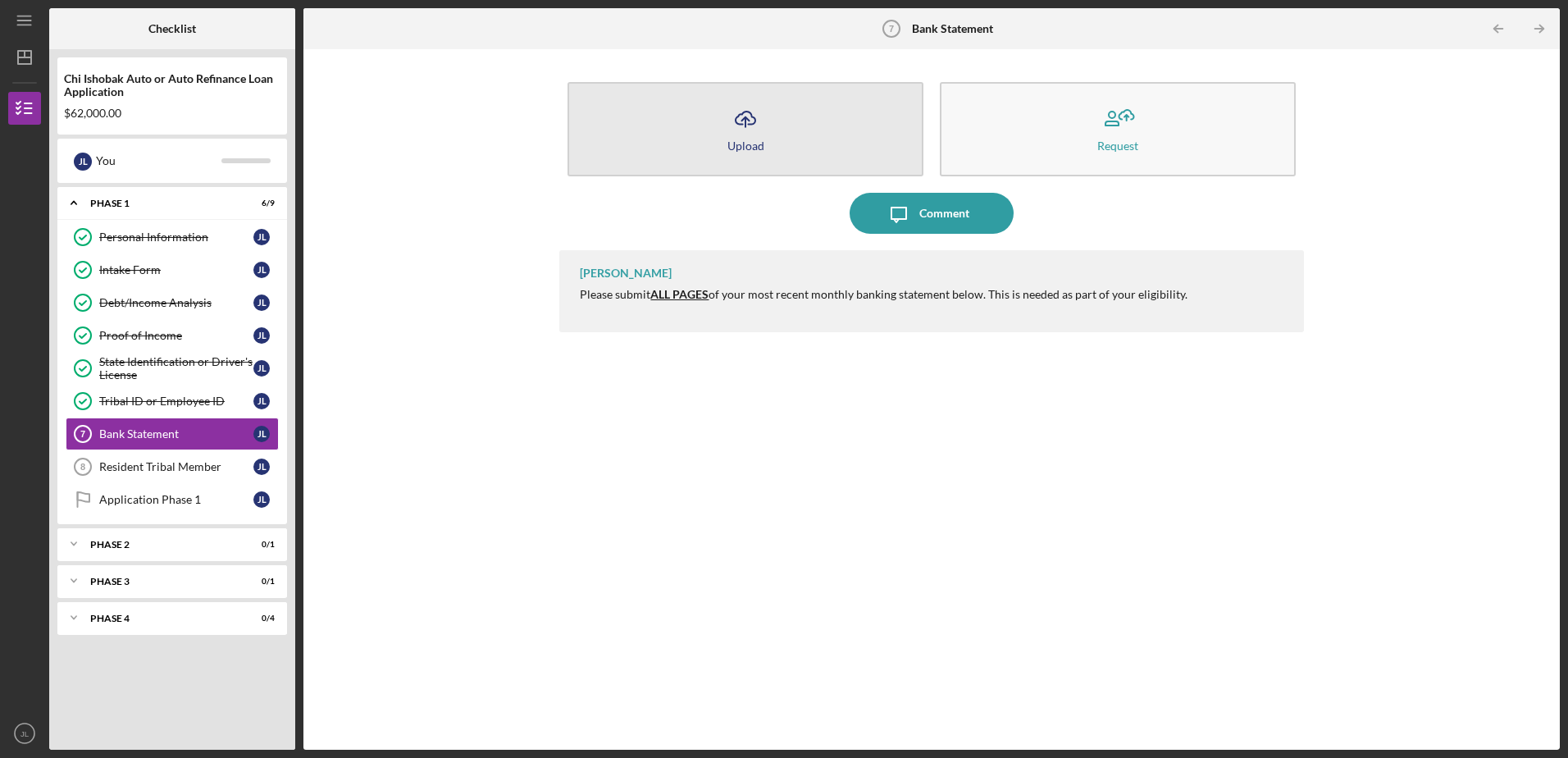
click at [749, 149] on div "Upload" at bounding box center [746, 145] width 37 height 12
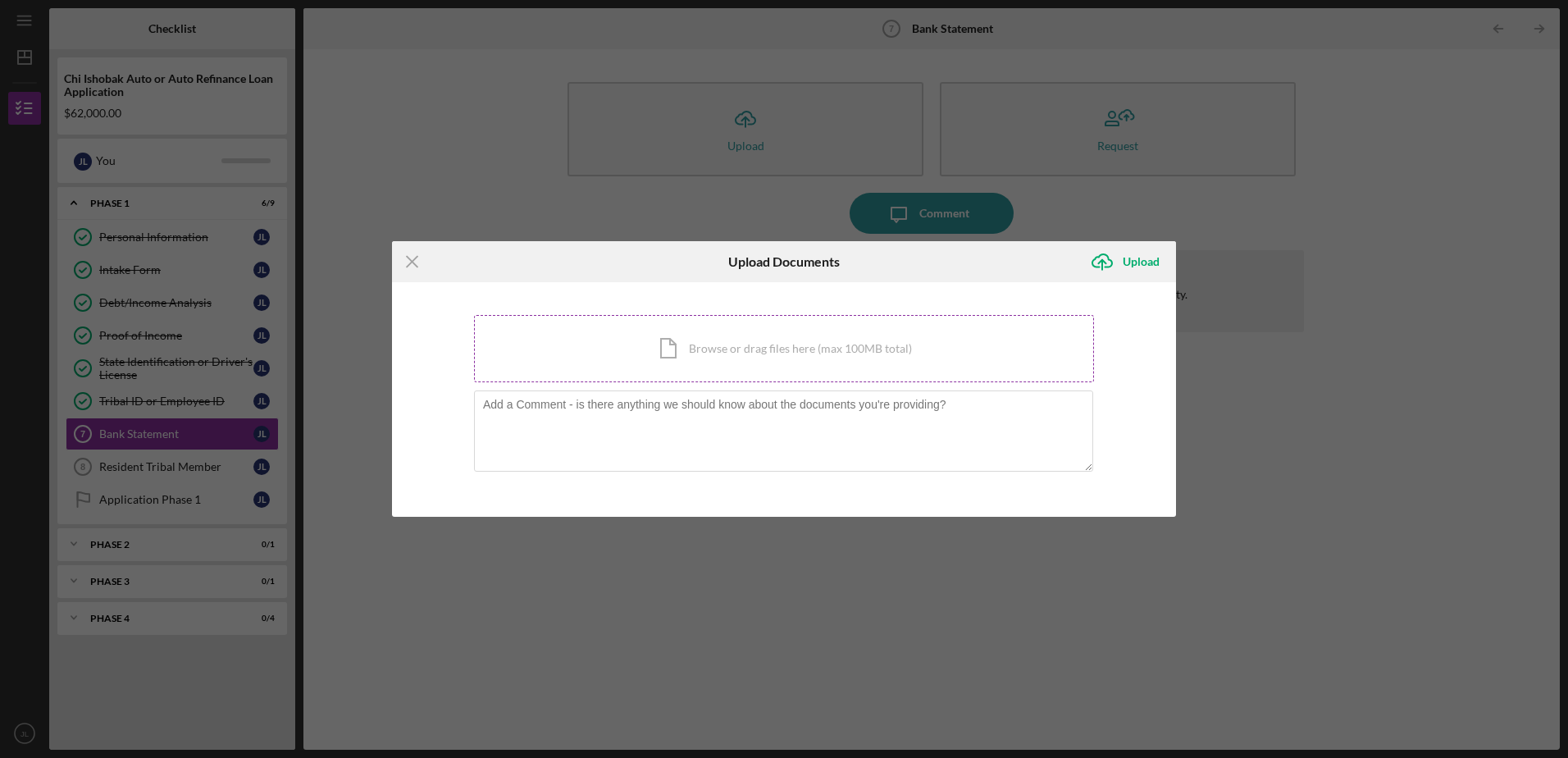
click at [682, 358] on div "Icon/Document Browse or drag files here (max 100MB total) Tap to choose files o…" at bounding box center [783, 349] width 620 height 68
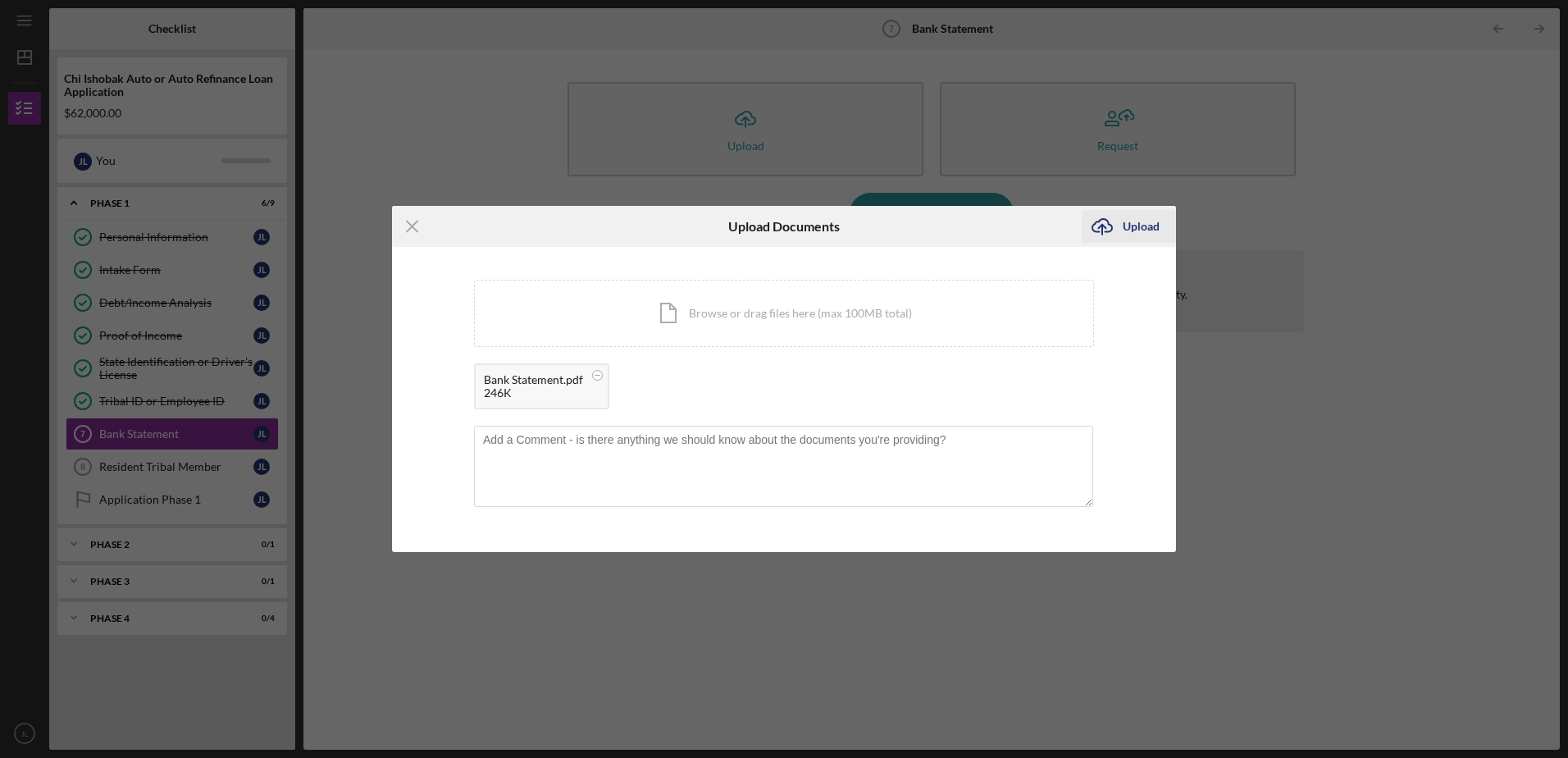
click at [1139, 234] on div "Upload" at bounding box center [1141, 226] width 37 height 33
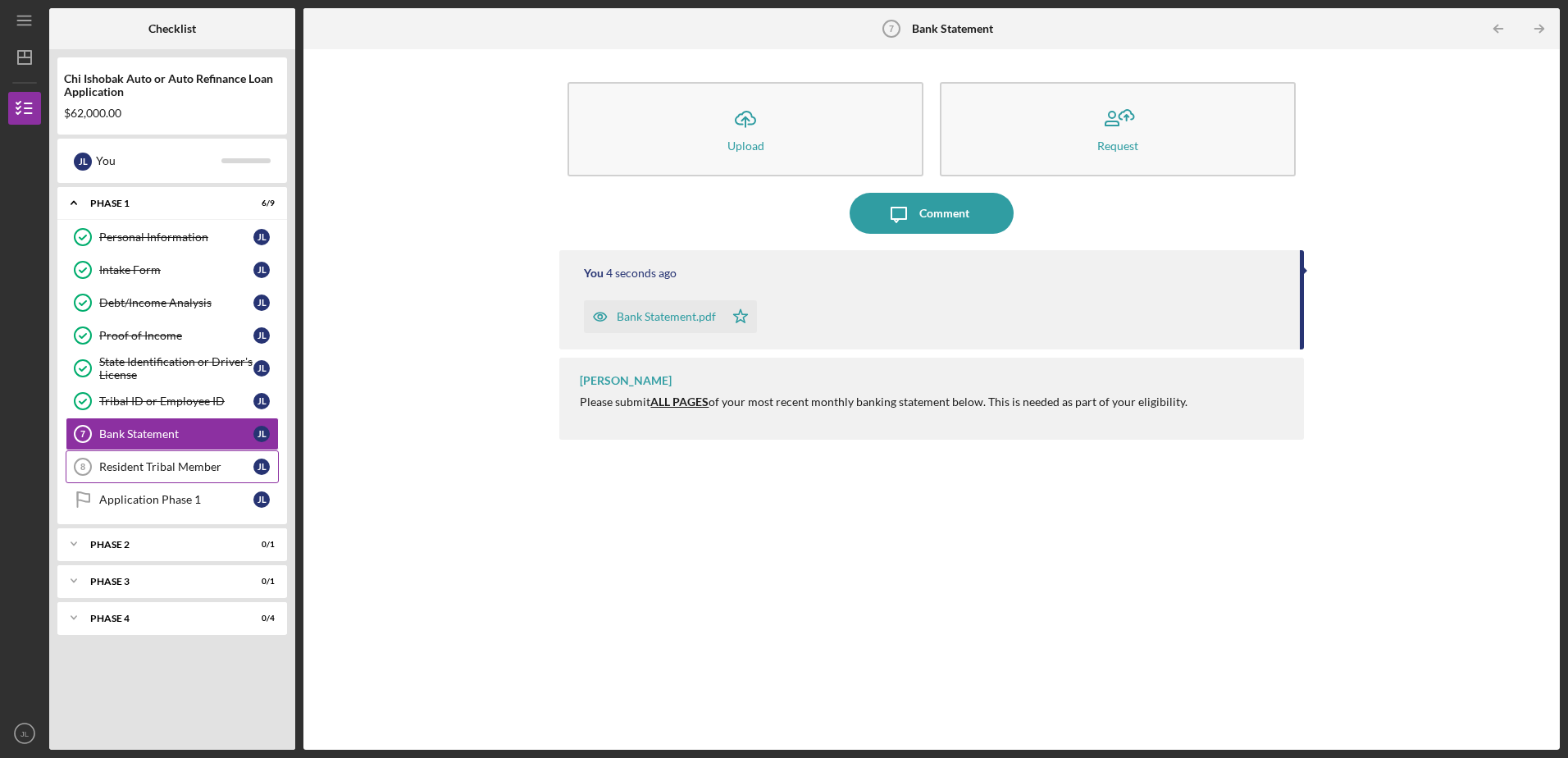
click at [176, 464] on div "Resident Tribal Member" at bounding box center [176, 467] width 154 height 13
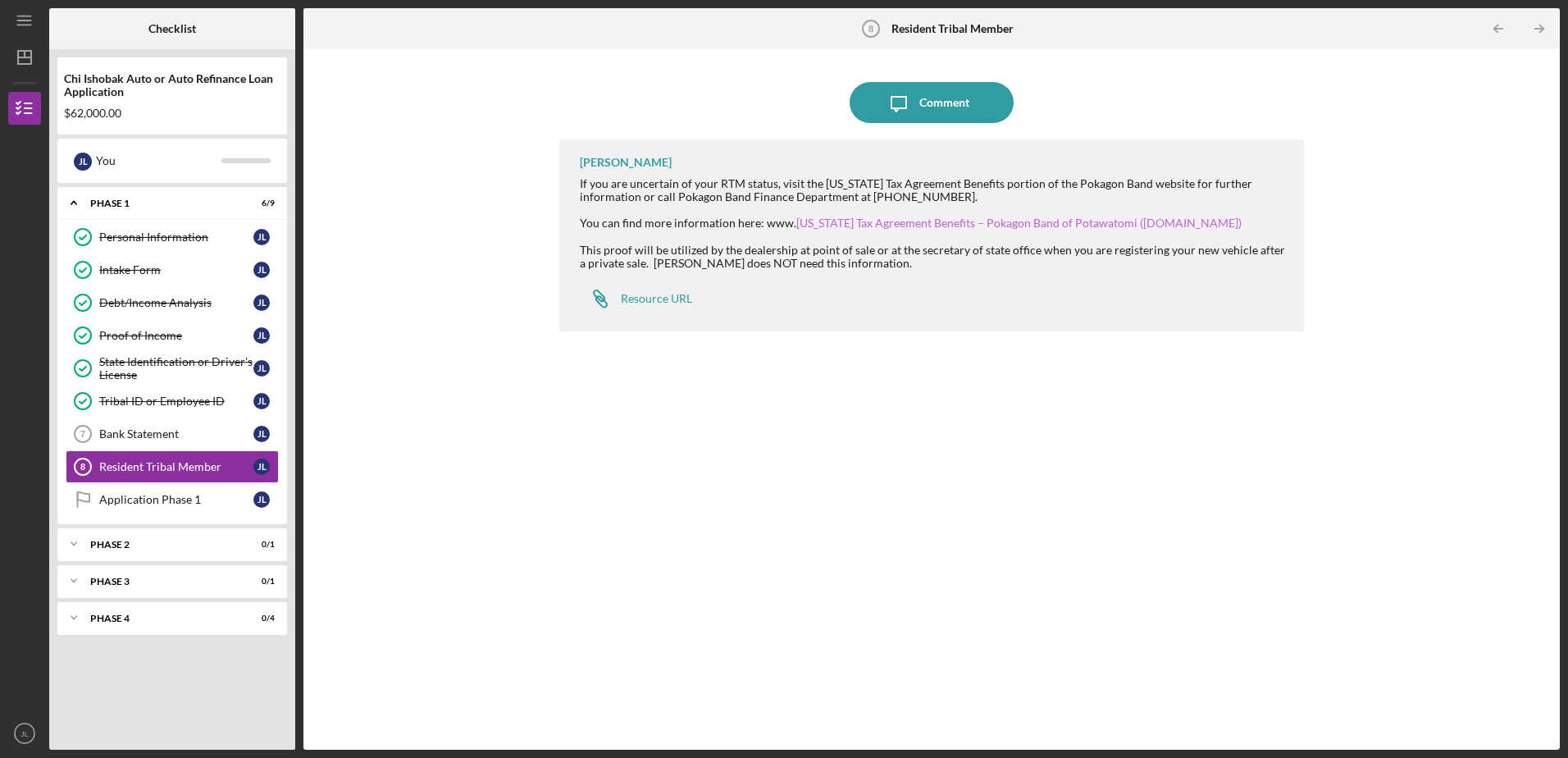
click at [894, 222] on link "[US_STATE] Tax Agreement Benefits – Pokagon Band of Potawatomi ([DOMAIN_NAME])" at bounding box center [1019, 222] width 445 height 14
